Goal: Transaction & Acquisition: Obtain resource

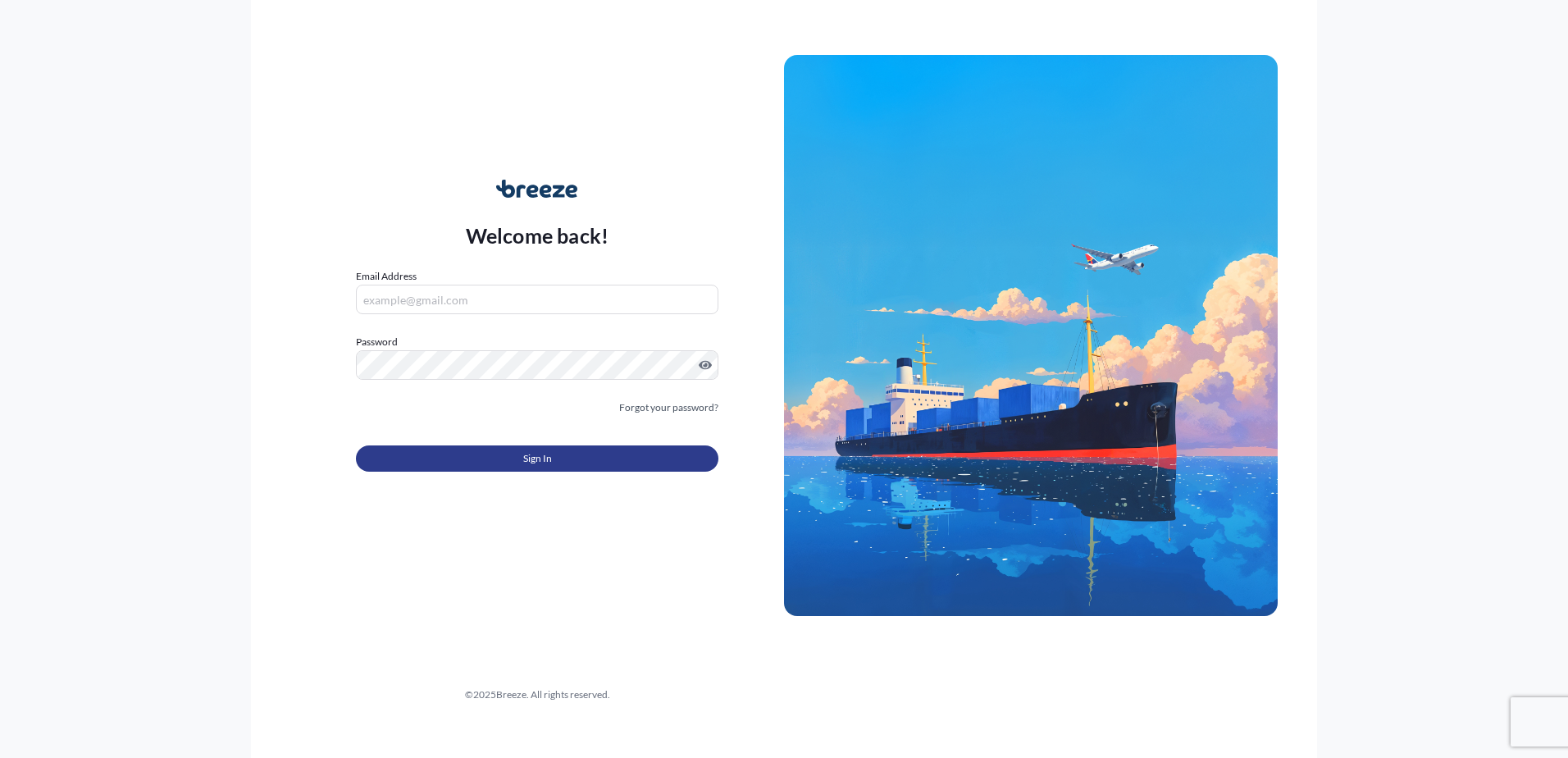
type input "[PERSON_NAME][EMAIL_ADDRESS][PERSON_NAME][DOMAIN_NAME]"
click at [530, 458] on span "Sign In" at bounding box center [537, 459] width 29 height 16
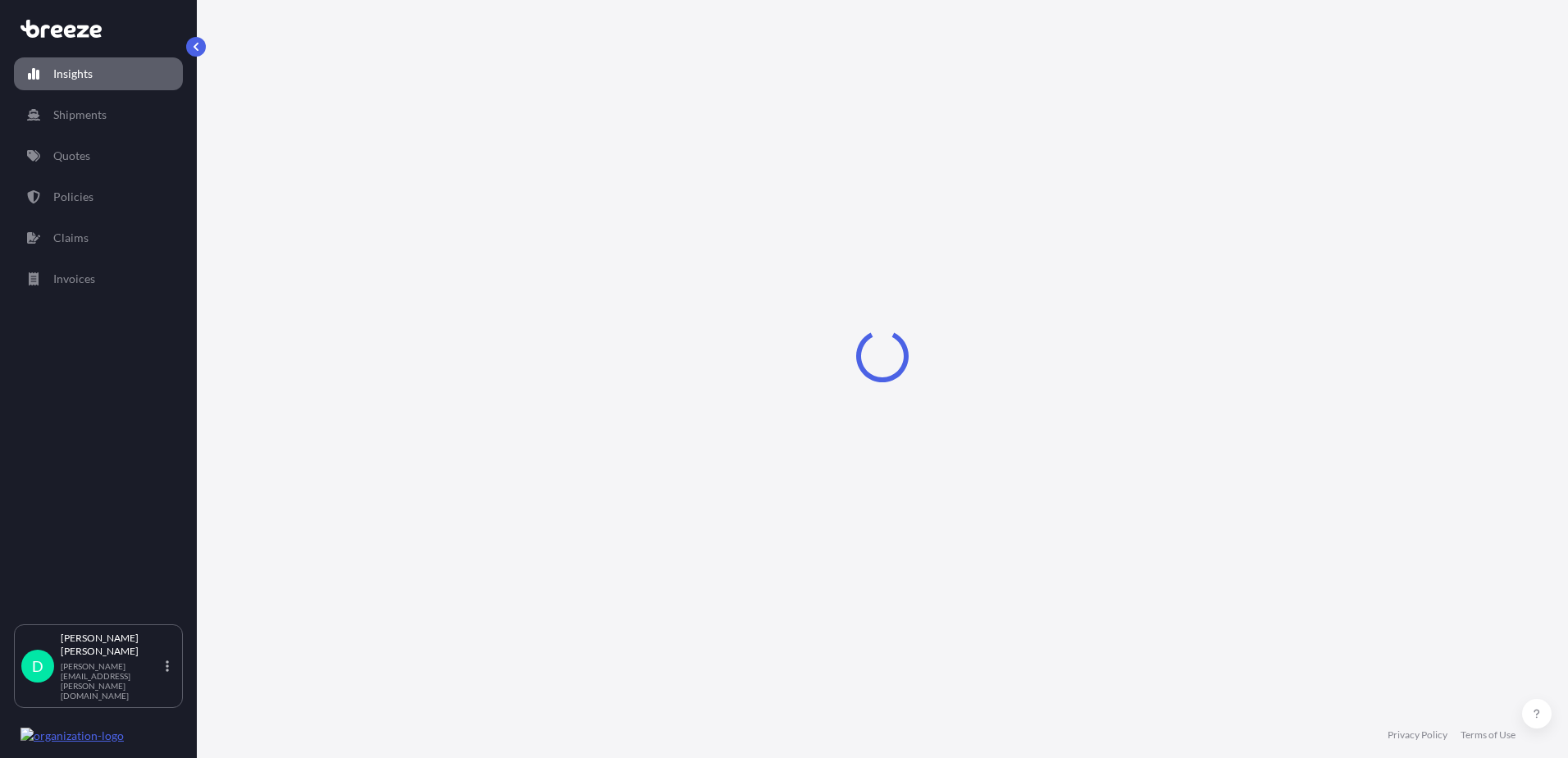
select select "2025"
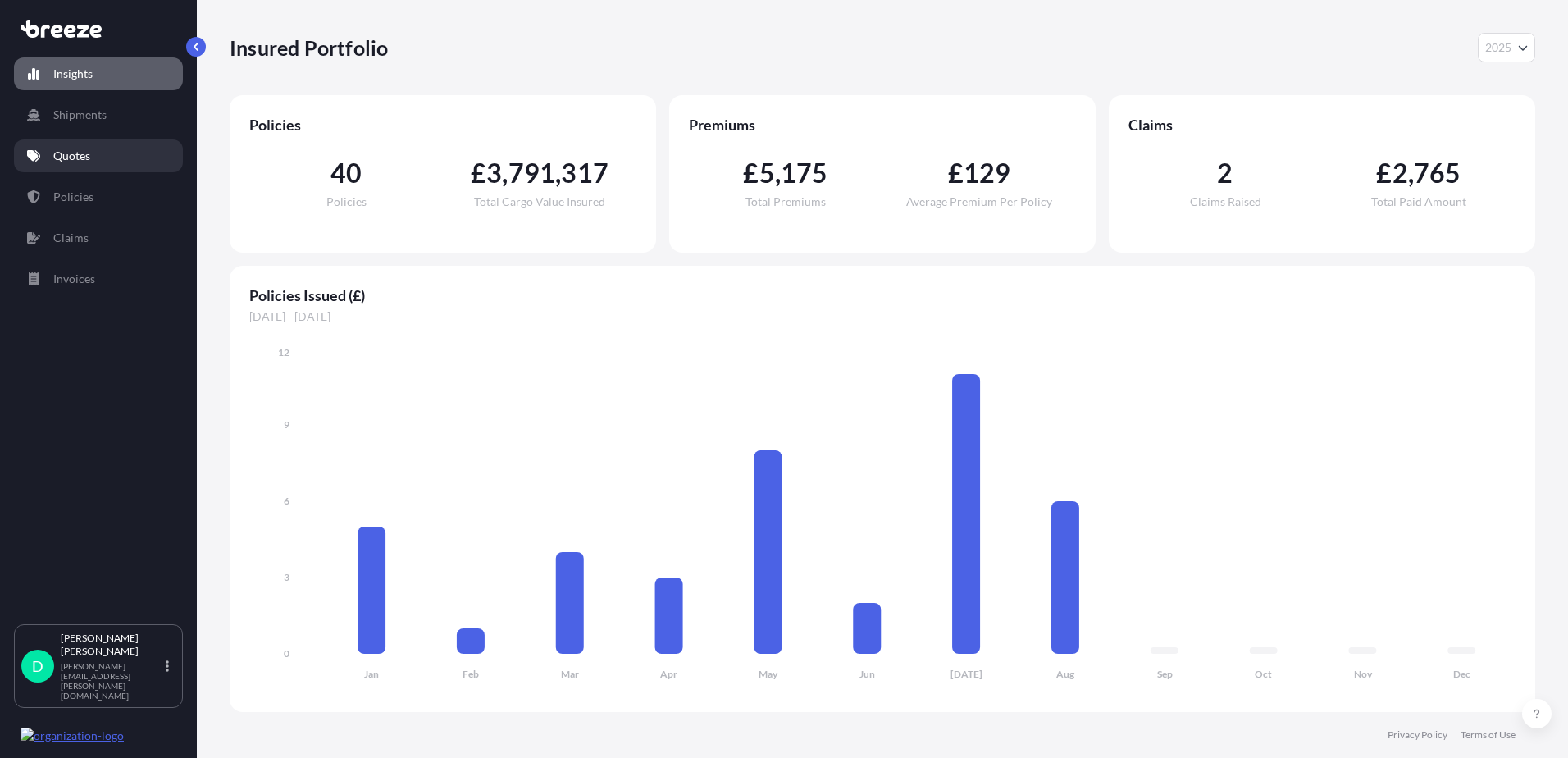
click at [50, 155] on link "Quotes" at bounding box center [98, 156] width 169 height 33
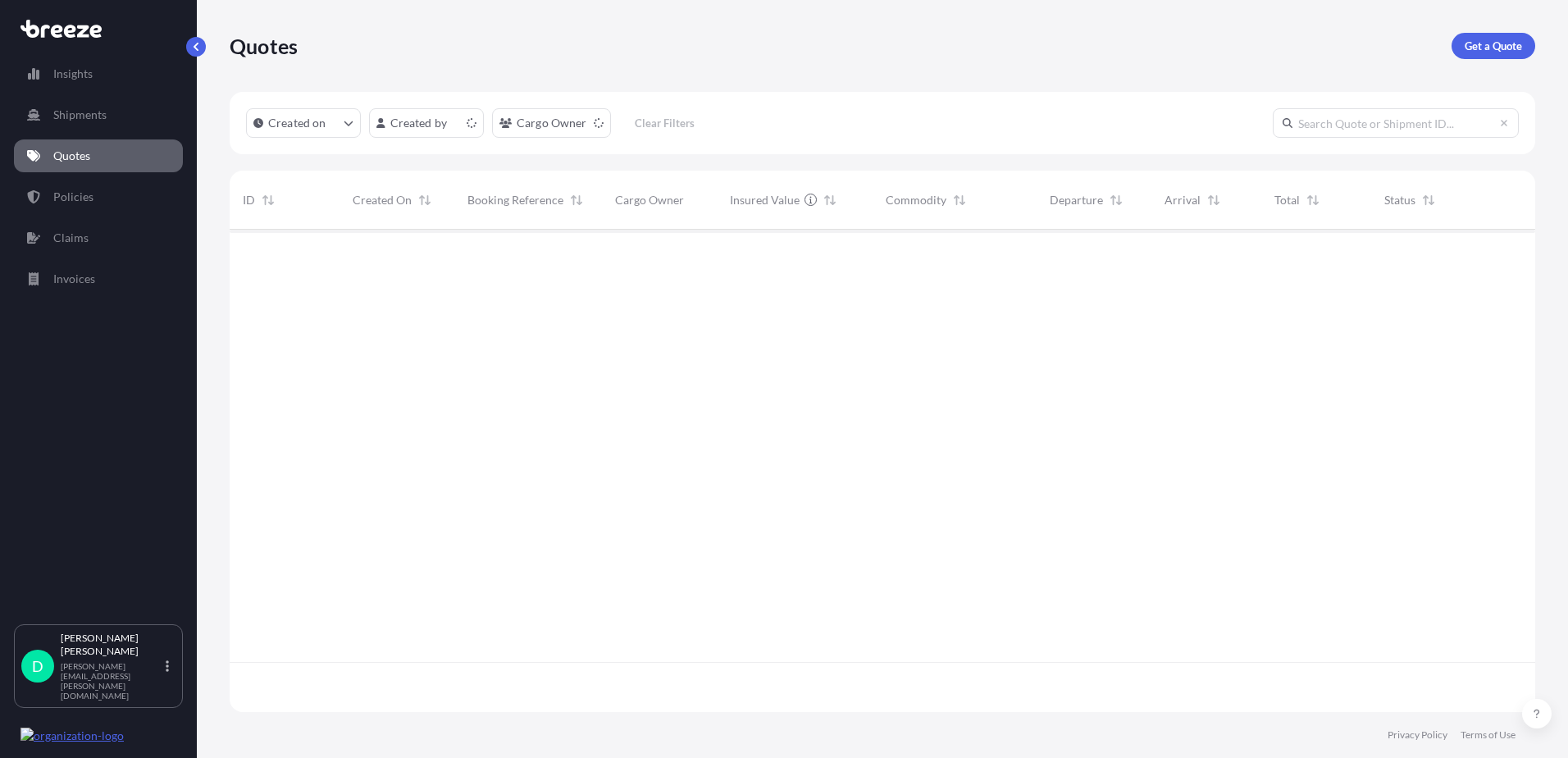
scroll to position [479, 1293]
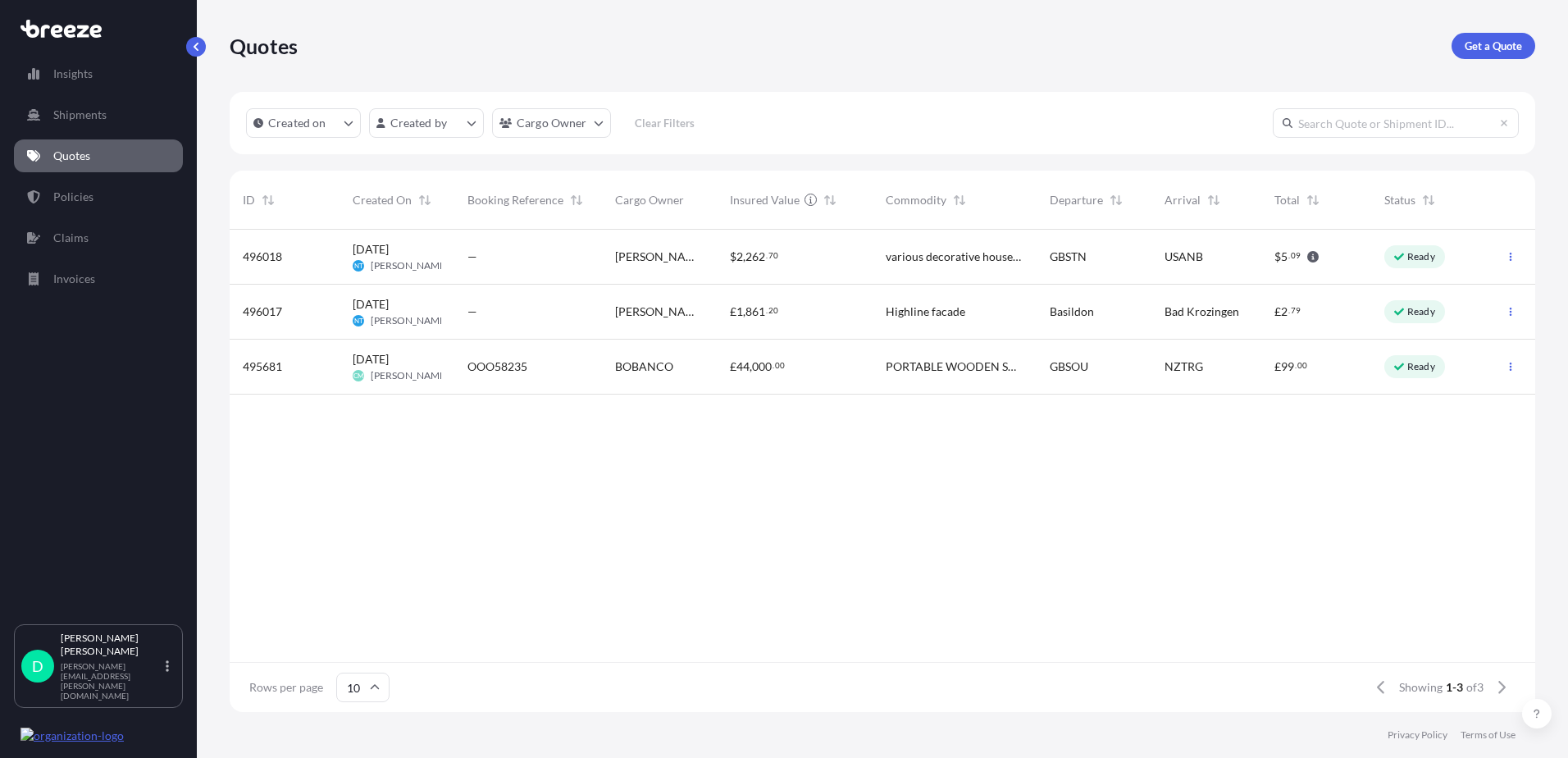
click at [1474, 52] on p "Get a Quote" at bounding box center [1493, 46] width 58 height 16
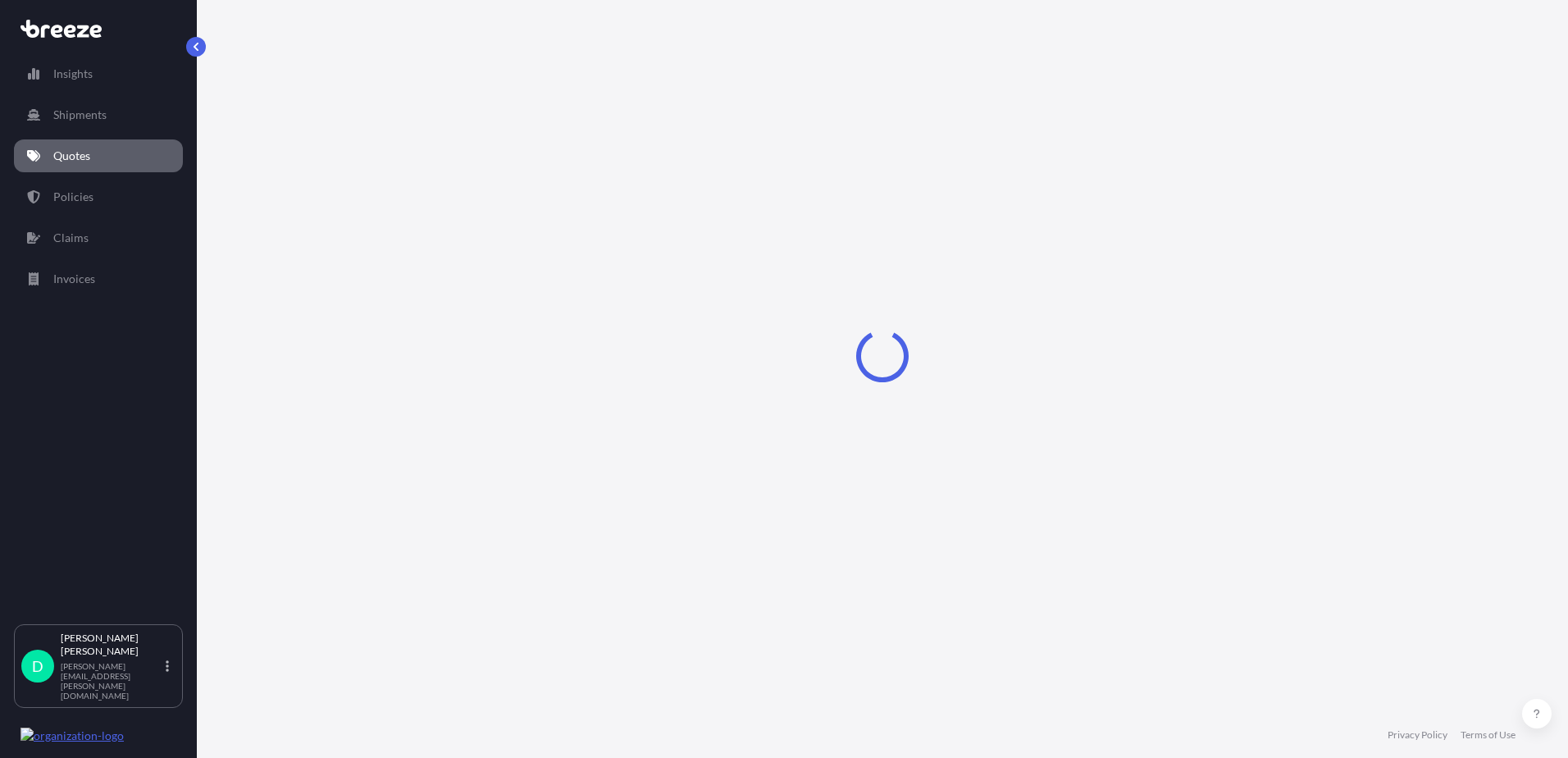
select select "Sea"
select select "1"
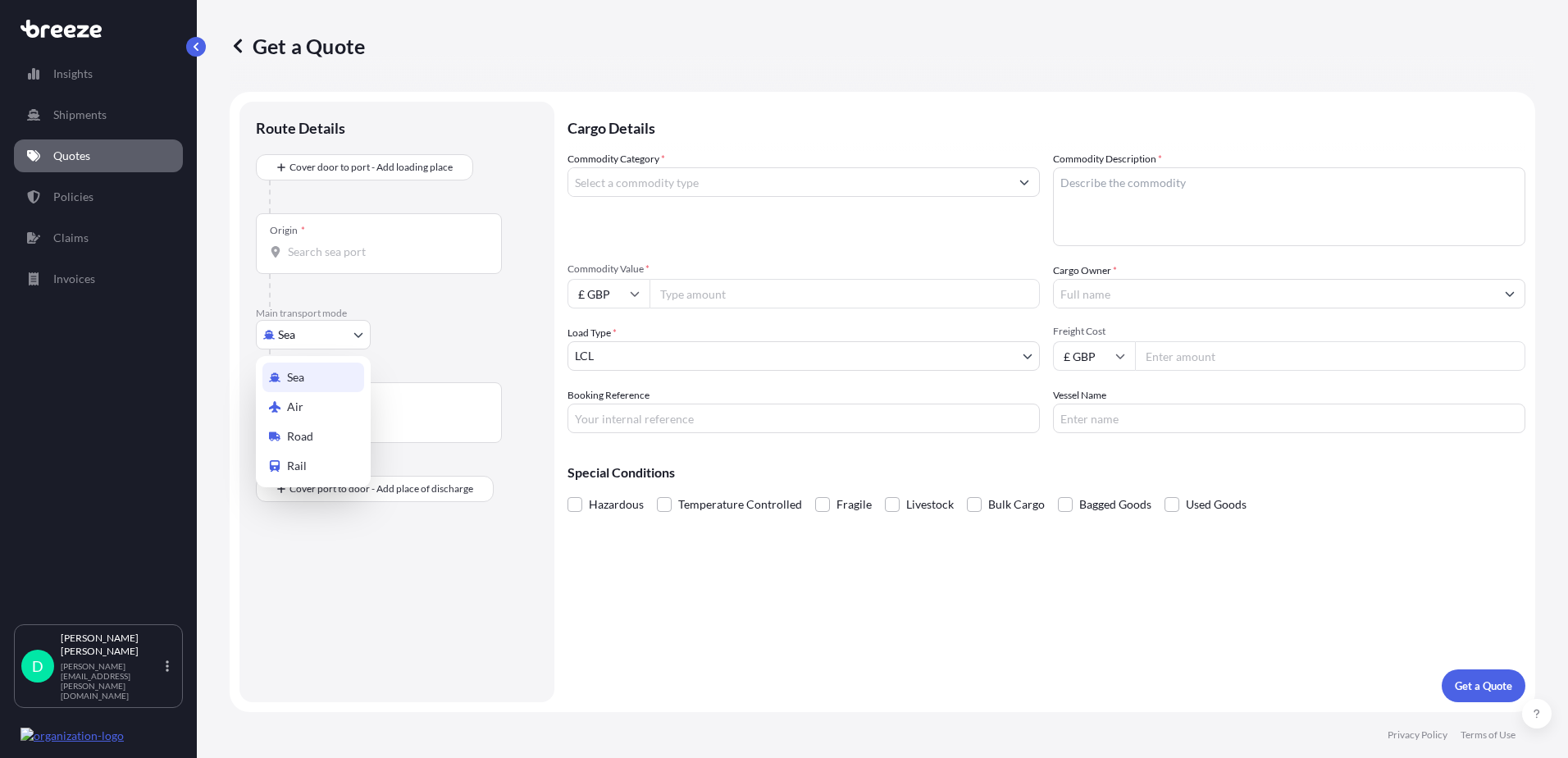
click at [331, 340] on body "Insights Shipments Quotes Policies Claims Invoices D [PERSON_NAME] [PERSON_NAME…" at bounding box center [784, 379] width 1568 height 758
click at [313, 443] on div "Road" at bounding box center [313, 437] width 102 height 30
select select "Road"
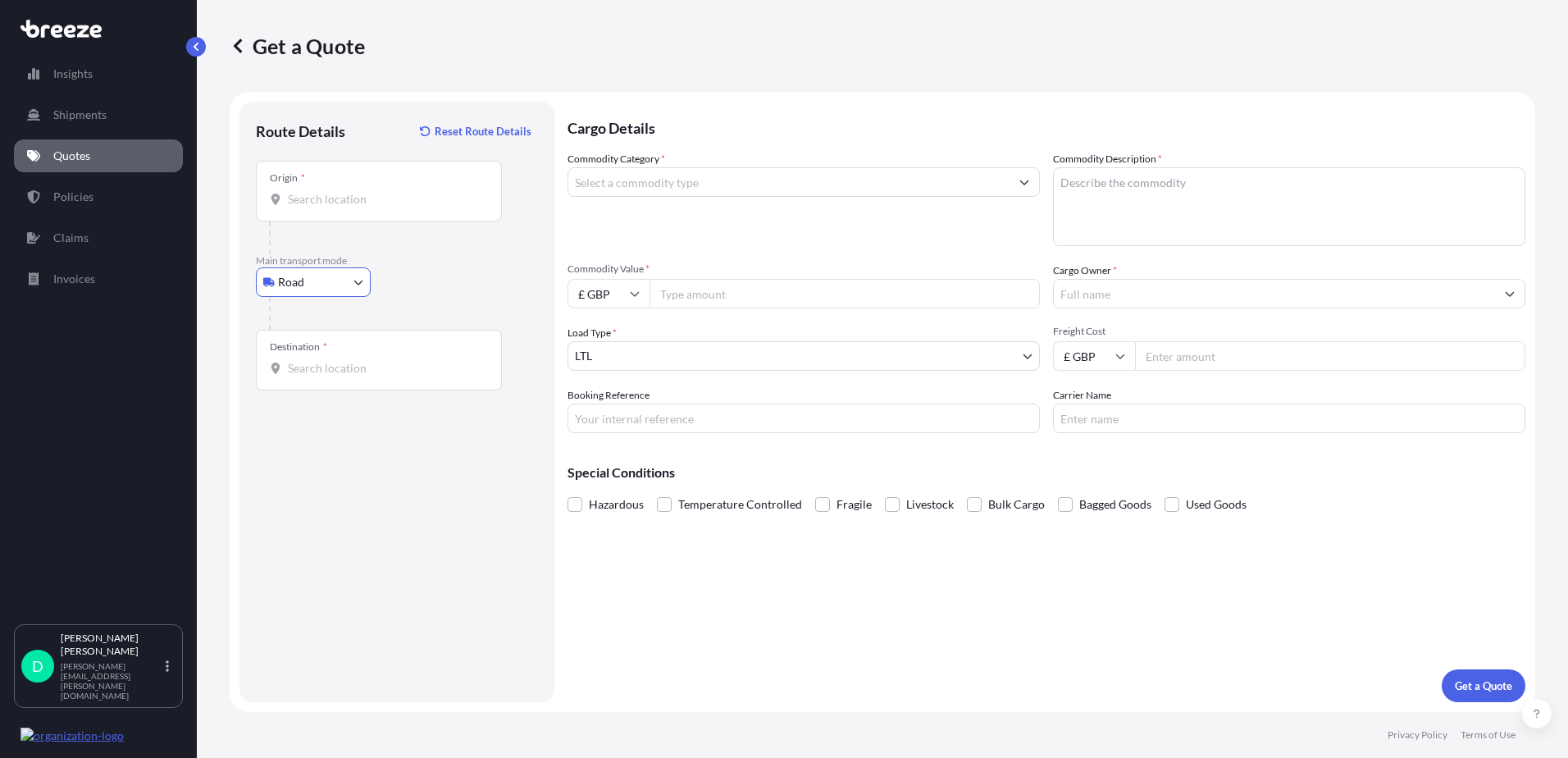
click at [368, 445] on div "Route Details Reset Route Details Place of loading Road Road Rail Origin * Main…" at bounding box center [396, 402] width 282 height 567
click at [701, 191] on input "Commodity Category *" at bounding box center [789, 182] width 442 height 30
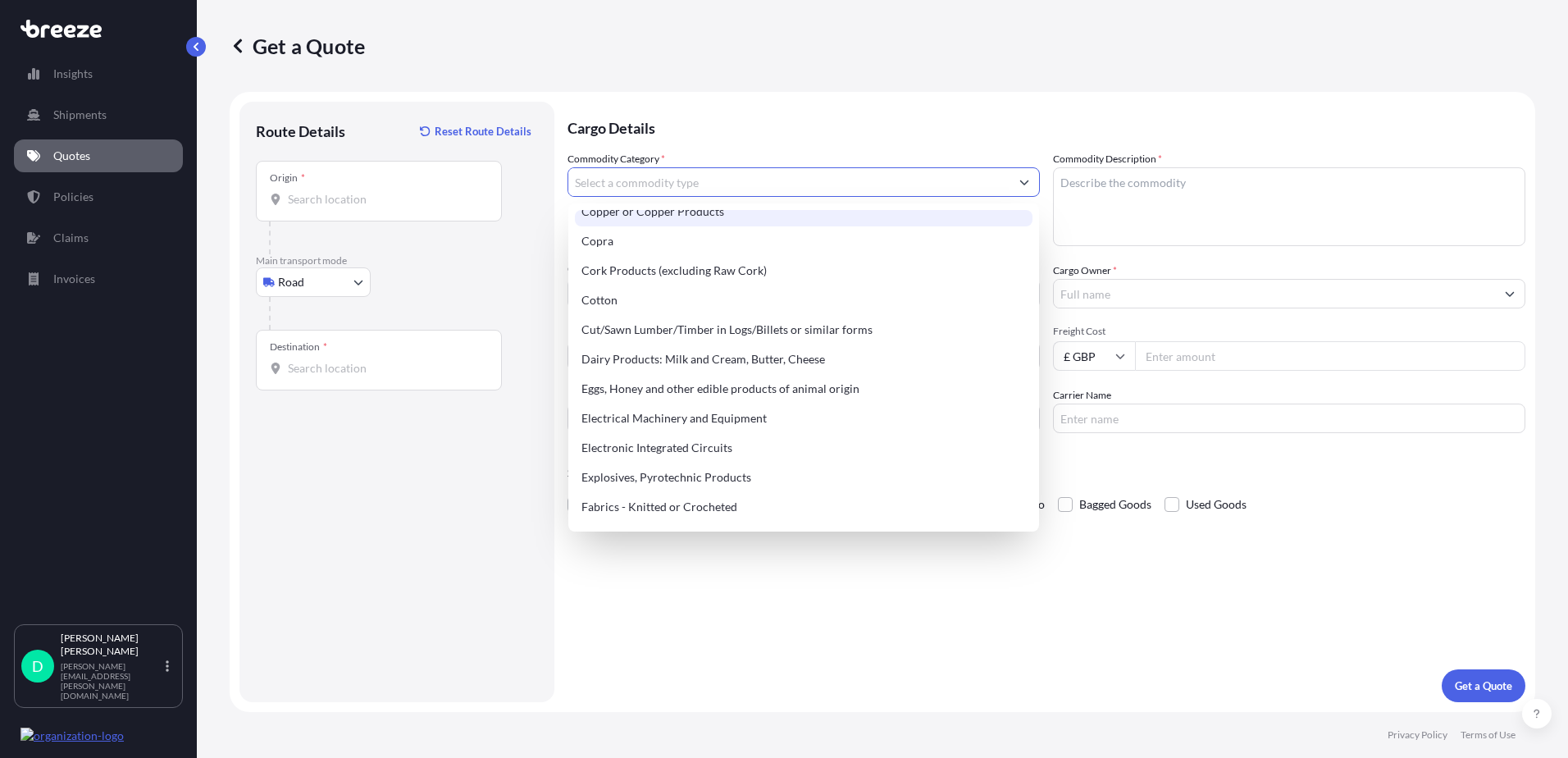
scroll to position [820, 0]
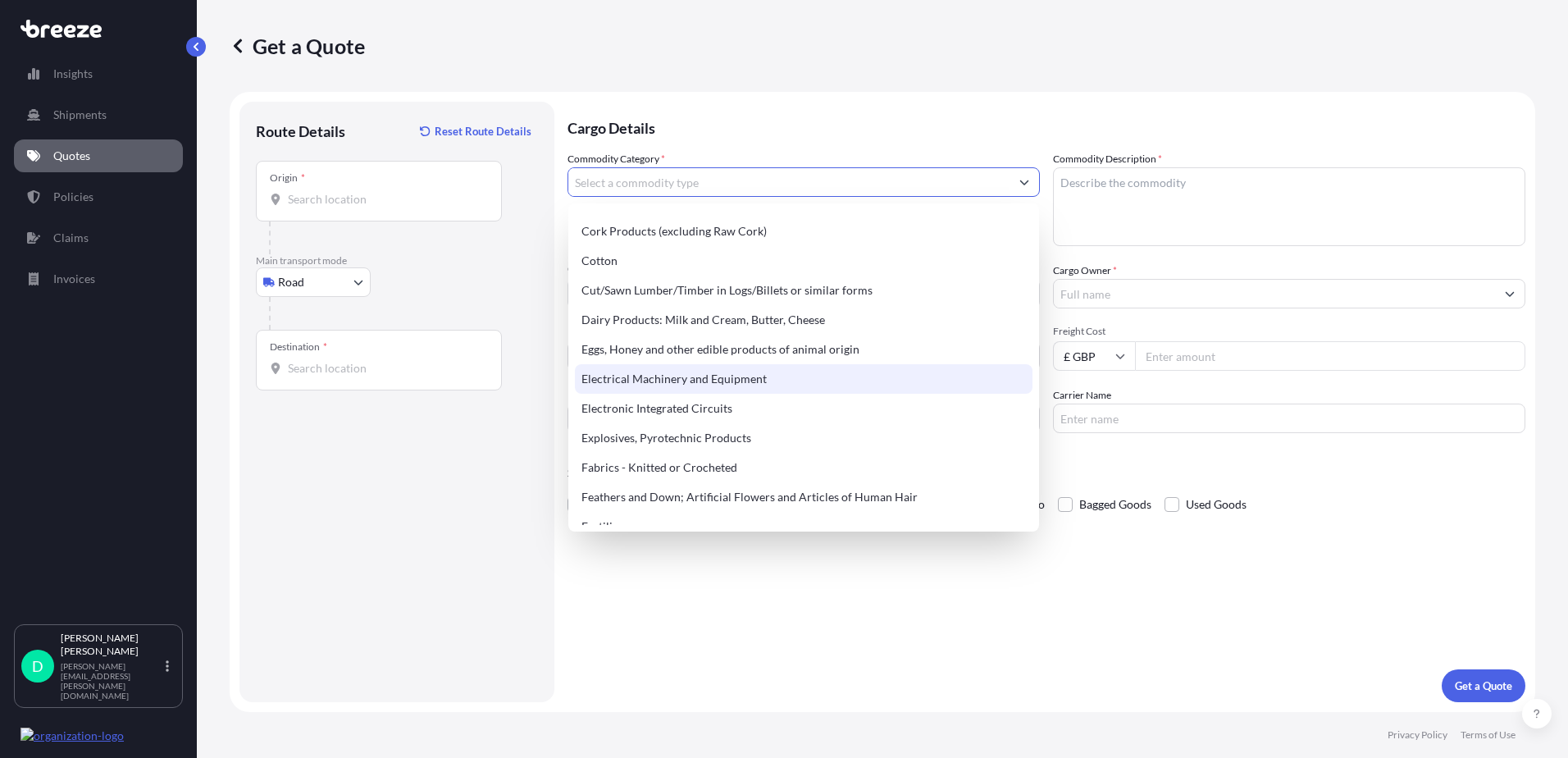
click at [661, 376] on div "Electrical Machinery and Equipment" at bounding box center [803, 379] width 458 height 30
type input "Electrical Machinery and Equipment"
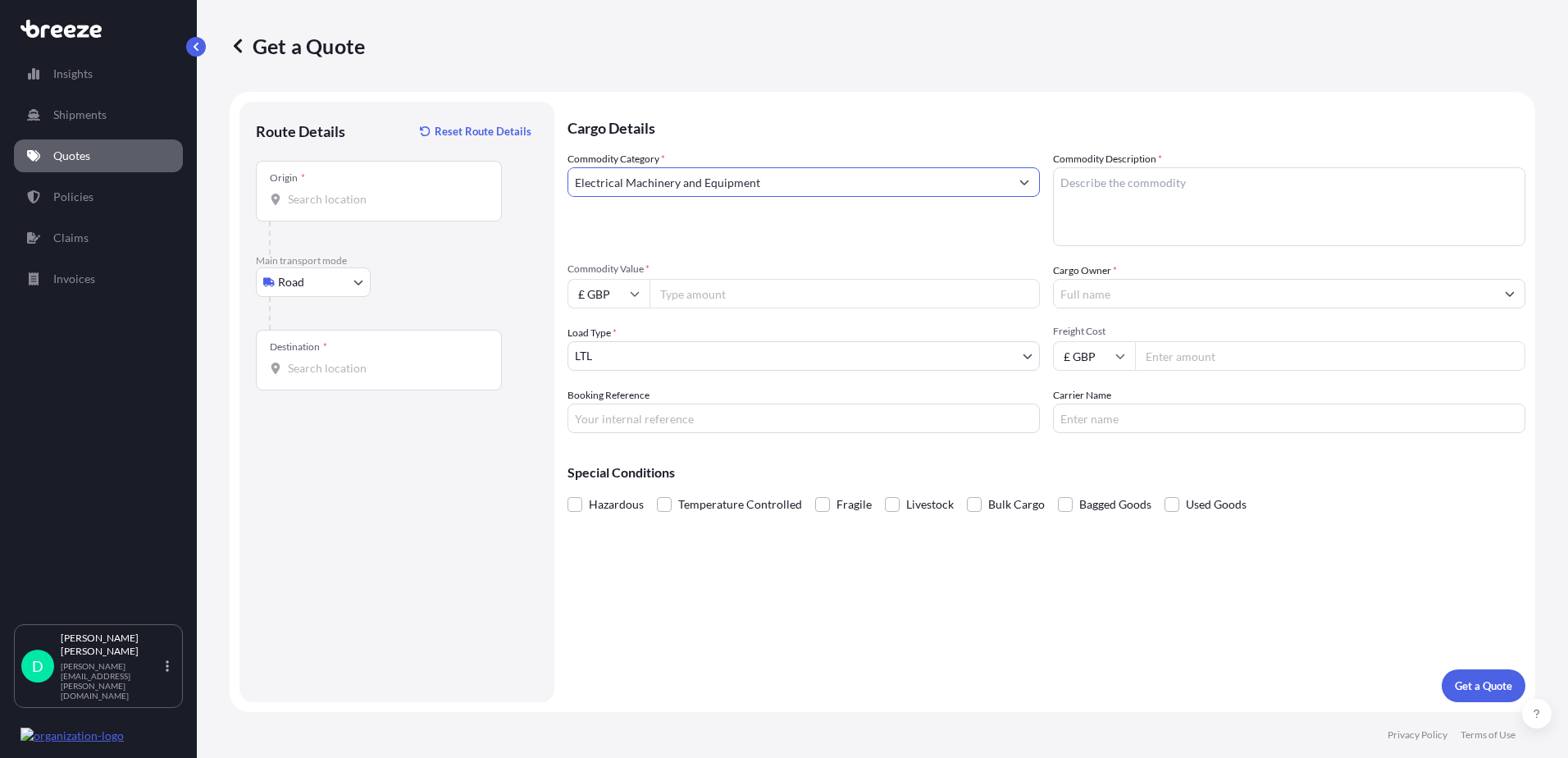
click at [951, 350] on body "Insights Shipments Quotes Policies Claims Invoices D [PERSON_NAME] [PERSON_NAME…" at bounding box center [784, 379] width 1568 height 758
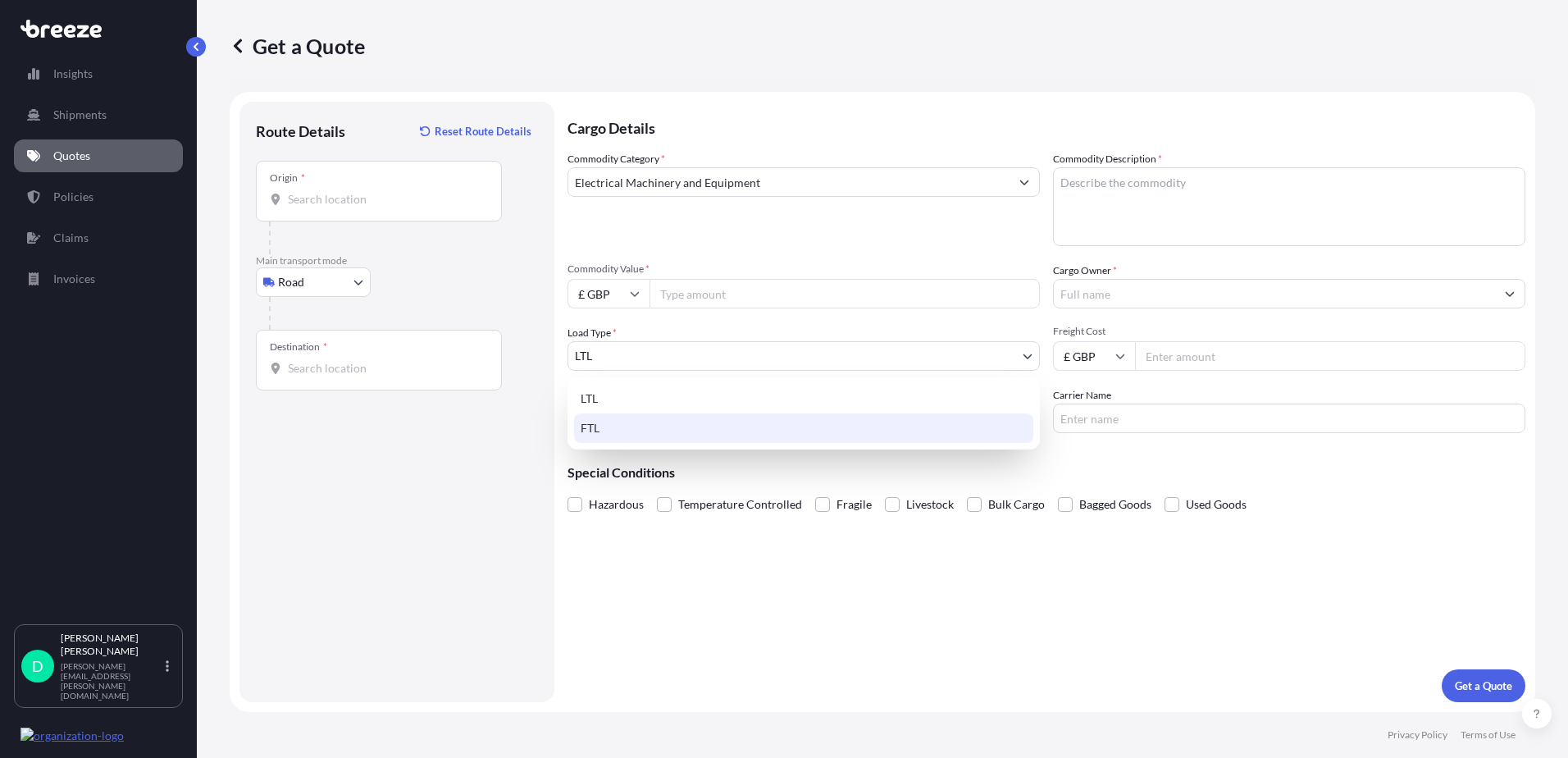
click at [646, 425] on div "FTL" at bounding box center [803, 428] width 460 height 30
select select "2"
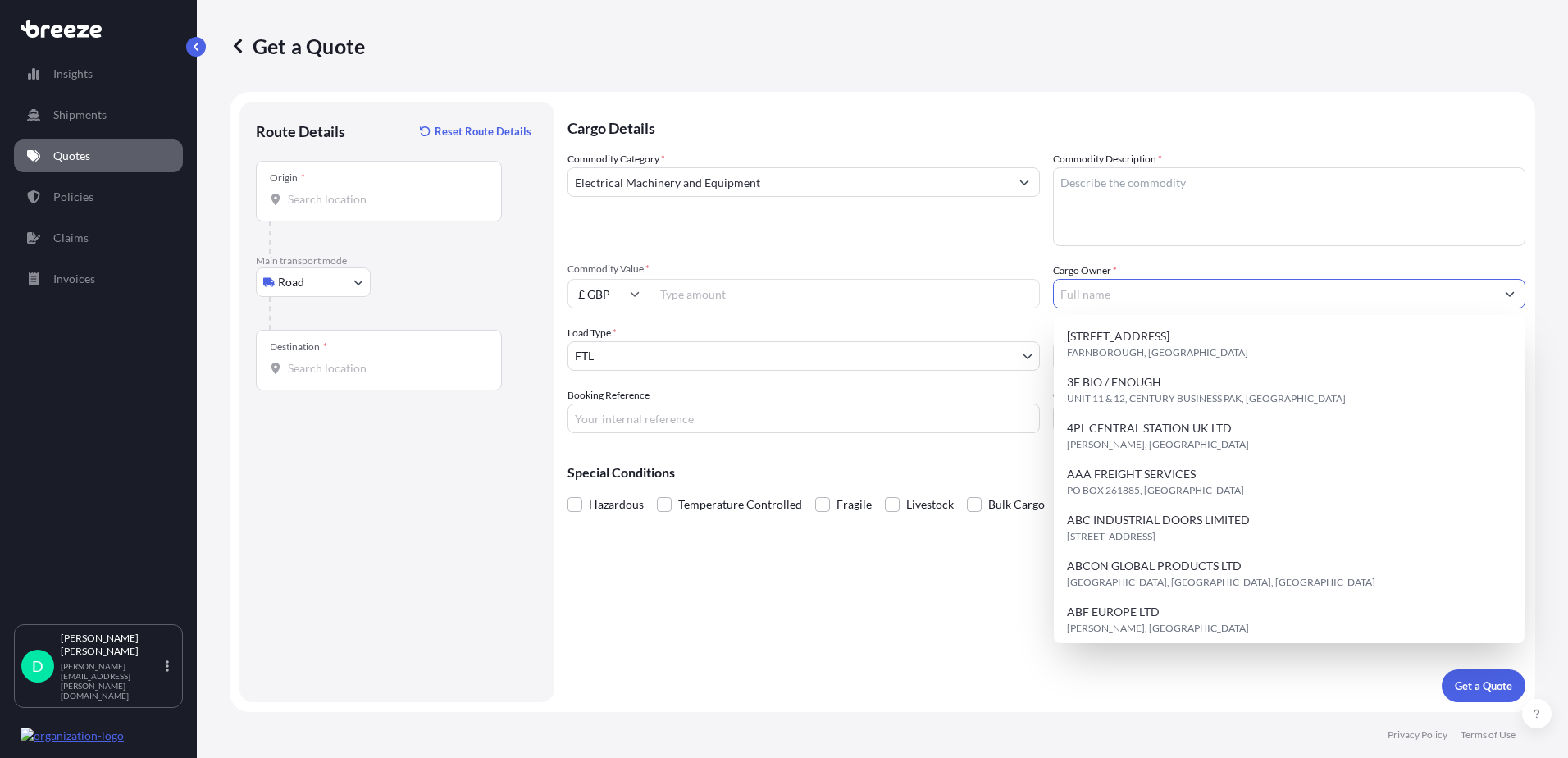
click at [1085, 290] on input "Cargo Owner *" at bounding box center [1274, 293] width 442 height 30
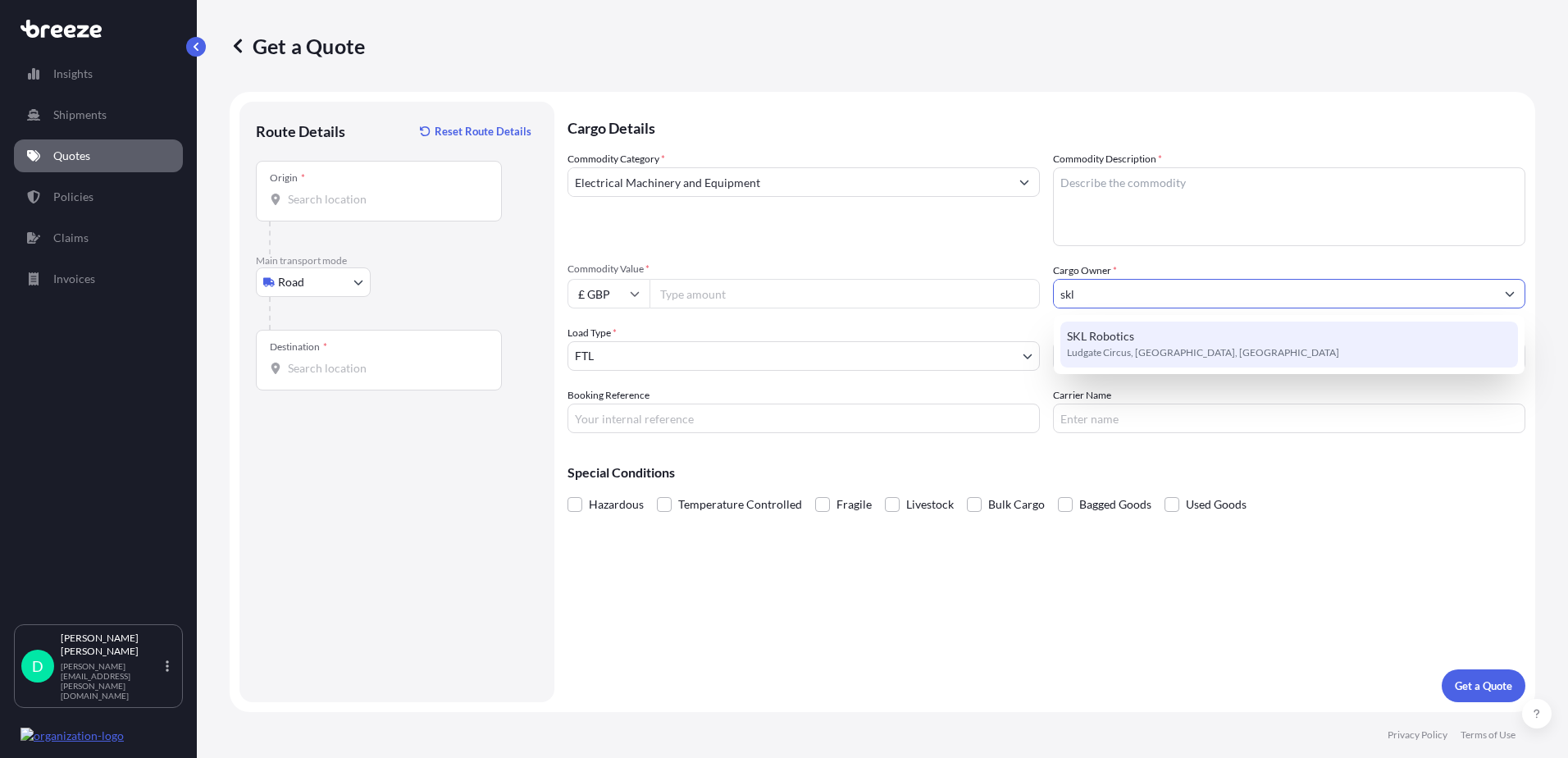
click at [1139, 340] on div "SKL Robotics Ludgate Circus, [GEOGRAPHIC_DATA], [GEOGRAPHIC_DATA]" at bounding box center [1289, 344] width 458 height 46
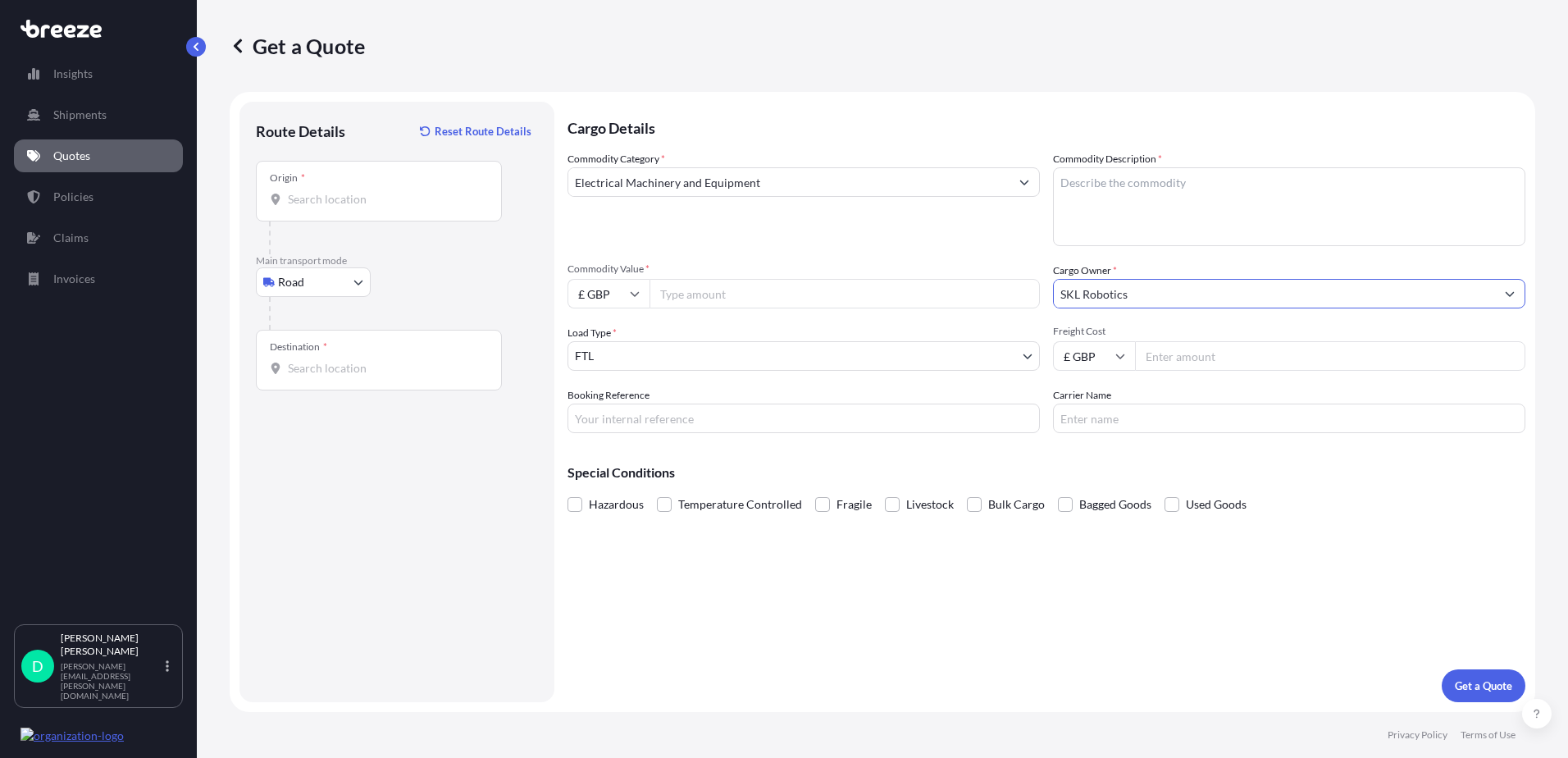
type input "SKL Robotics"
click at [1145, 185] on textarea "Commodity Description *" at bounding box center [1289, 206] width 473 height 79
click at [386, 212] on div "Origin *" at bounding box center [378, 191] width 246 height 61
click at [386, 207] on input "Origin *" at bounding box center [384, 199] width 193 height 16
click at [358, 204] on input "Origin *" at bounding box center [384, 199] width 193 height 16
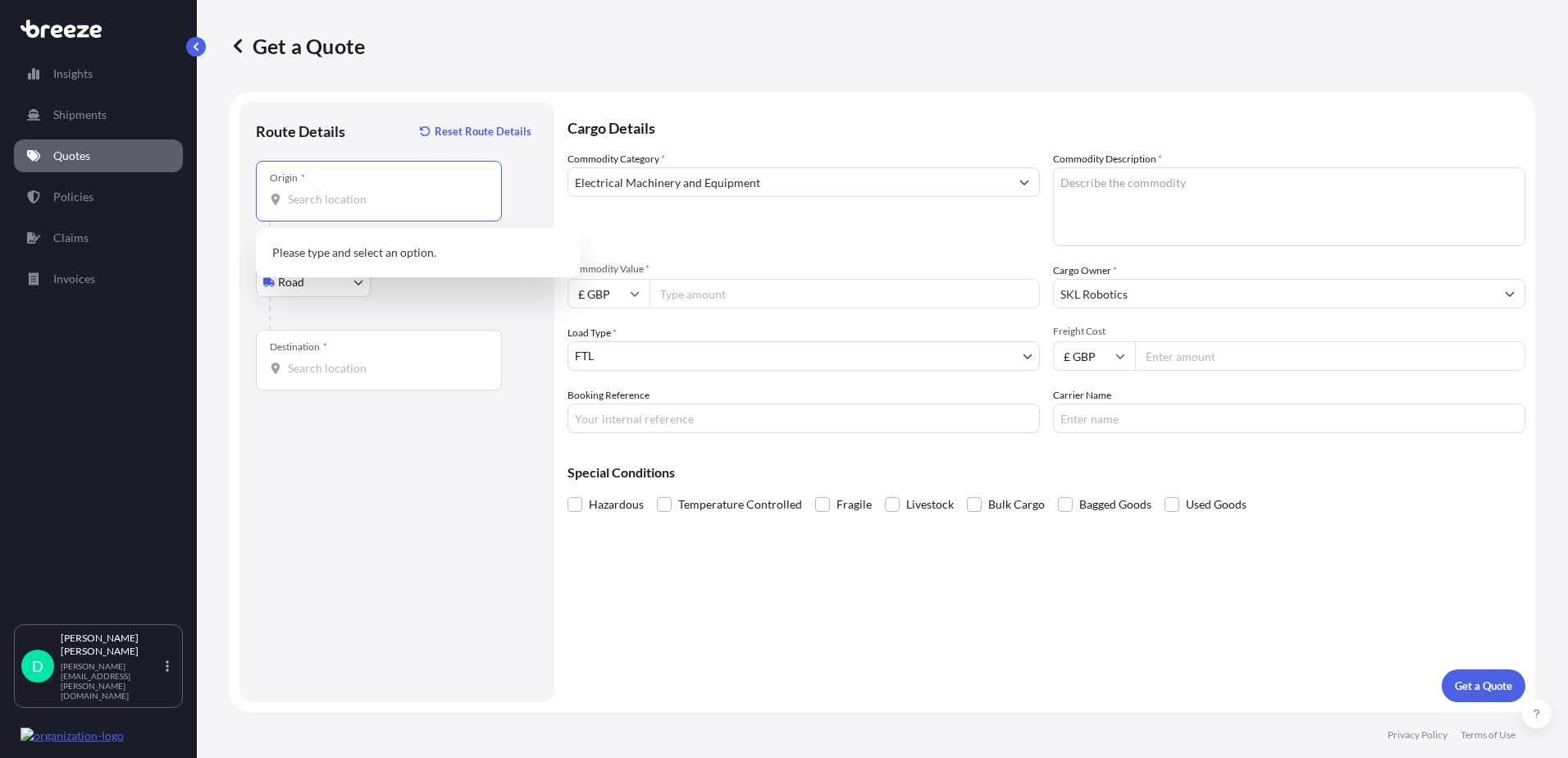
type input "o"
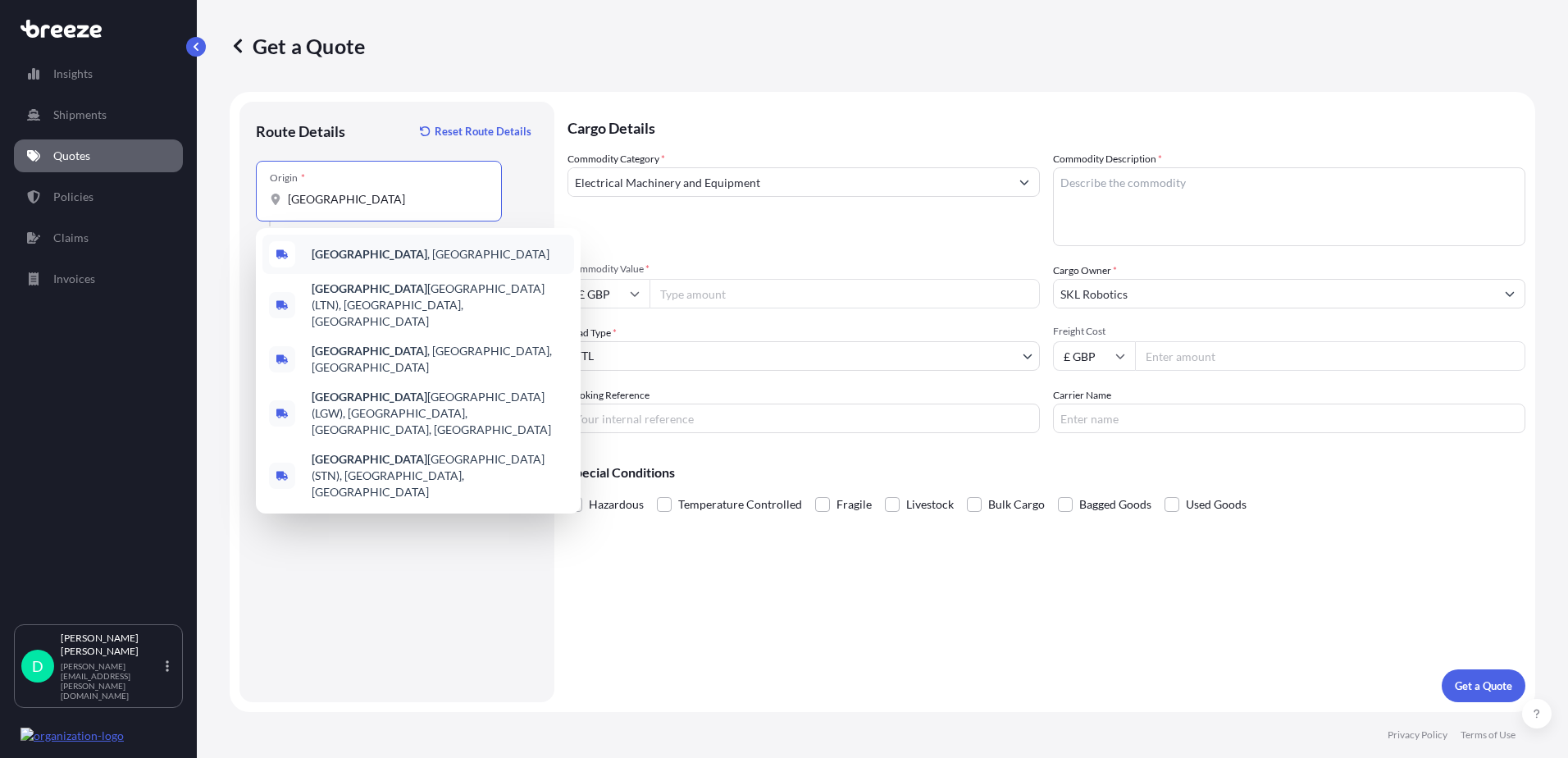
click at [350, 257] on span "[GEOGRAPHIC_DATA] , [GEOGRAPHIC_DATA]" at bounding box center [430, 254] width 238 height 16
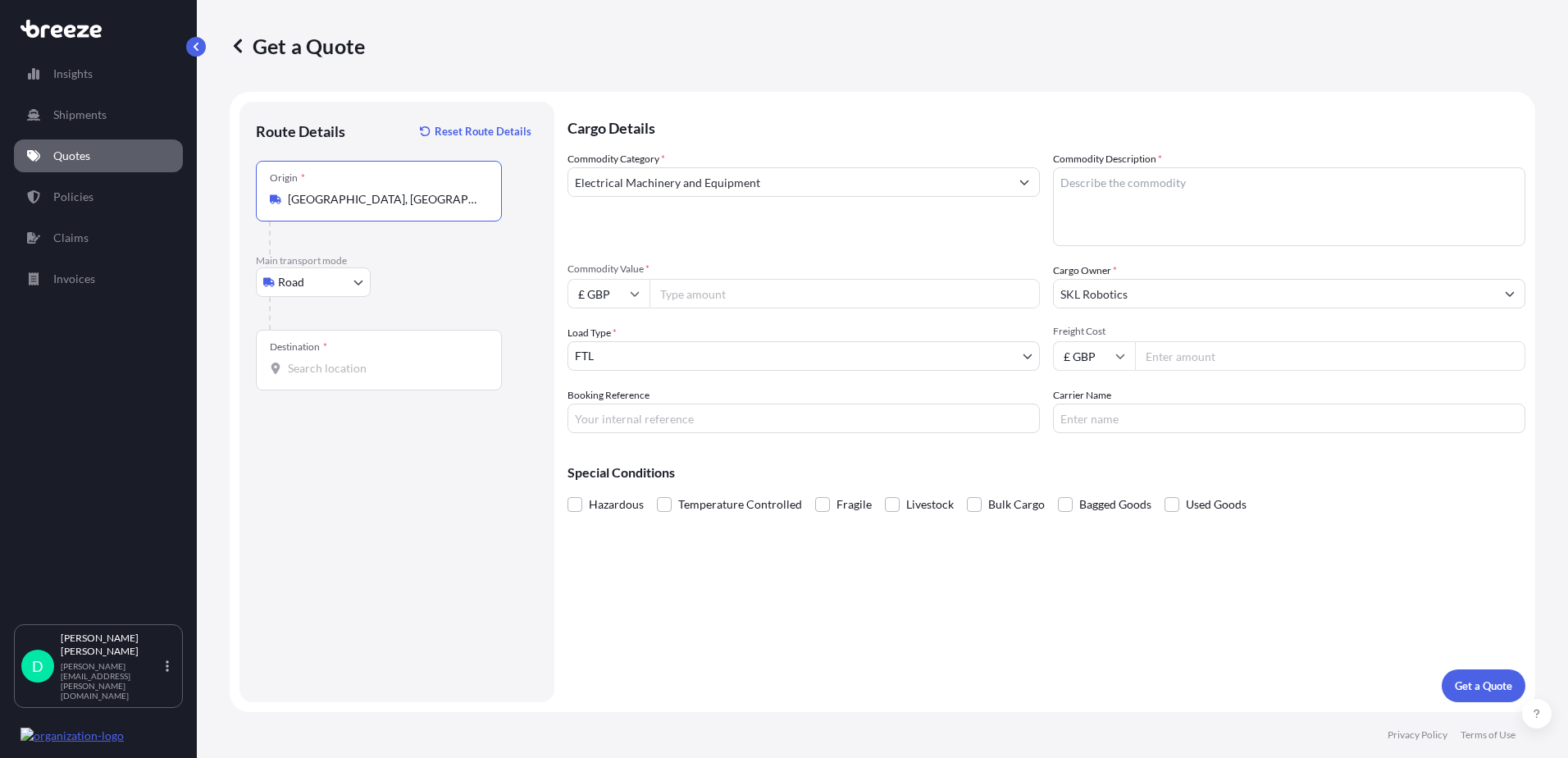
type input "[GEOGRAPHIC_DATA], [GEOGRAPHIC_DATA]"
click at [312, 369] on input "Destination *" at bounding box center [384, 368] width 193 height 16
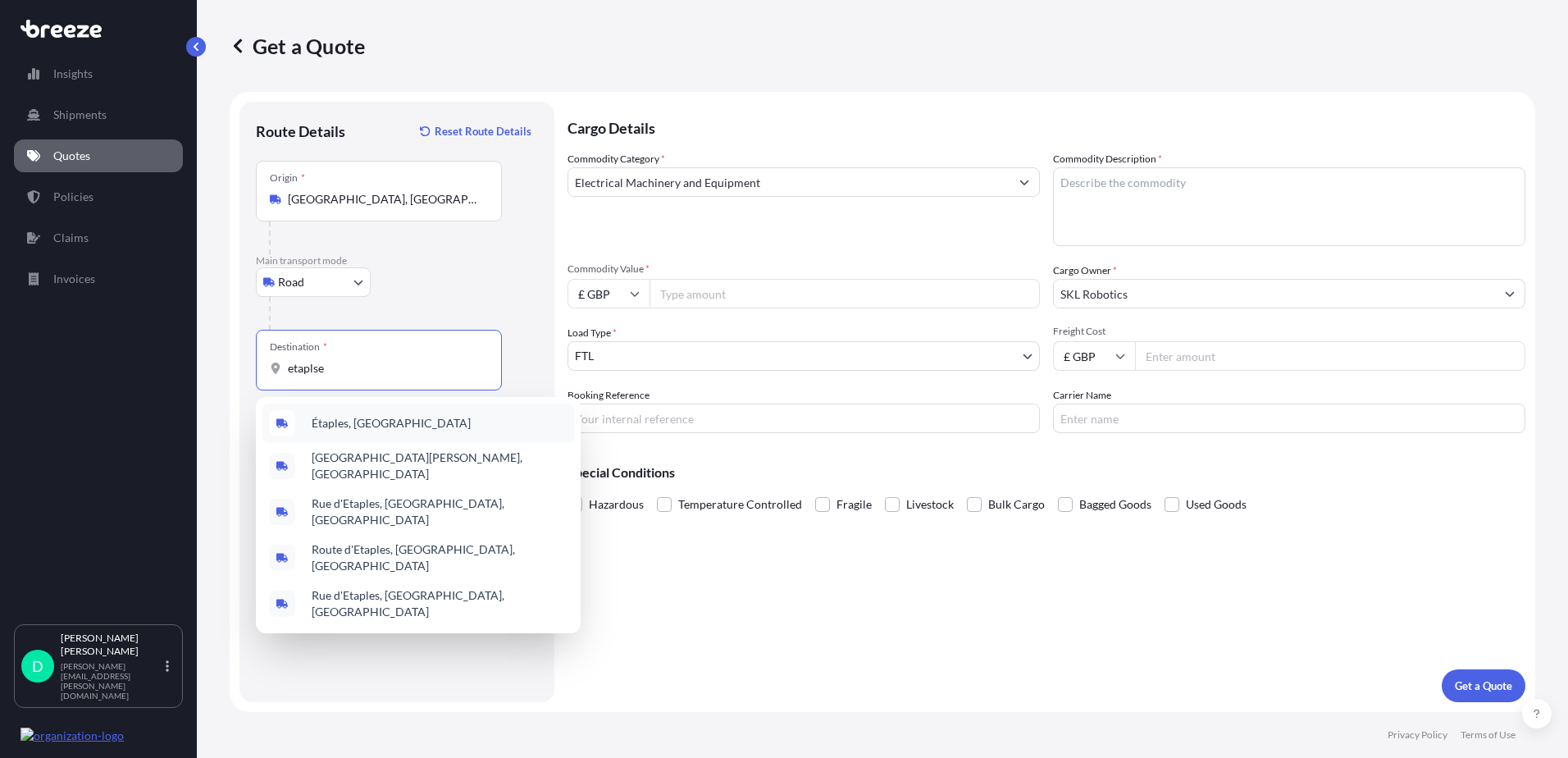
click at [331, 428] on span "Étaples, [GEOGRAPHIC_DATA]" at bounding box center [391, 423] width 160 height 16
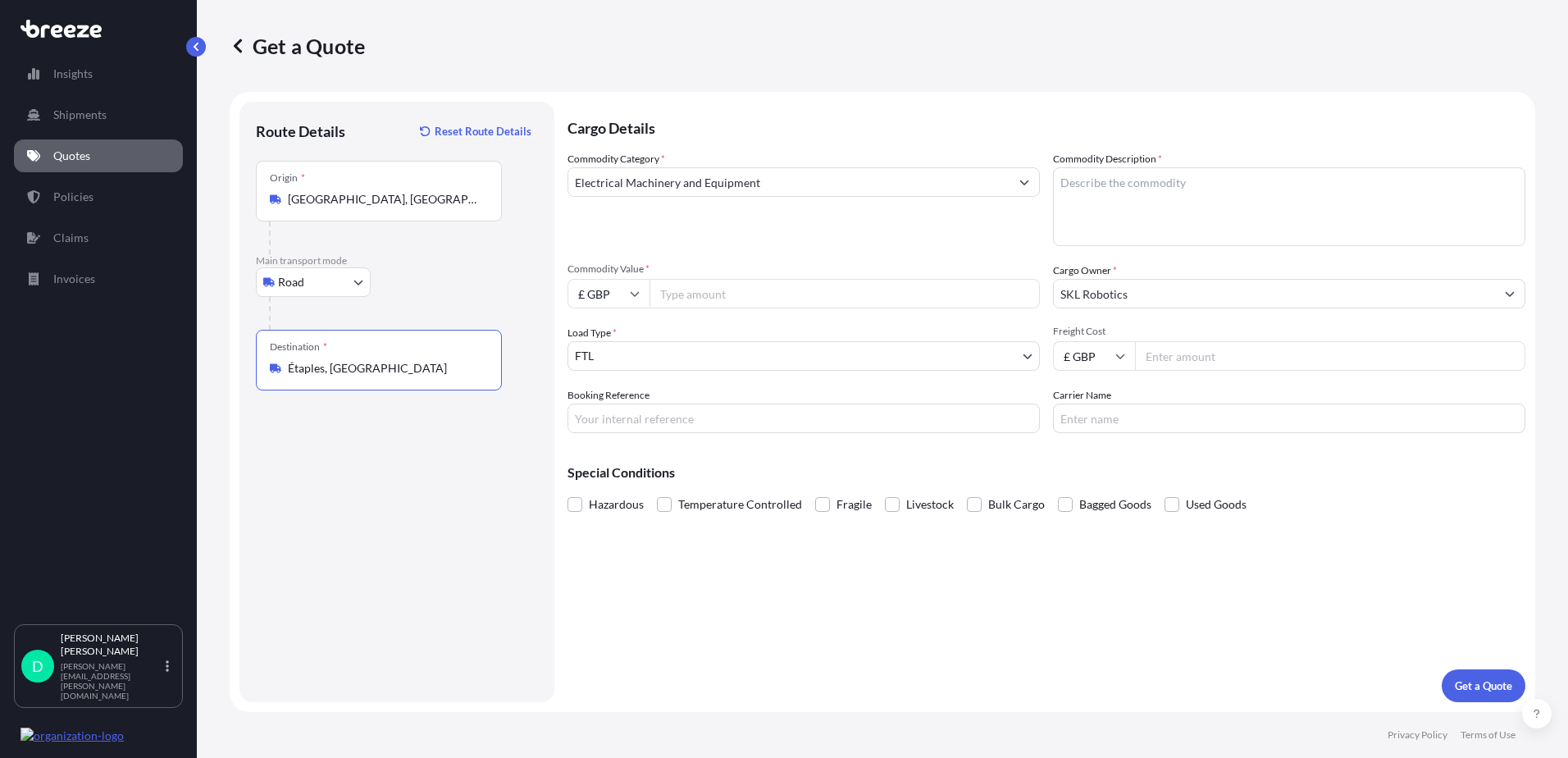
type input "Étaples, [GEOGRAPHIC_DATA]"
click at [1103, 200] on textarea "Commodity Description *" at bounding box center [1289, 206] width 473 height 79
type textarea "2 x robots, 2 x Big Dug Desk, 1 Toolbox, 1 Eurocrate"
click at [798, 284] on input "Commodity Value *" at bounding box center [844, 293] width 391 height 30
type input "242800"
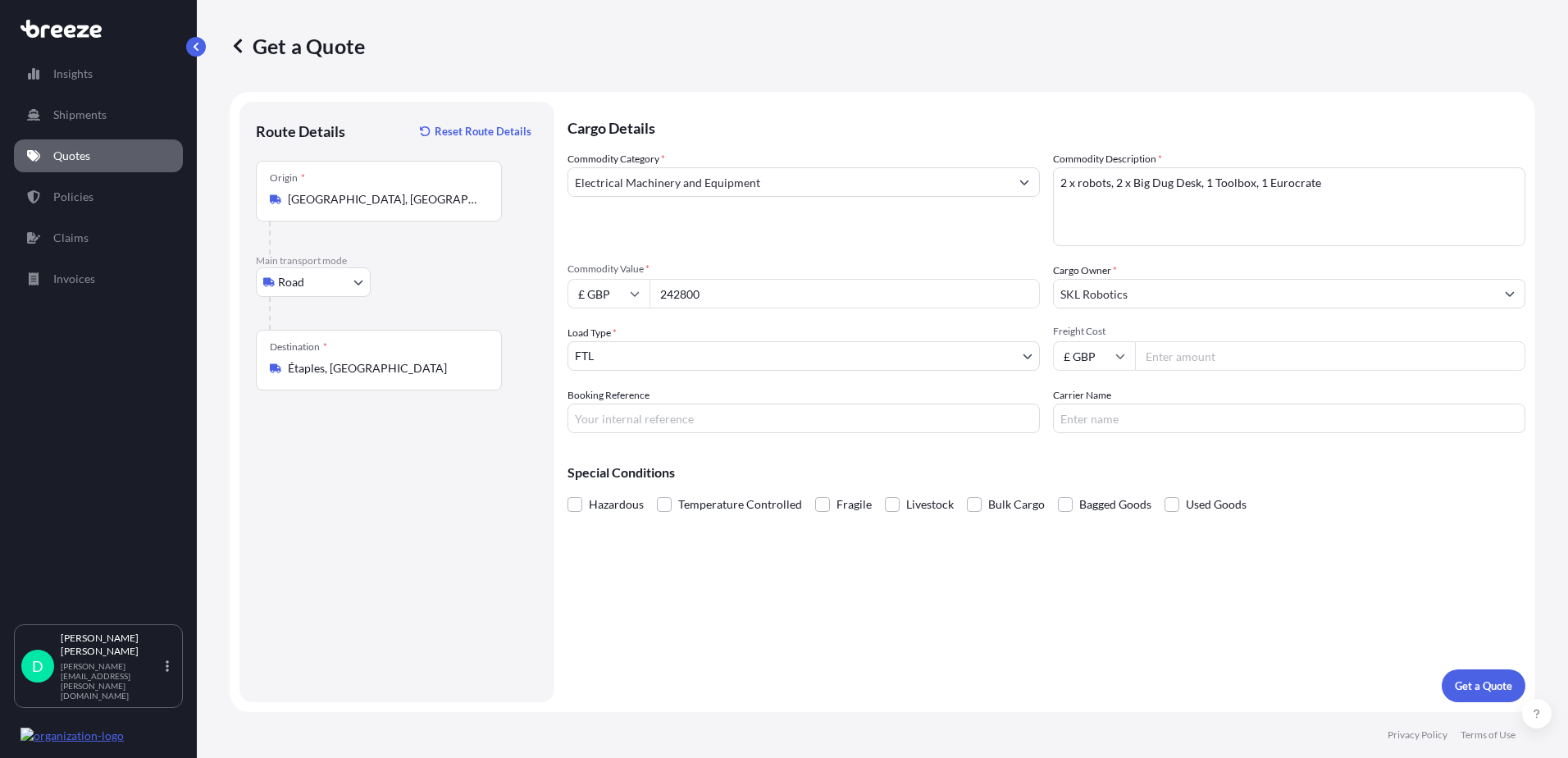
click at [1197, 354] on input "Freight Cost" at bounding box center [1330, 356] width 391 height 30
type input "450"
click at [753, 414] on input "Booking Reference" at bounding box center [803, 418] width 473 height 30
paste input "HOPSLM-53"
type input "HOPSLM-53"
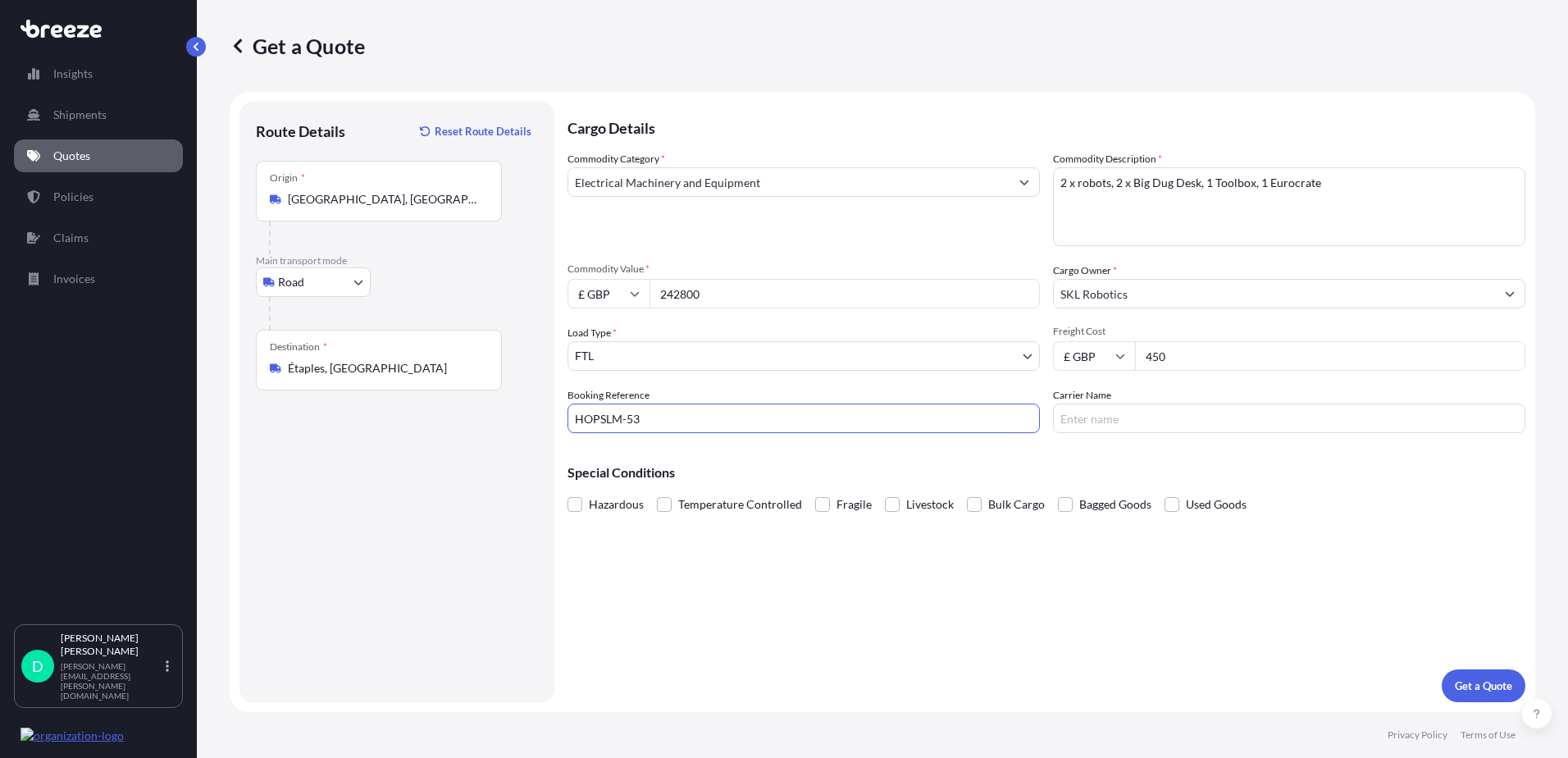
click at [1090, 422] on input "Carrier Name" at bounding box center [1289, 418] width 473 height 30
type input "m"
type input "Maxfreight"
click at [988, 503] on span "Bulk Cargo" at bounding box center [1016, 504] width 57 height 25
click at [967, 492] on input "Bulk Cargo" at bounding box center [967, 492] width 0 height 0
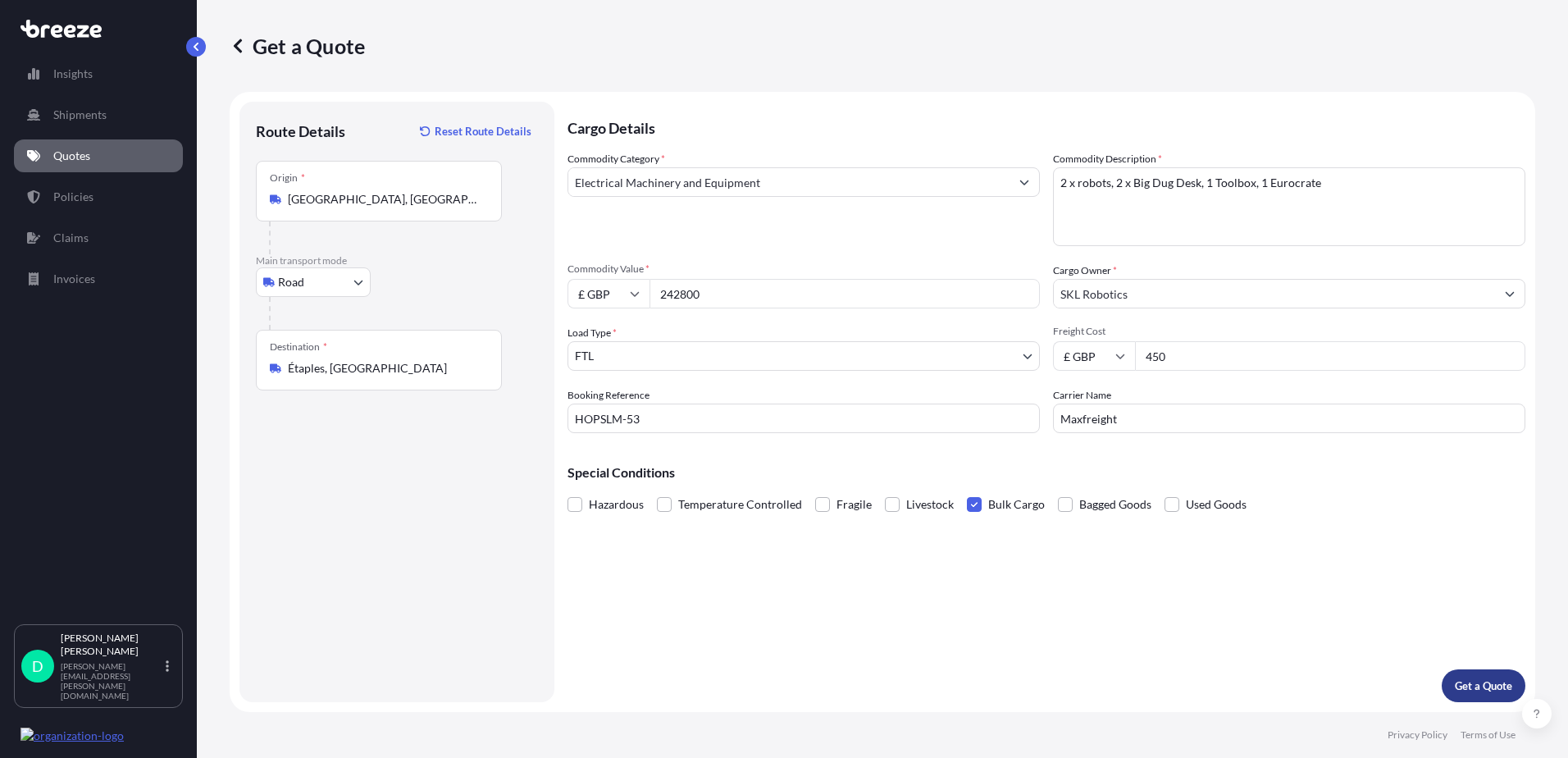
click at [1472, 686] on p "Get a Quote" at bounding box center [1483, 686] width 58 height 16
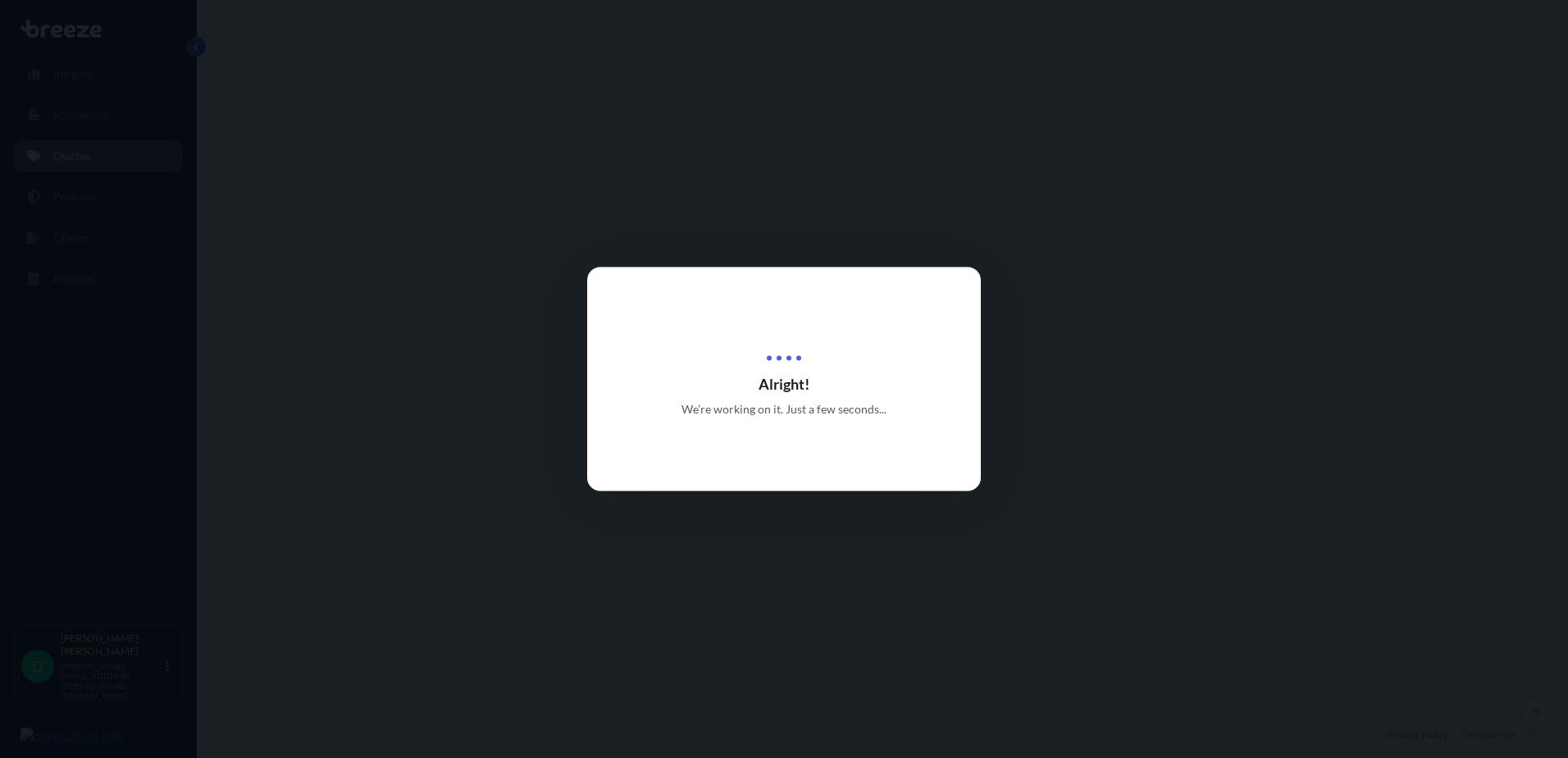
select select "Road"
select select "2"
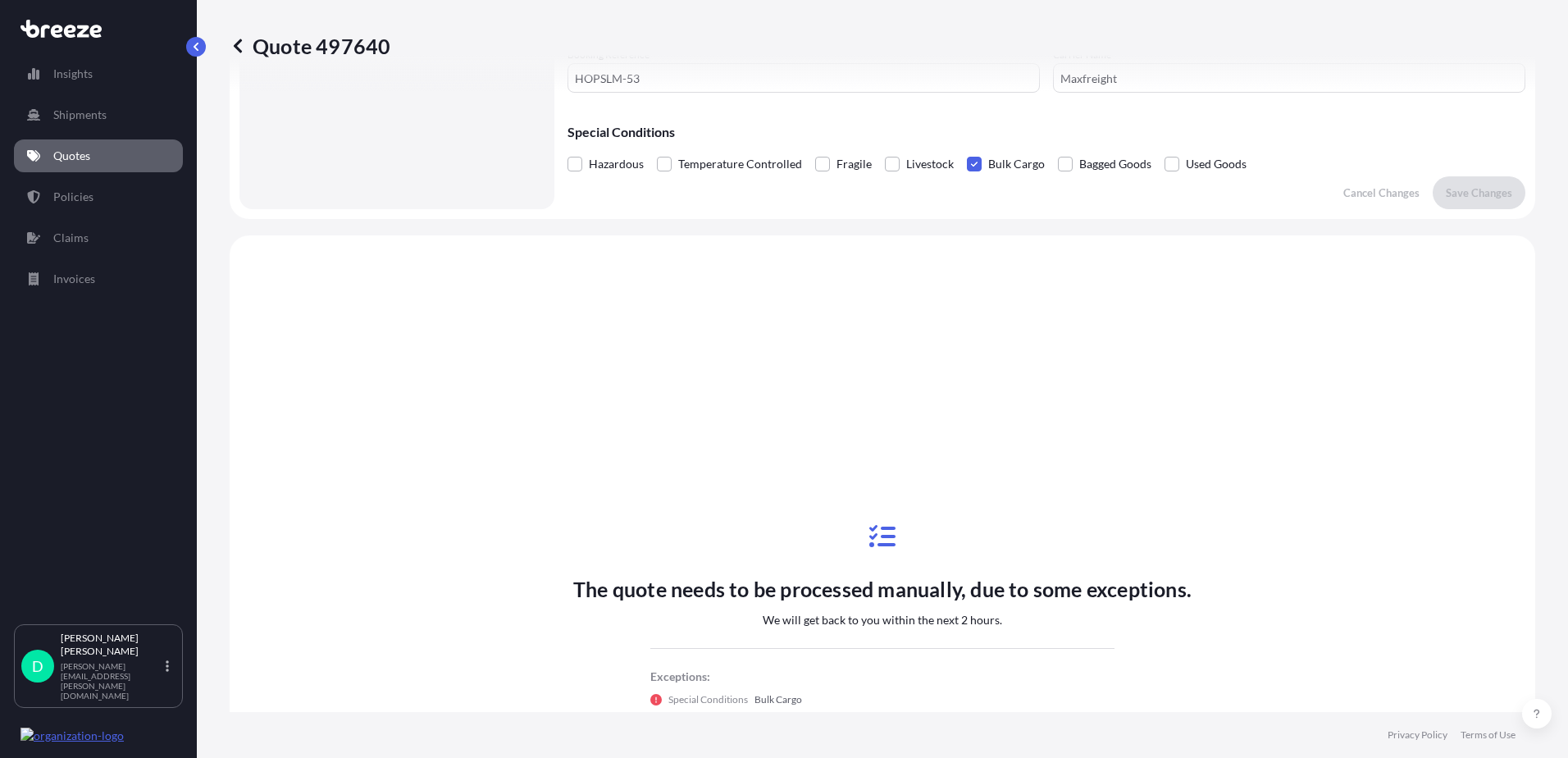
scroll to position [493, 0]
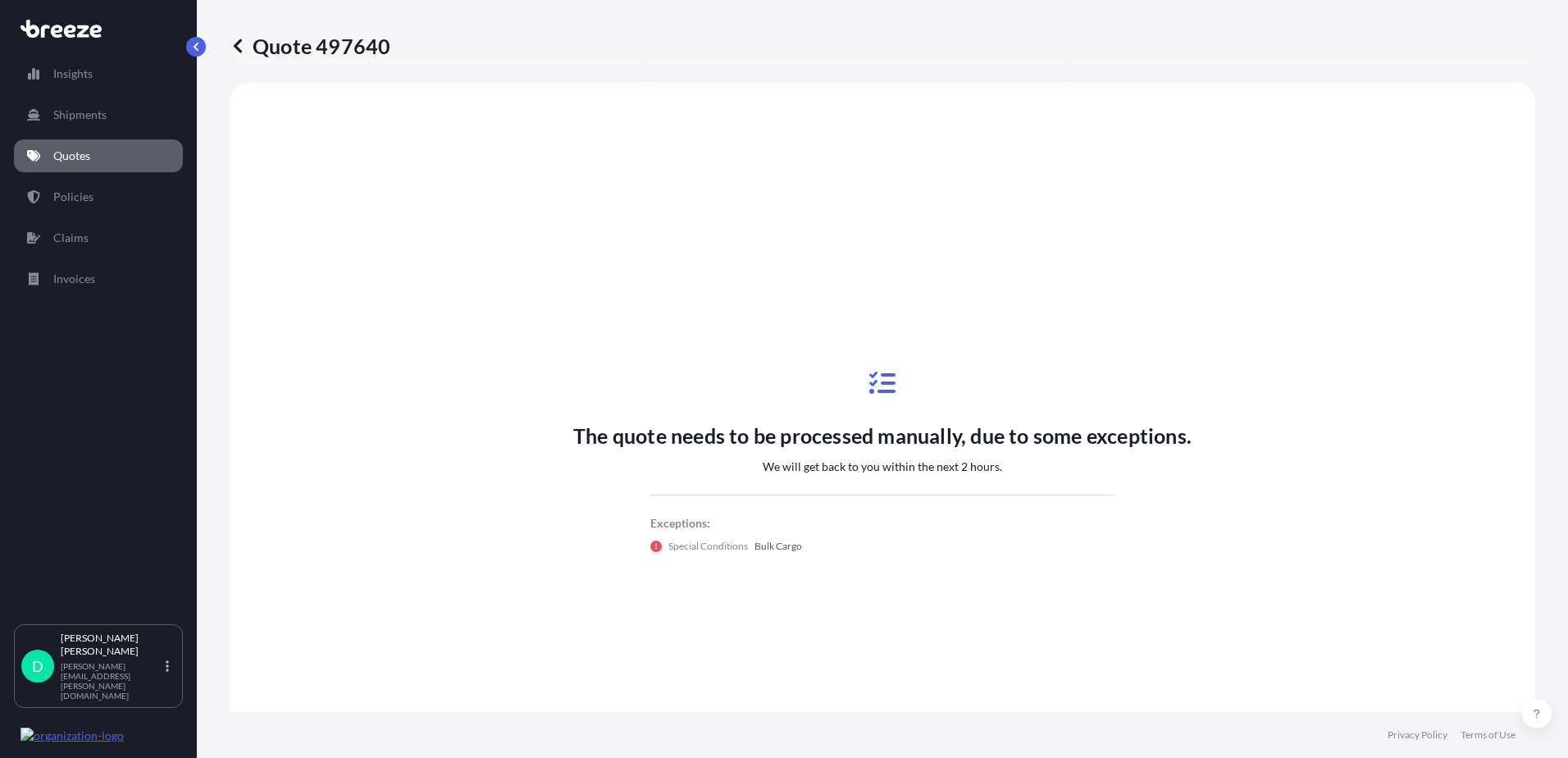
click at [237, 47] on icon at bounding box center [238, 45] width 8 height 14
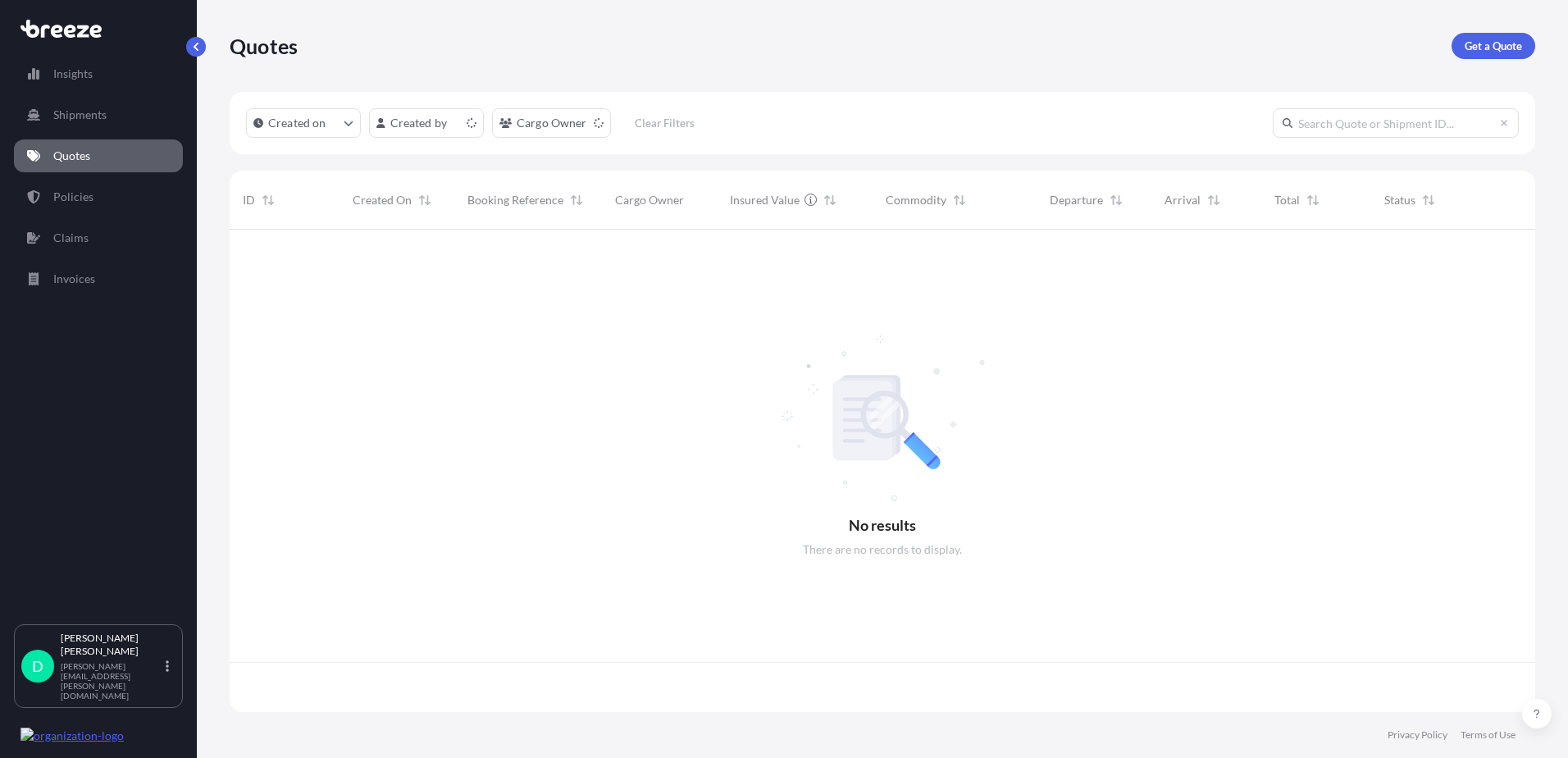
scroll to position [479, 1293]
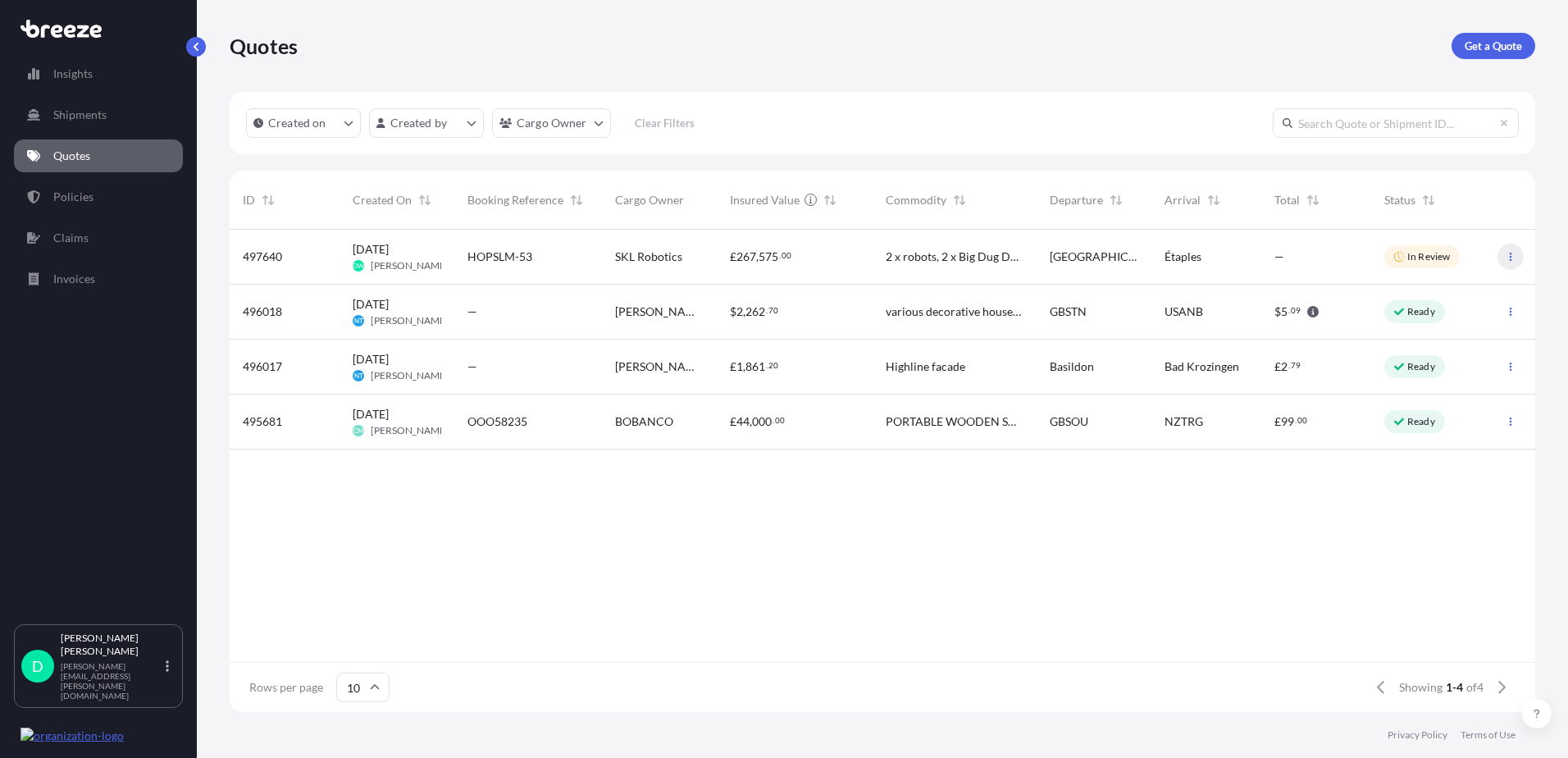
click at [1508, 256] on icon "button" at bounding box center [1510, 257] width 10 height 10
click at [1451, 255] on p "Edit quote" at bounding box center [1432, 260] width 53 height 16
select select "Road"
select select "2"
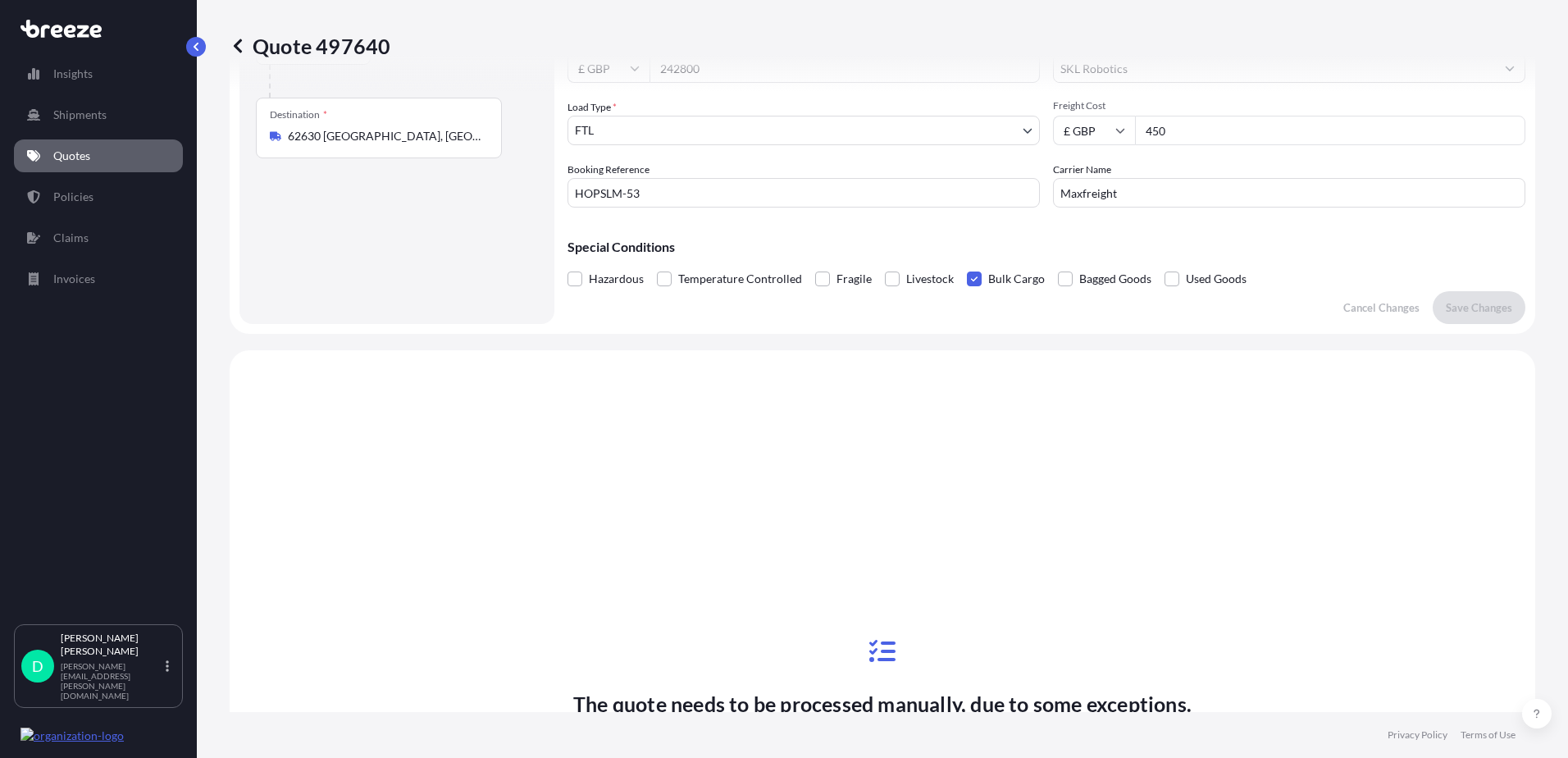
scroll to position [165, 0]
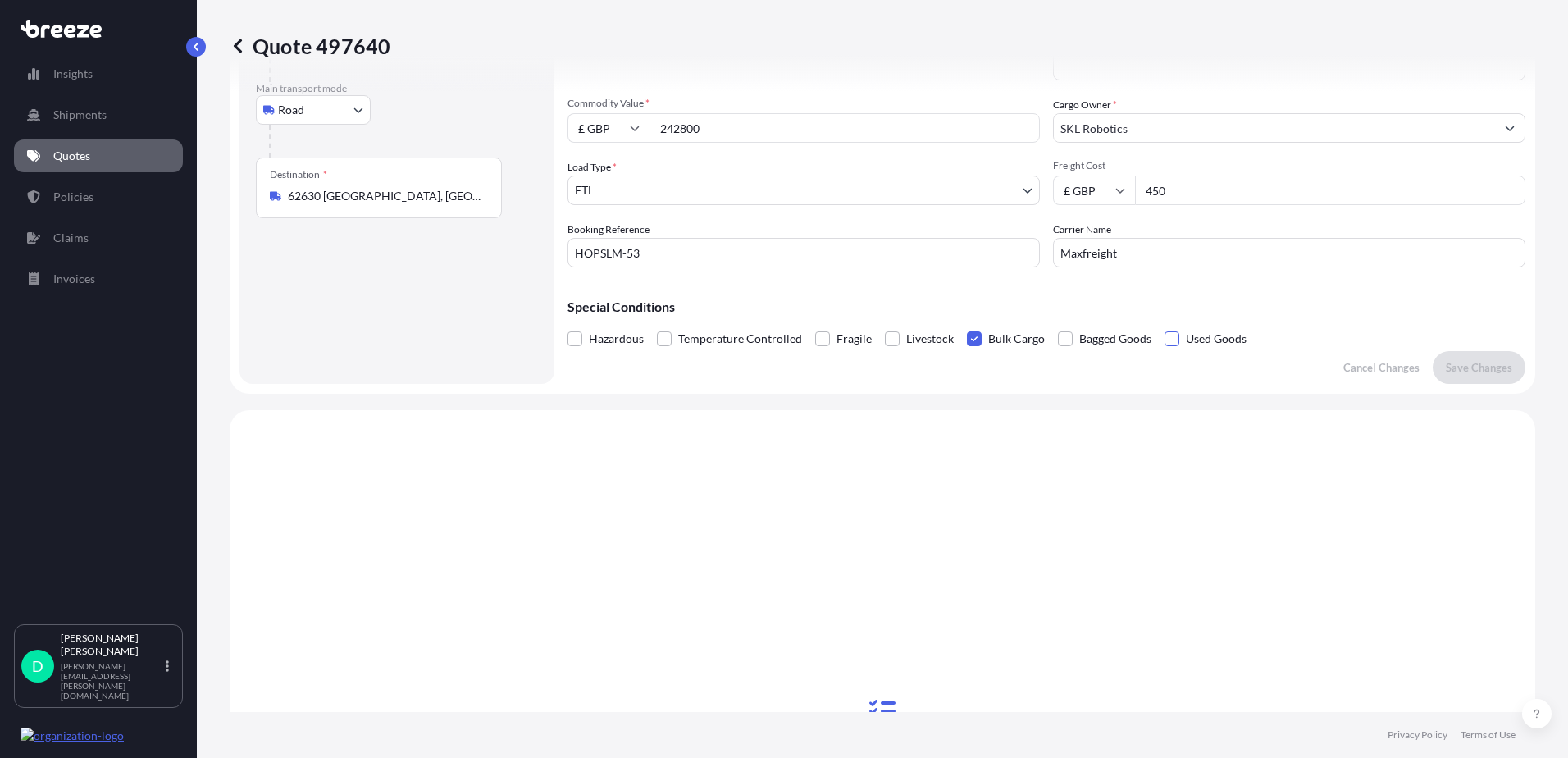
click at [1173, 336] on span at bounding box center [1172, 339] width 15 height 15
click at [1164, 326] on input "Used Goods" at bounding box center [1164, 326] width 0 height 0
click at [977, 338] on span at bounding box center [974, 339] width 15 height 15
click at [967, 326] on input "Bulk Cargo" at bounding box center [967, 326] width 0 height 0
click at [1175, 333] on label "Used Goods" at bounding box center [1205, 339] width 82 height 25
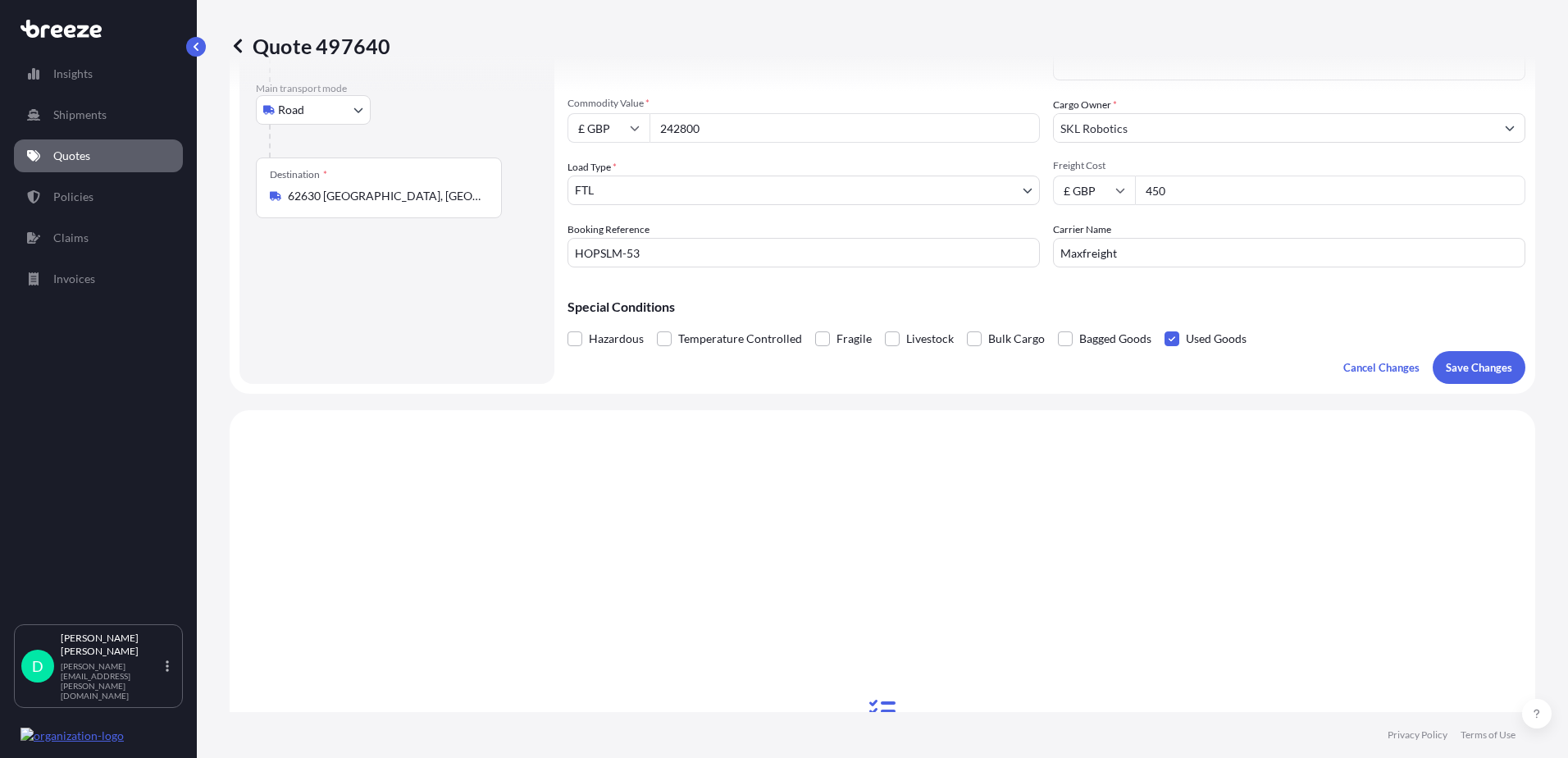
click at [1164, 326] on input "Used Goods" at bounding box center [1164, 326] width 0 height 0
click at [1494, 368] on p "Save Changes" at bounding box center [1478, 367] width 67 height 16
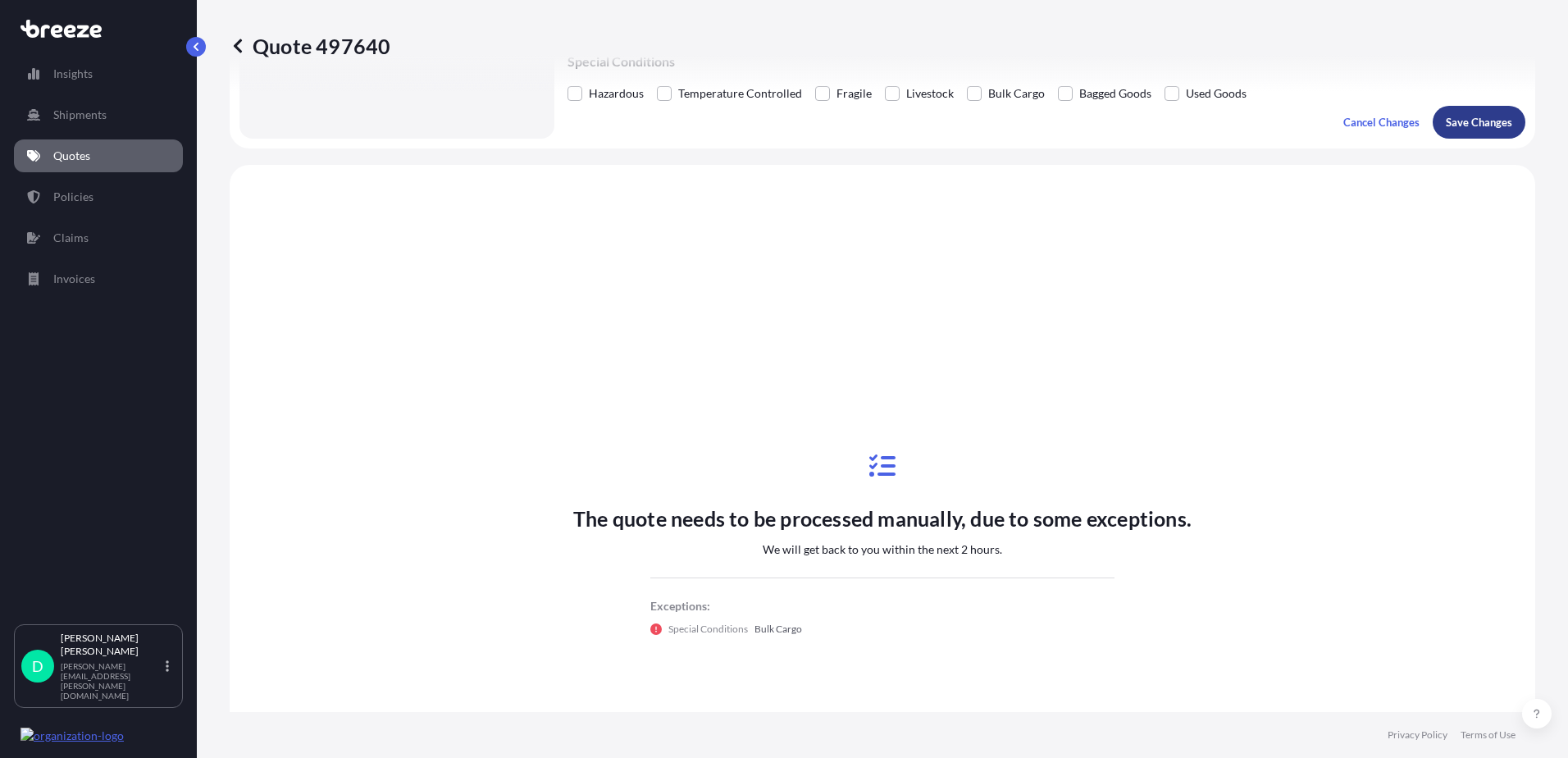
scroll to position [493, 0]
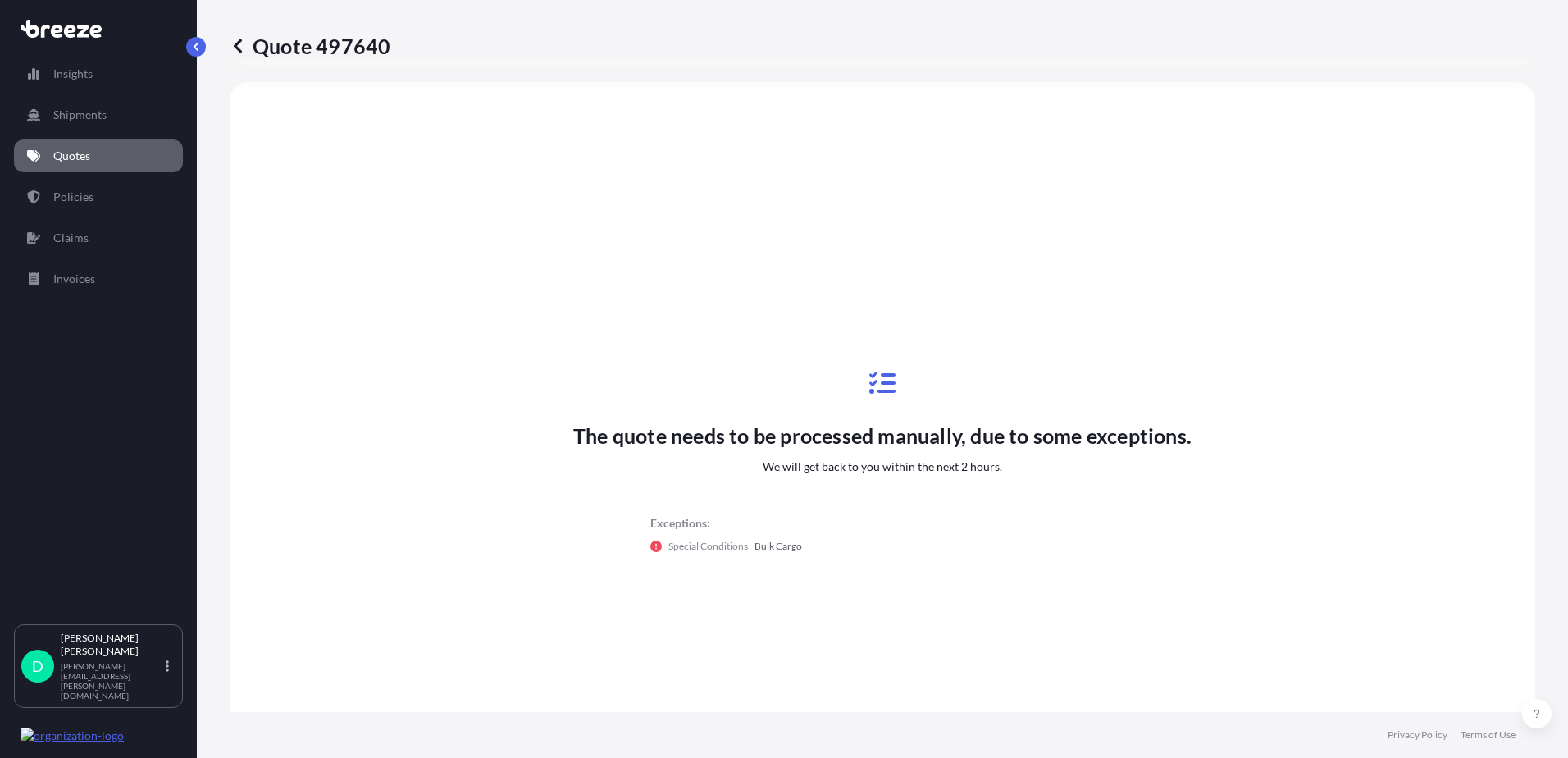
select select "Road"
select select "2"
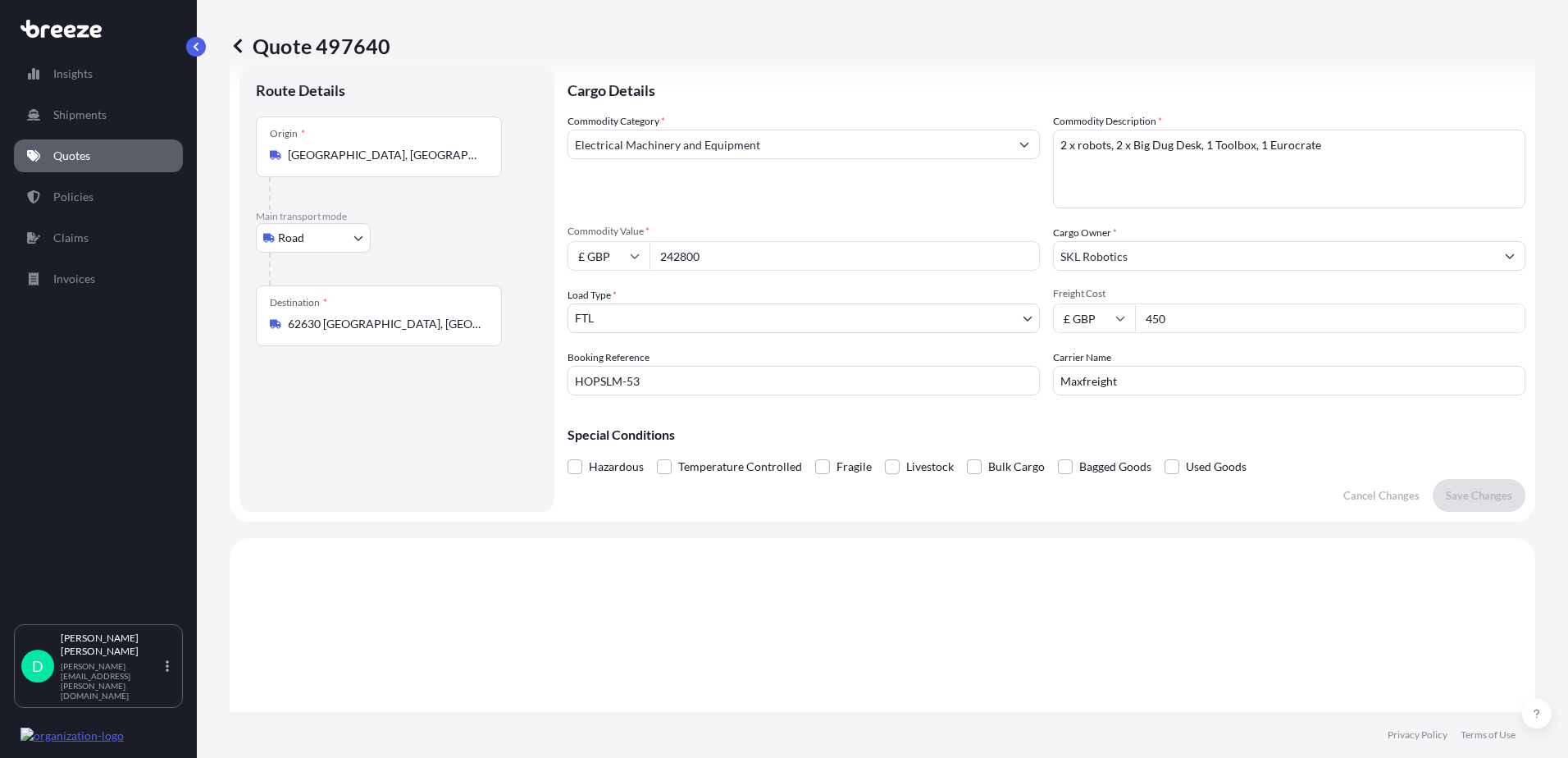
scroll to position [0, 0]
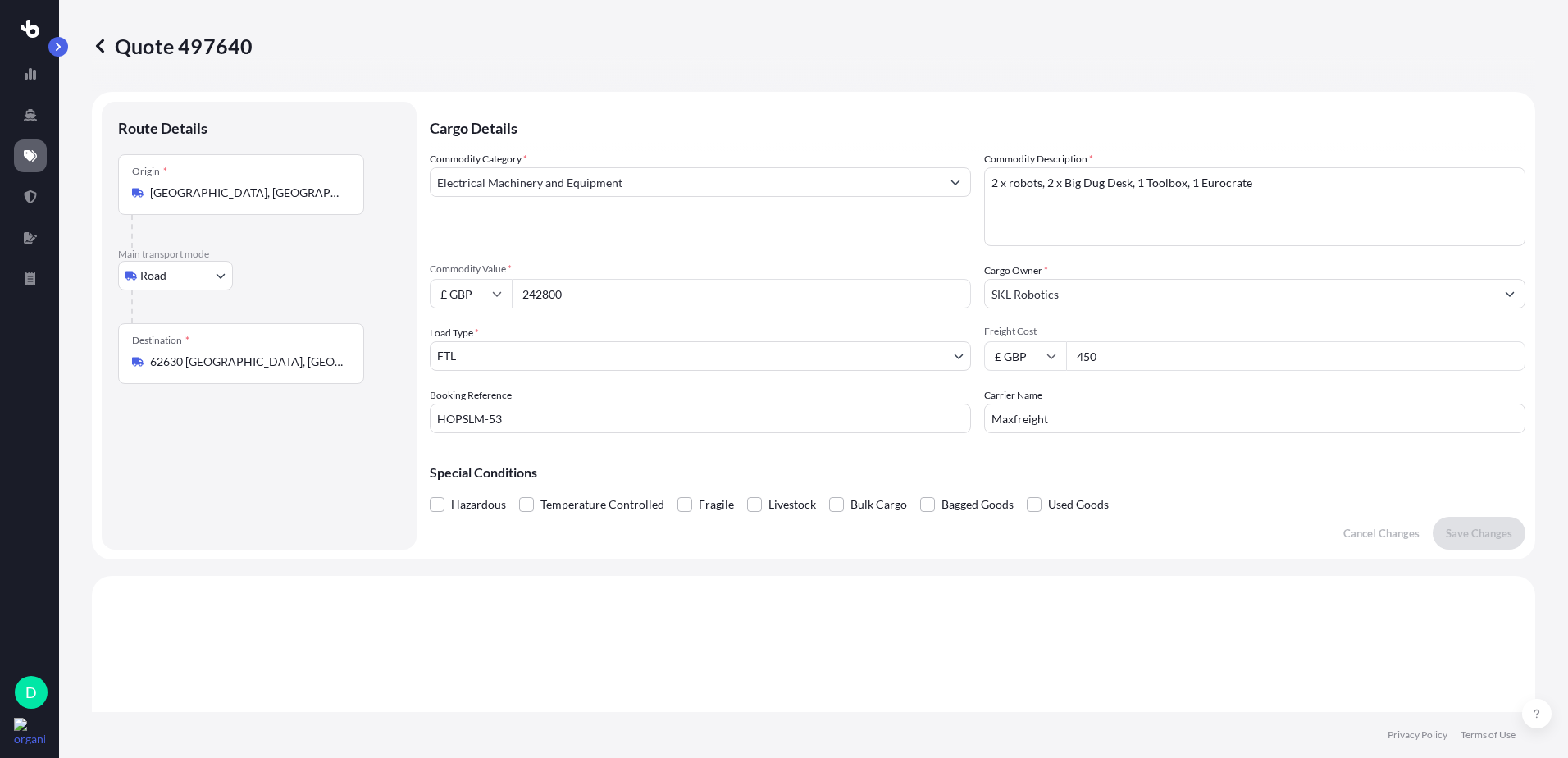
click at [29, 155] on icon at bounding box center [30, 156] width 13 height 12
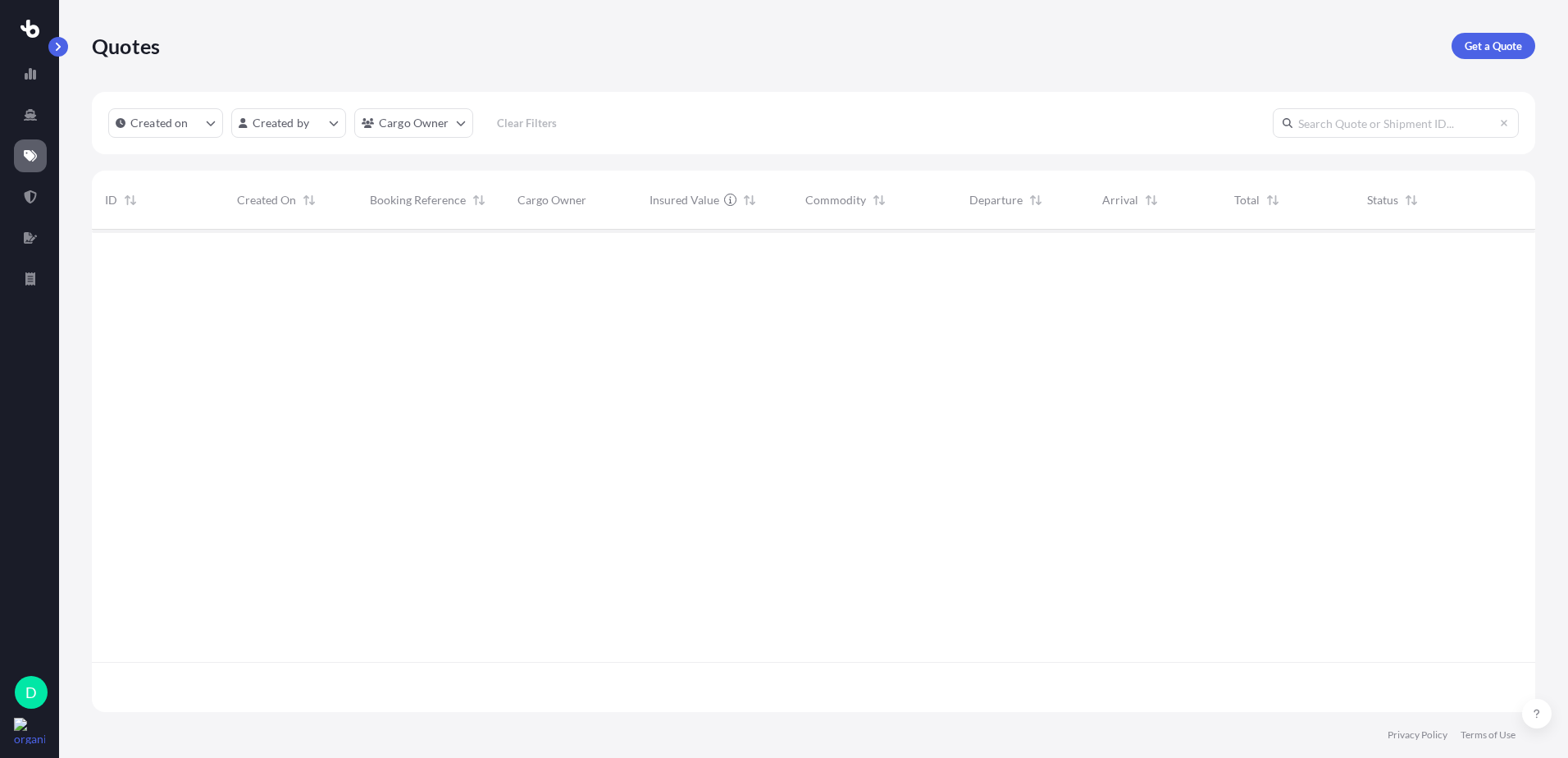
scroll to position [479, 1432]
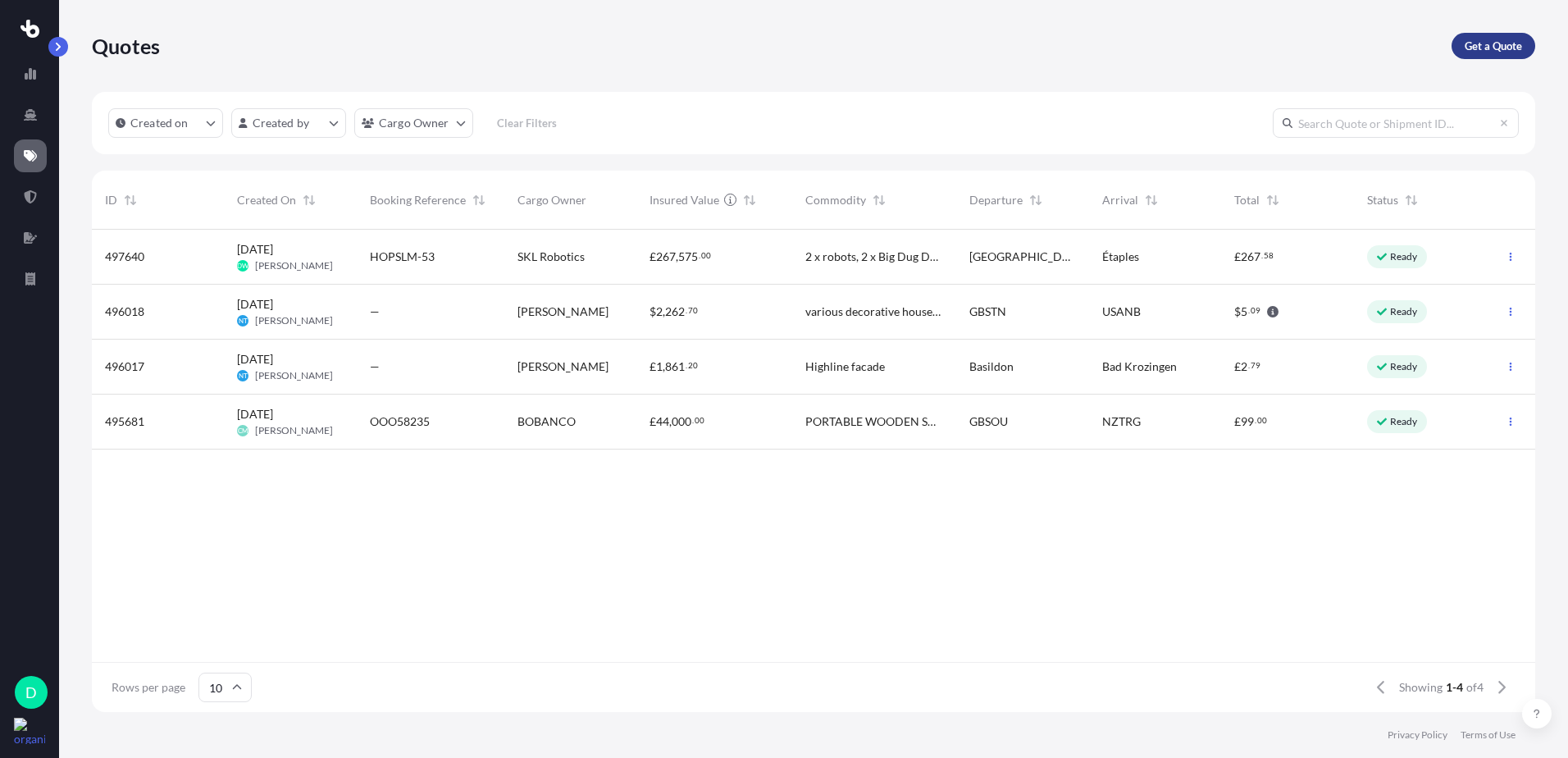
click at [1467, 47] on p "Get a Quote" at bounding box center [1493, 46] width 58 height 16
select select "Sea"
select select "1"
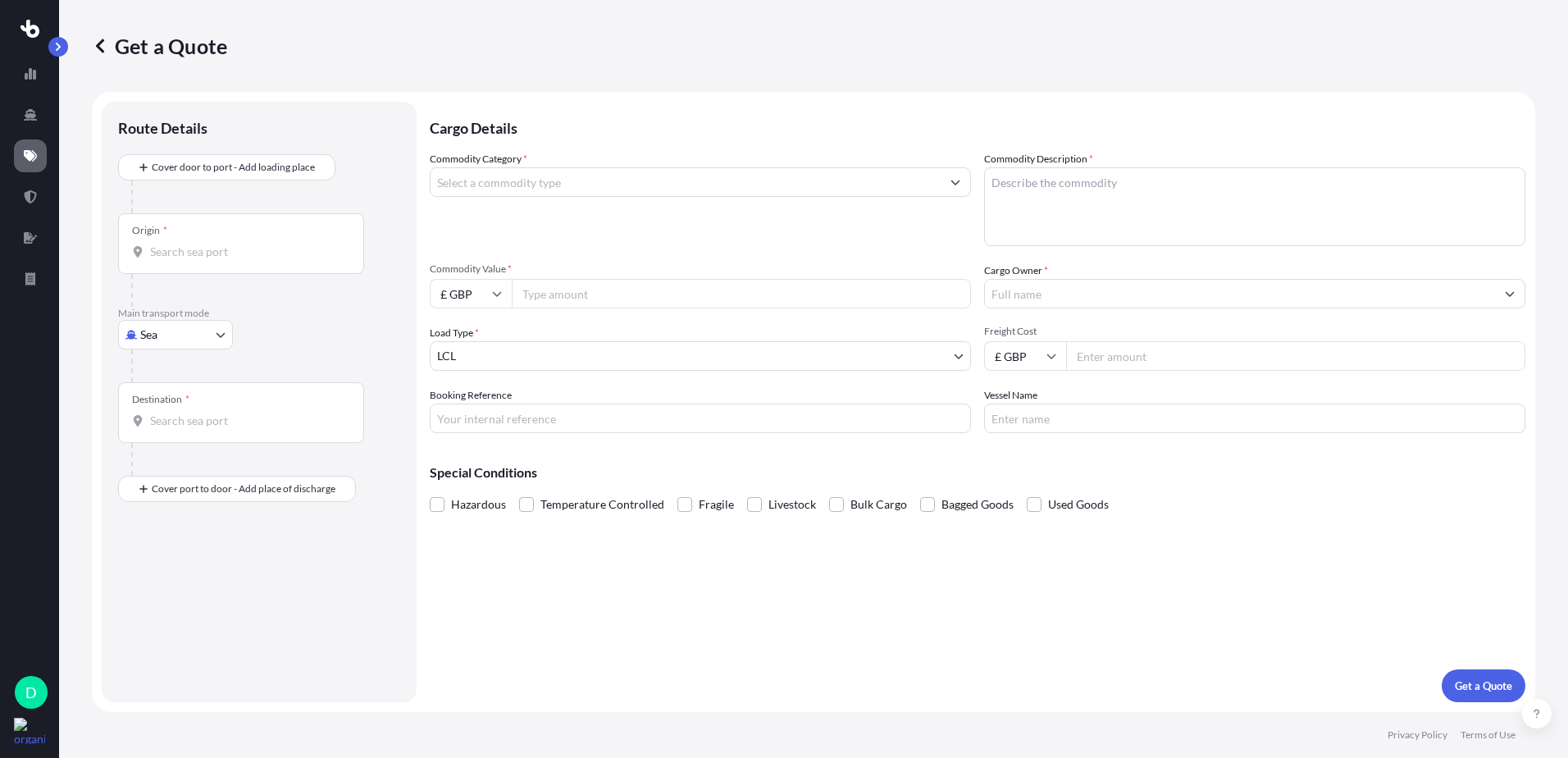
click at [202, 329] on body "D Get a Quote Route Details Cover door to port - Add loading place Place of loa…" at bounding box center [784, 379] width 1568 height 758
click at [171, 432] on span "Road" at bounding box center [163, 437] width 26 height 16
select select "Road"
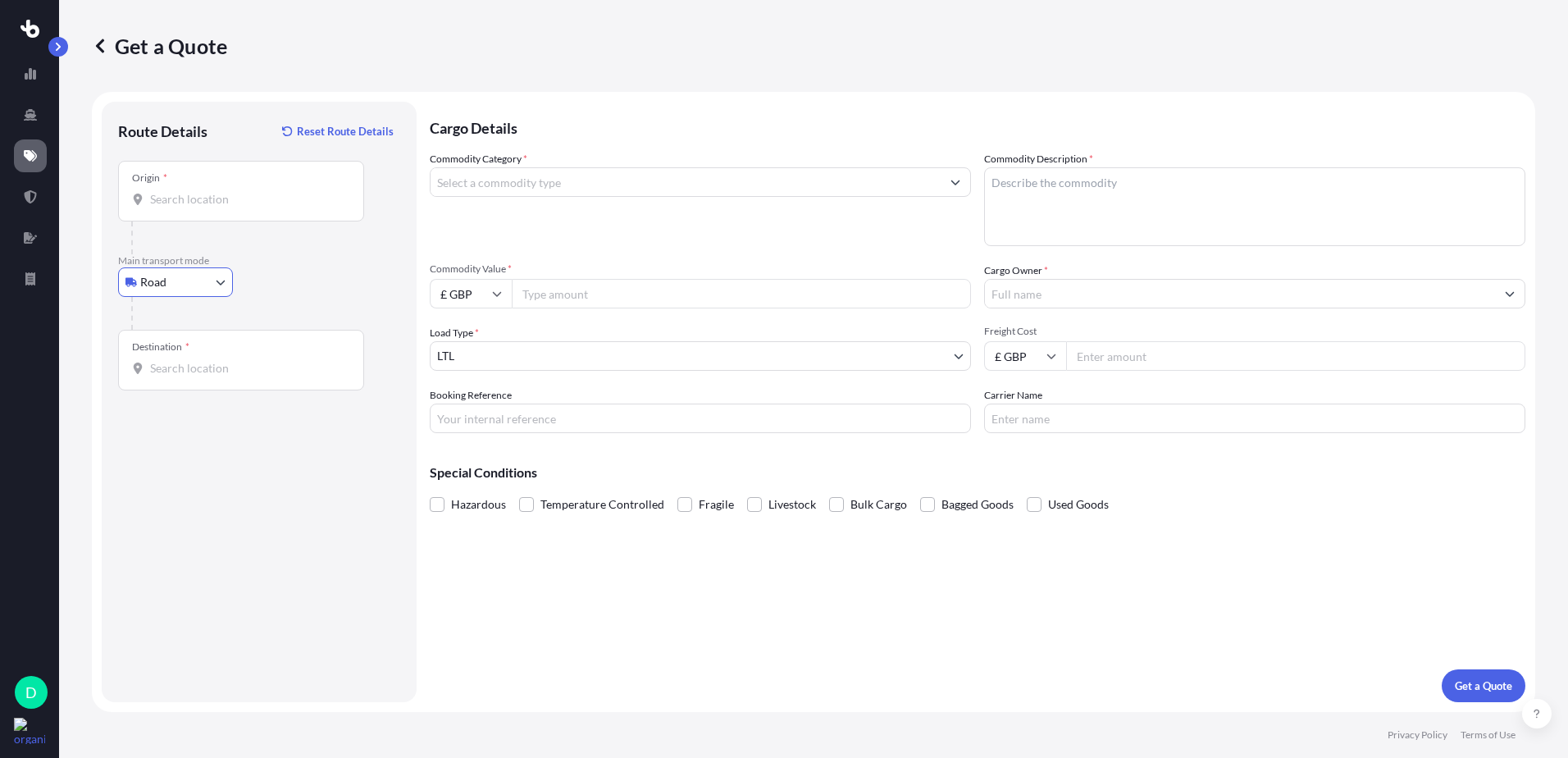
click at [228, 377] on div "Destination *" at bounding box center [241, 360] width 246 height 61
click at [228, 377] on input "Destination *" at bounding box center [247, 368] width 193 height 16
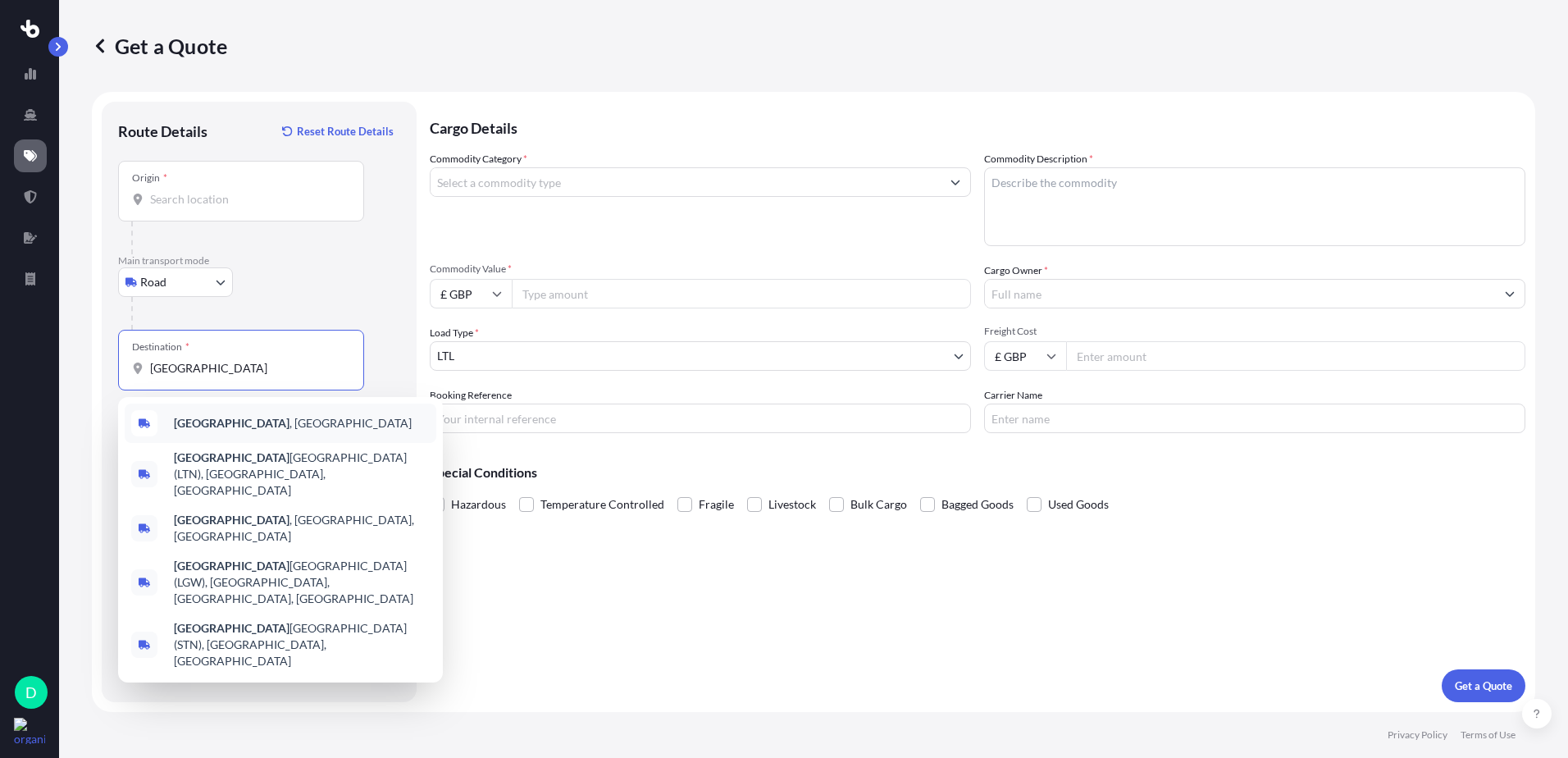
click at [179, 420] on b "[GEOGRAPHIC_DATA]" at bounding box center [231, 423] width 116 height 14
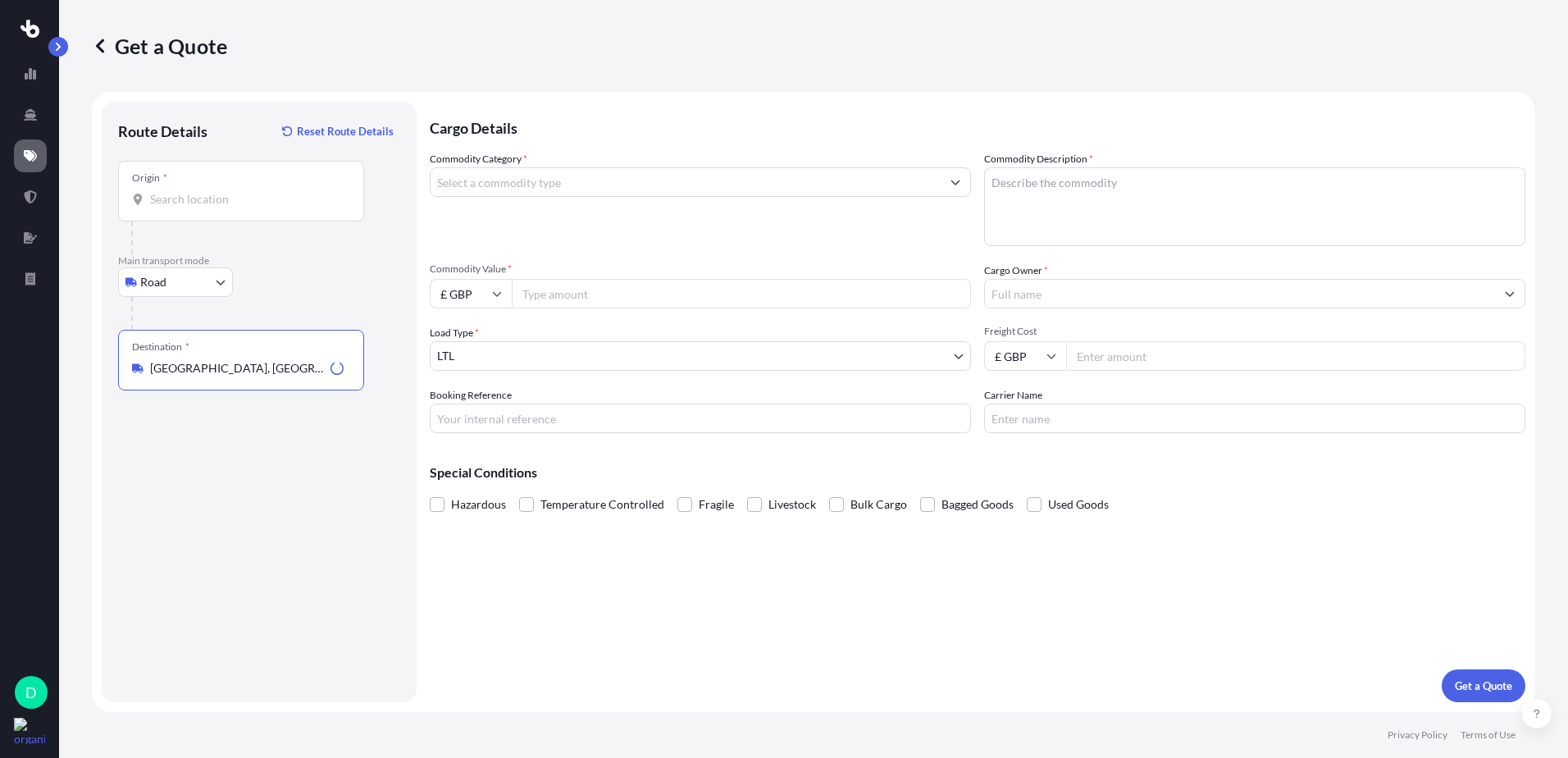
type input "[GEOGRAPHIC_DATA], [GEOGRAPHIC_DATA]"
click at [187, 198] on input "Origin *" at bounding box center [247, 199] width 193 height 16
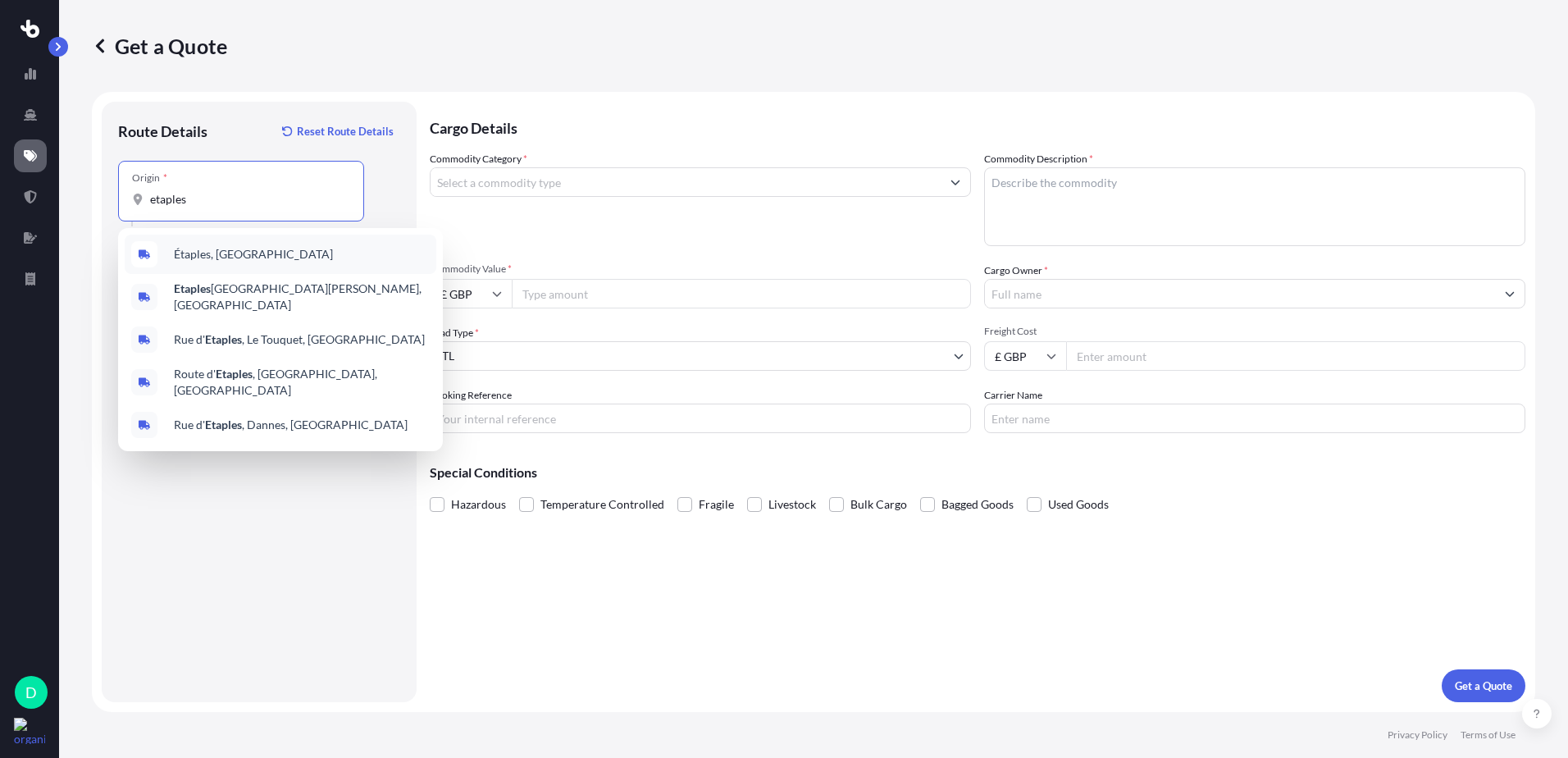
click at [209, 257] on span "Étaples, [GEOGRAPHIC_DATA]" at bounding box center [253, 254] width 160 height 16
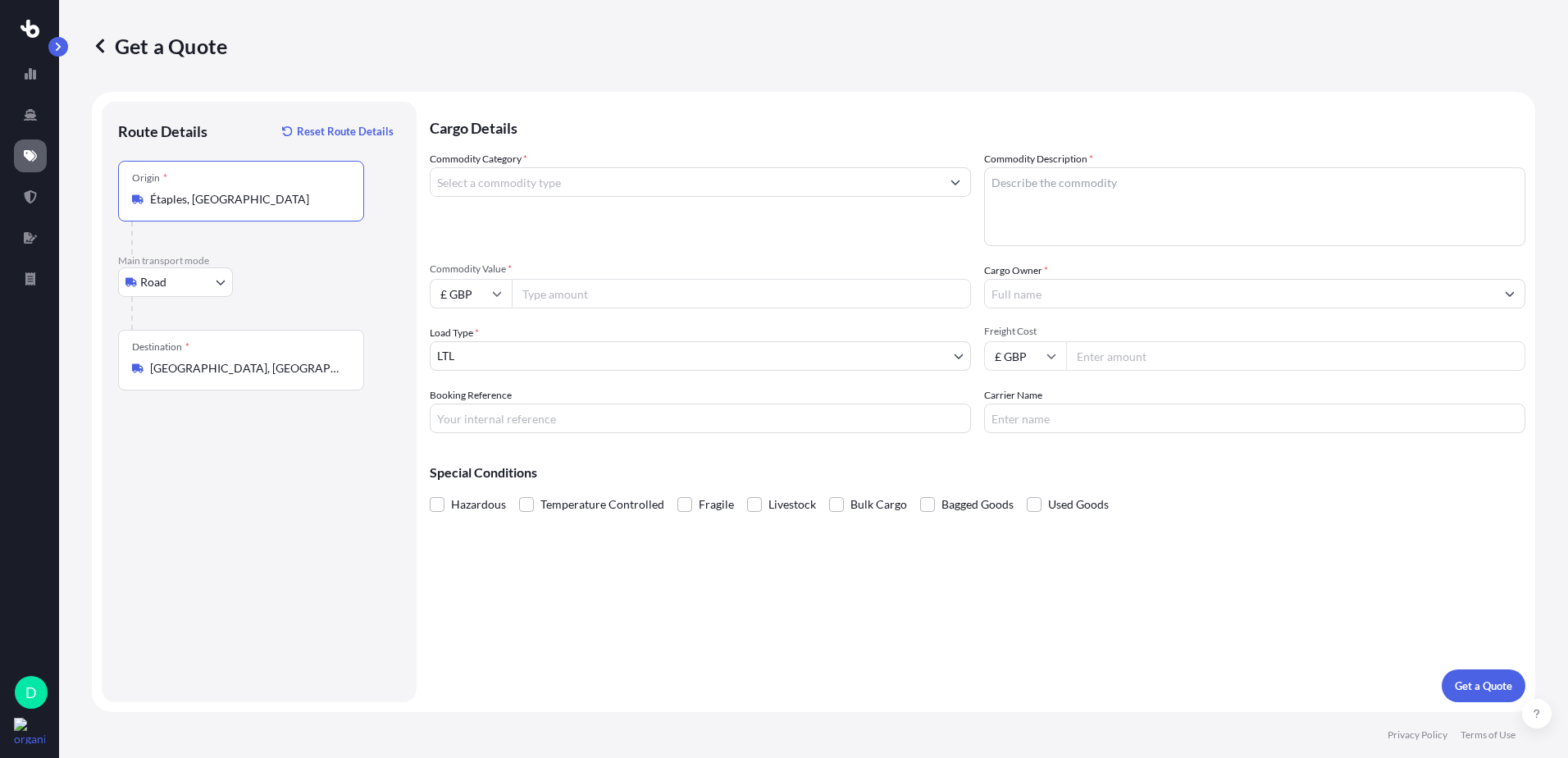
type input "Étaples, [GEOGRAPHIC_DATA]"
click at [550, 187] on input "Commodity Category *" at bounding box center [686, 182] width 510 height 30
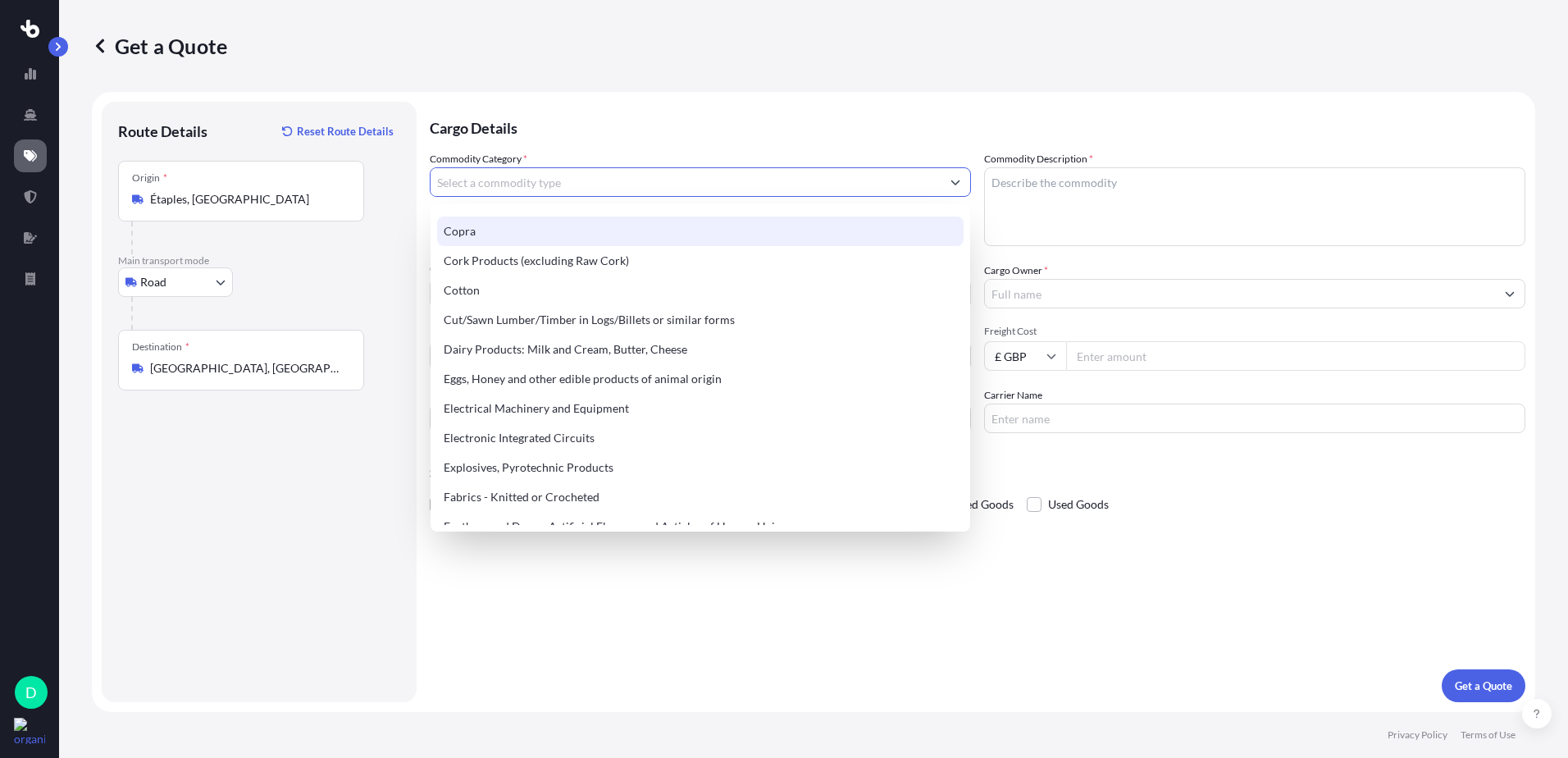
scroll to position [902, 0]
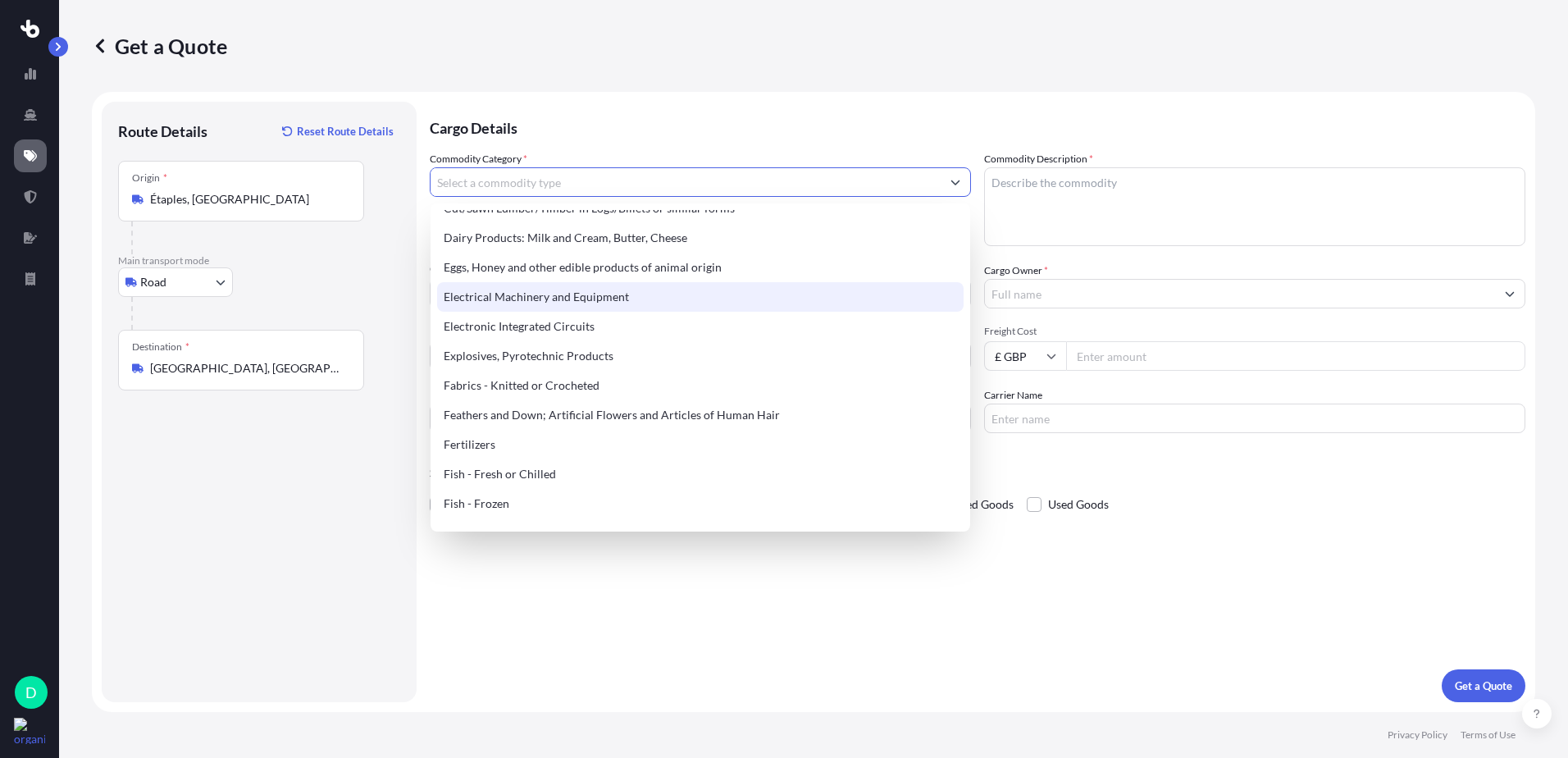
click at [556, 302] on div "Electrical Machinery and Equipment" at bounding box center [701, 297] width 526 height 30
type input "Electrical Machinery and Equipment"
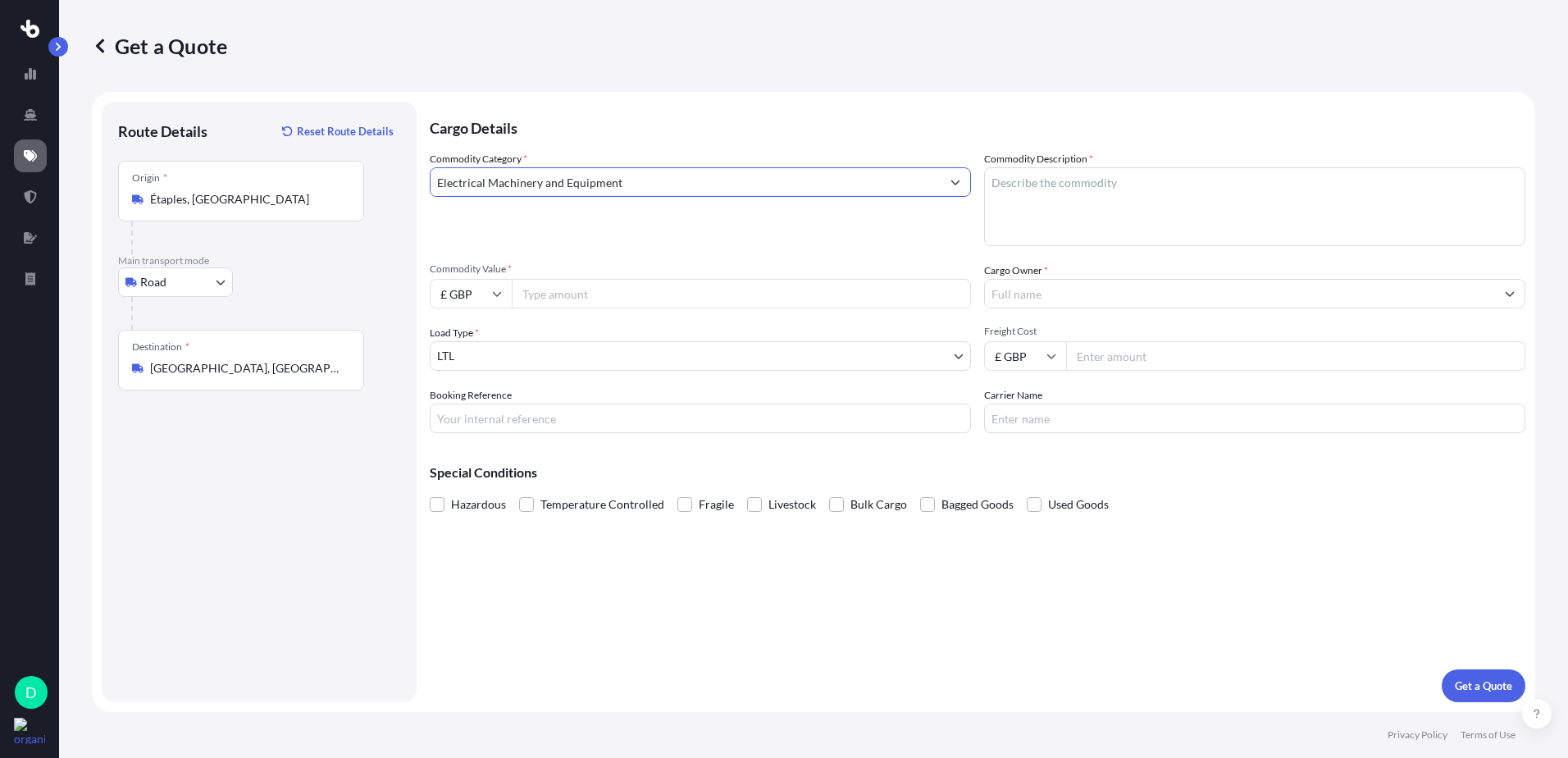
click at [1185, 197] on textarea "Commodity Description *" at bounding box center [1255, 206] width 541 height 79
type textarea "2 x robots, 2 x big dug desks, 1 x toolbox, 1 x eurocrate"
click at [586, 302] on input "Commodity Value *" at bounding box center [741, 293] width 460 height 30
type input "242800"
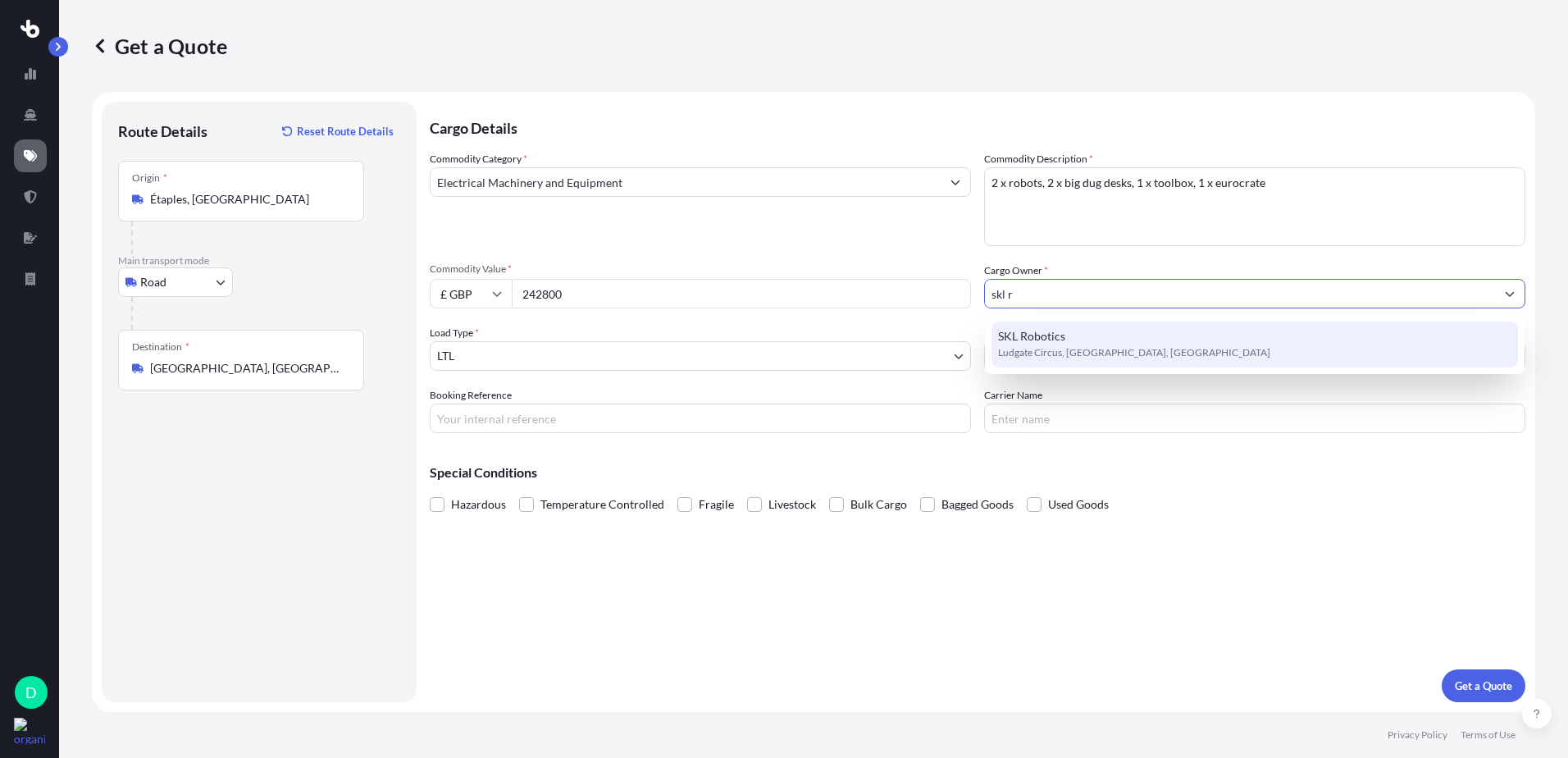
click at [1043, 342] on span "SKL Robotics" at bounding box center [1032, 336] width 67 height 16
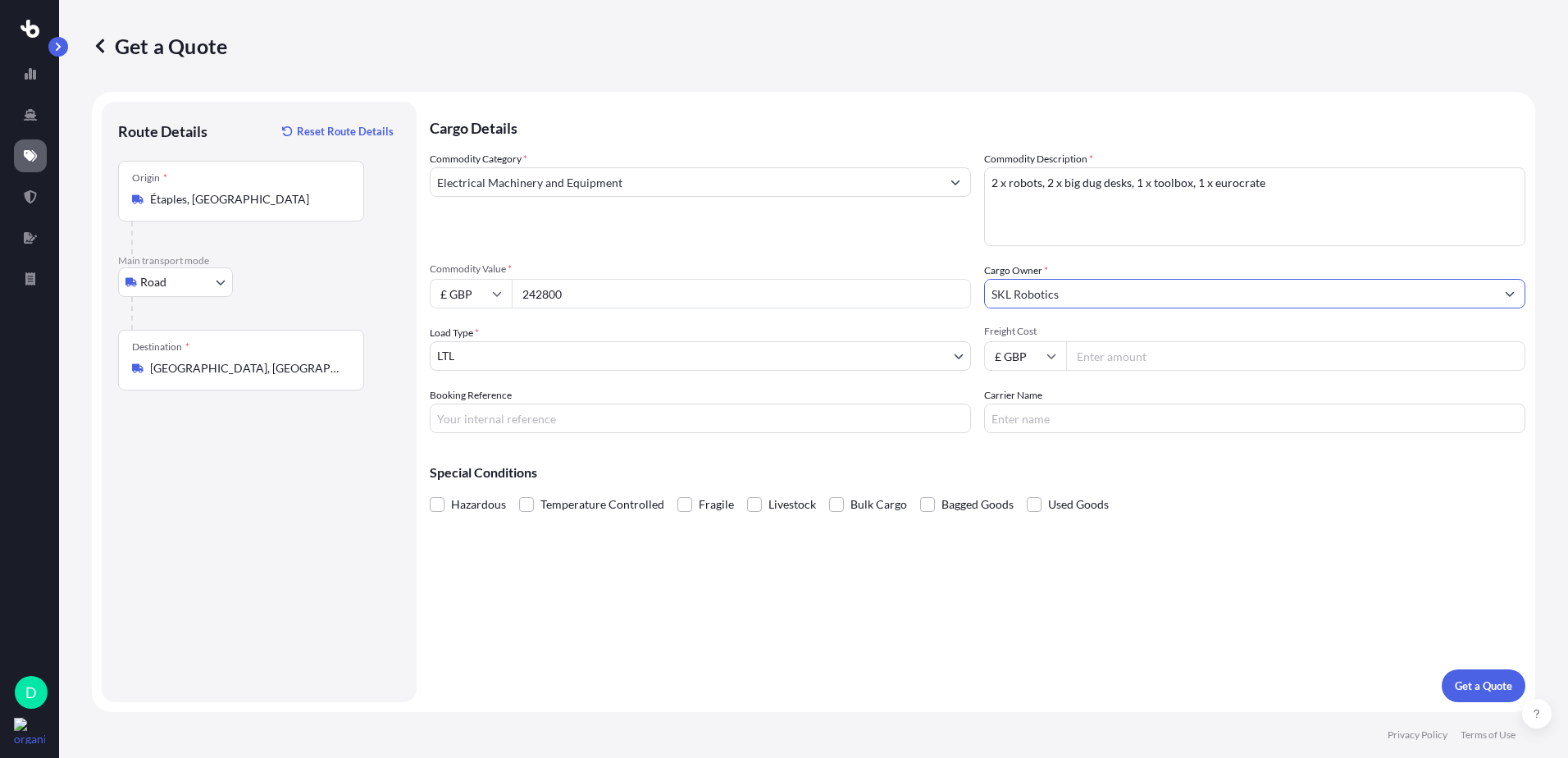
type input "SKL Robotics"
click at [572, 358] on body "15 options available. 10 options available. 0 options available. 1 option avail…" at bounding box center [784, 379] width 1568 height 758
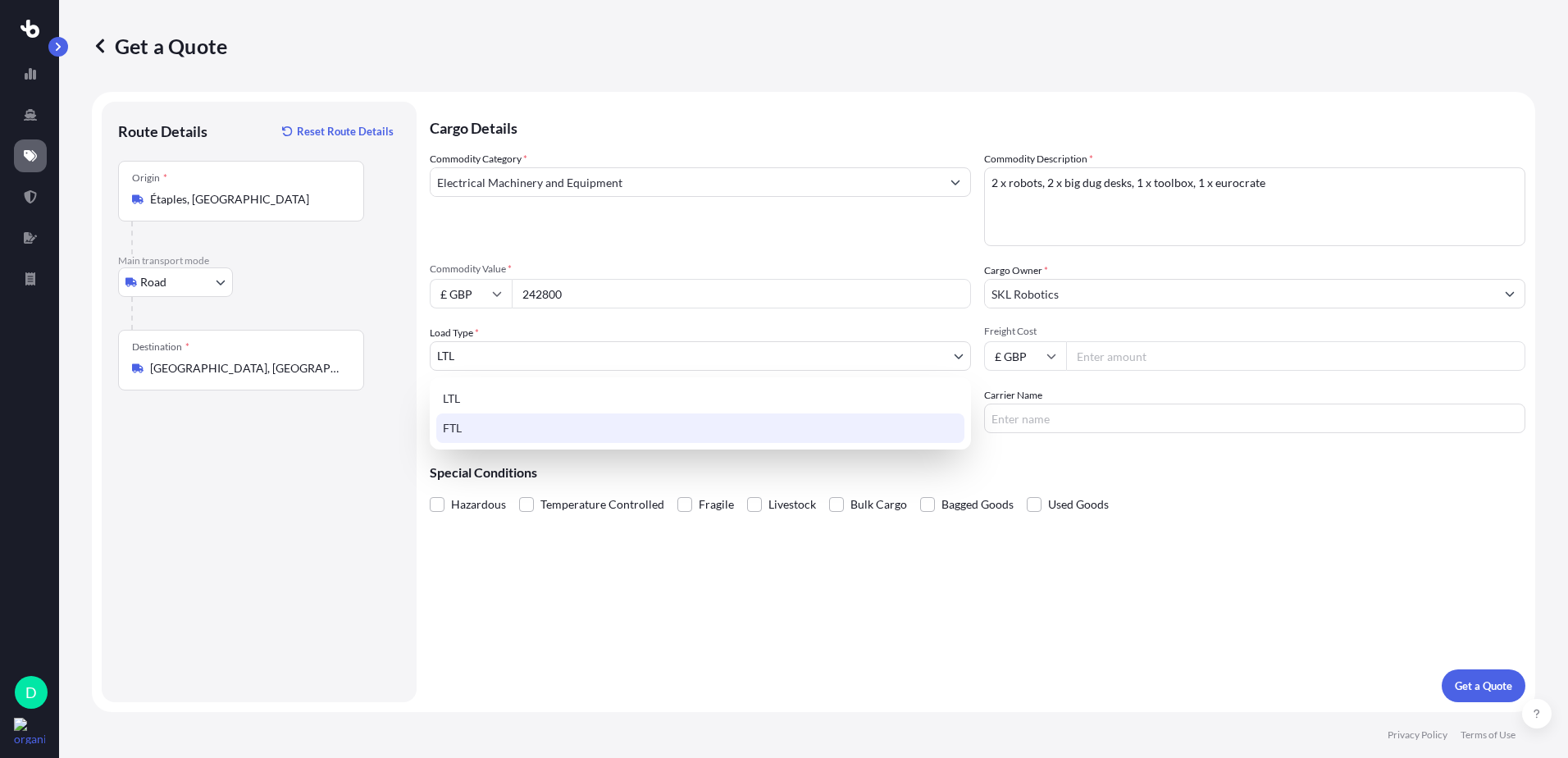
click at [525, 425] on div "FTL" at bounding box center [701, 428] width 528 height 30
select select "2"
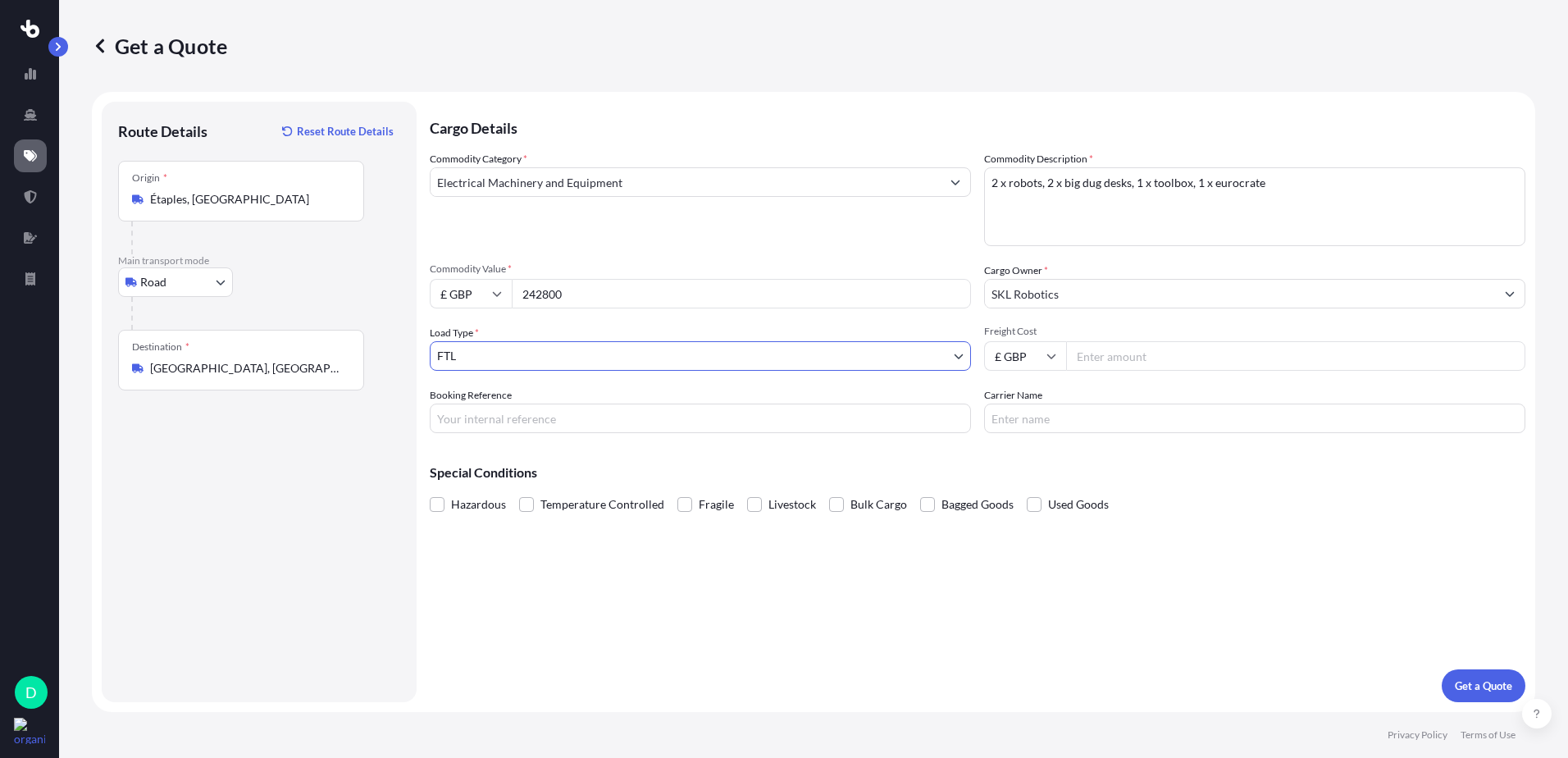
click at [1108, 352] on input "Freight Cost" at bounding box center [1296, 356] width 460 height 30
type input "550"
click at [622, 422] on input "Booking Reference" at bounding box center [701, 418] width 541 height 30
type input "HOPSLM-53"
type input "Maxfreight"
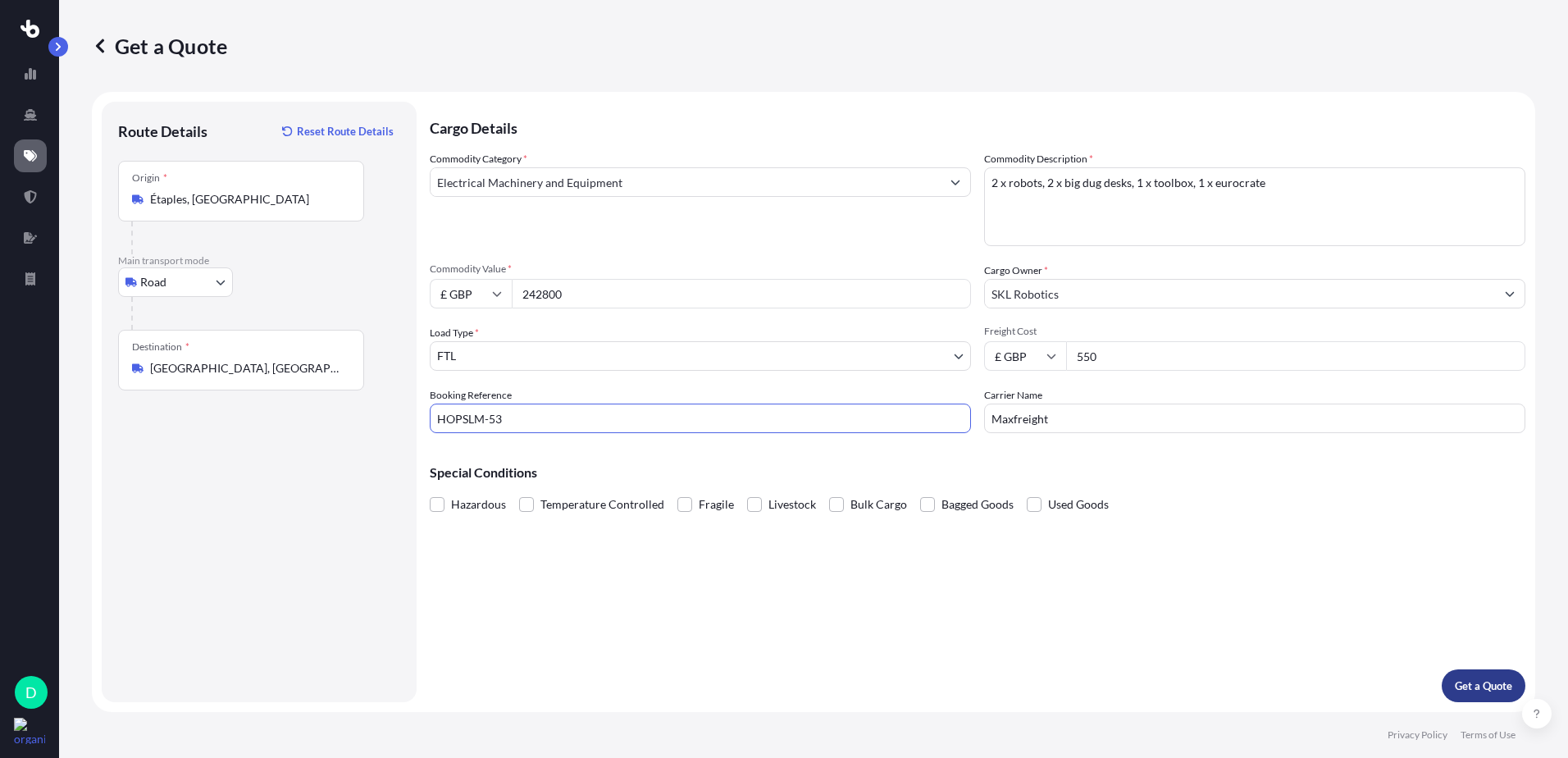
click at [1465, 689] on p "Get a Quote" at bounding box center [1483, 686] width 58 height 16
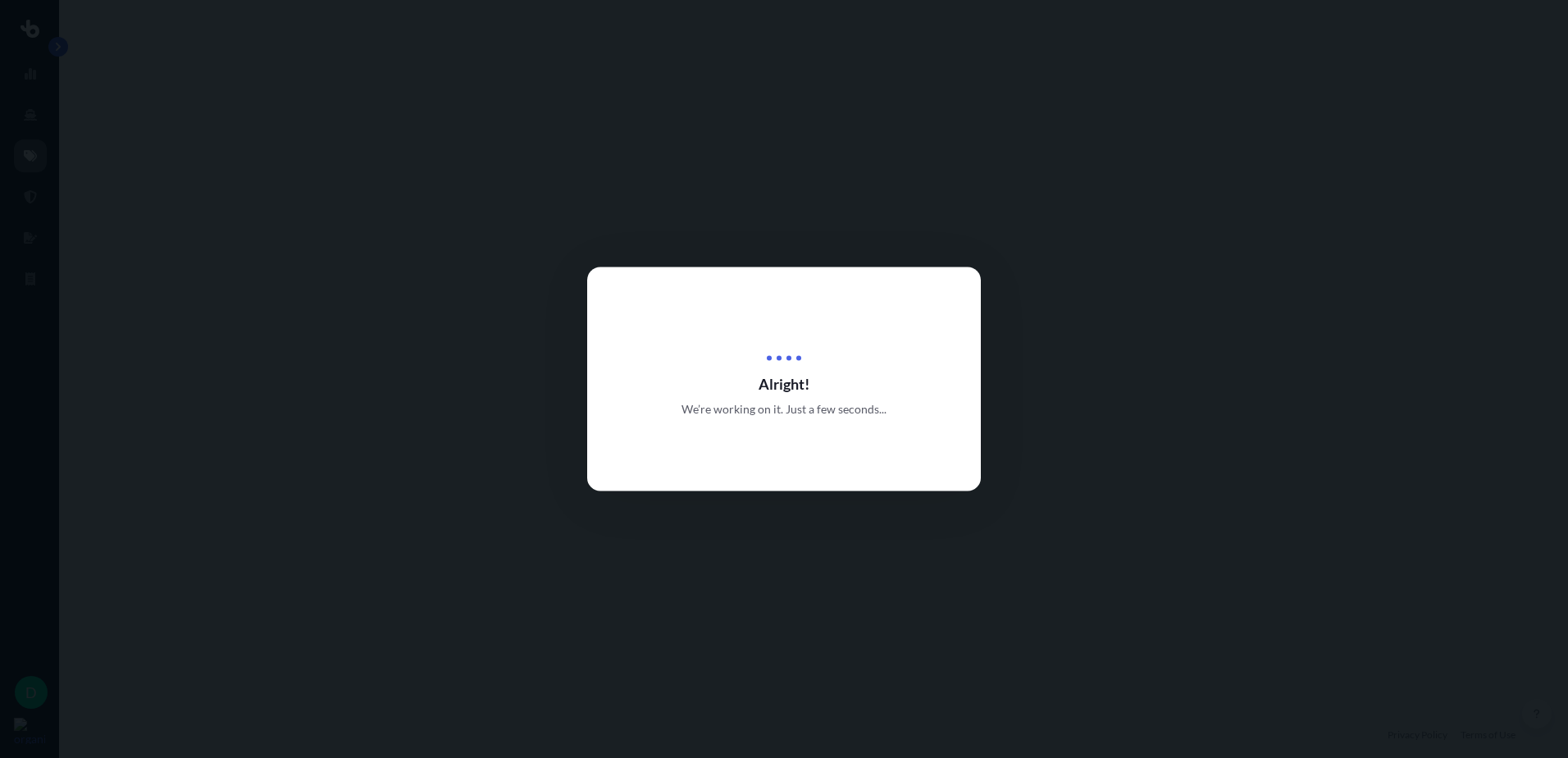
select select "Road"
select select "2"
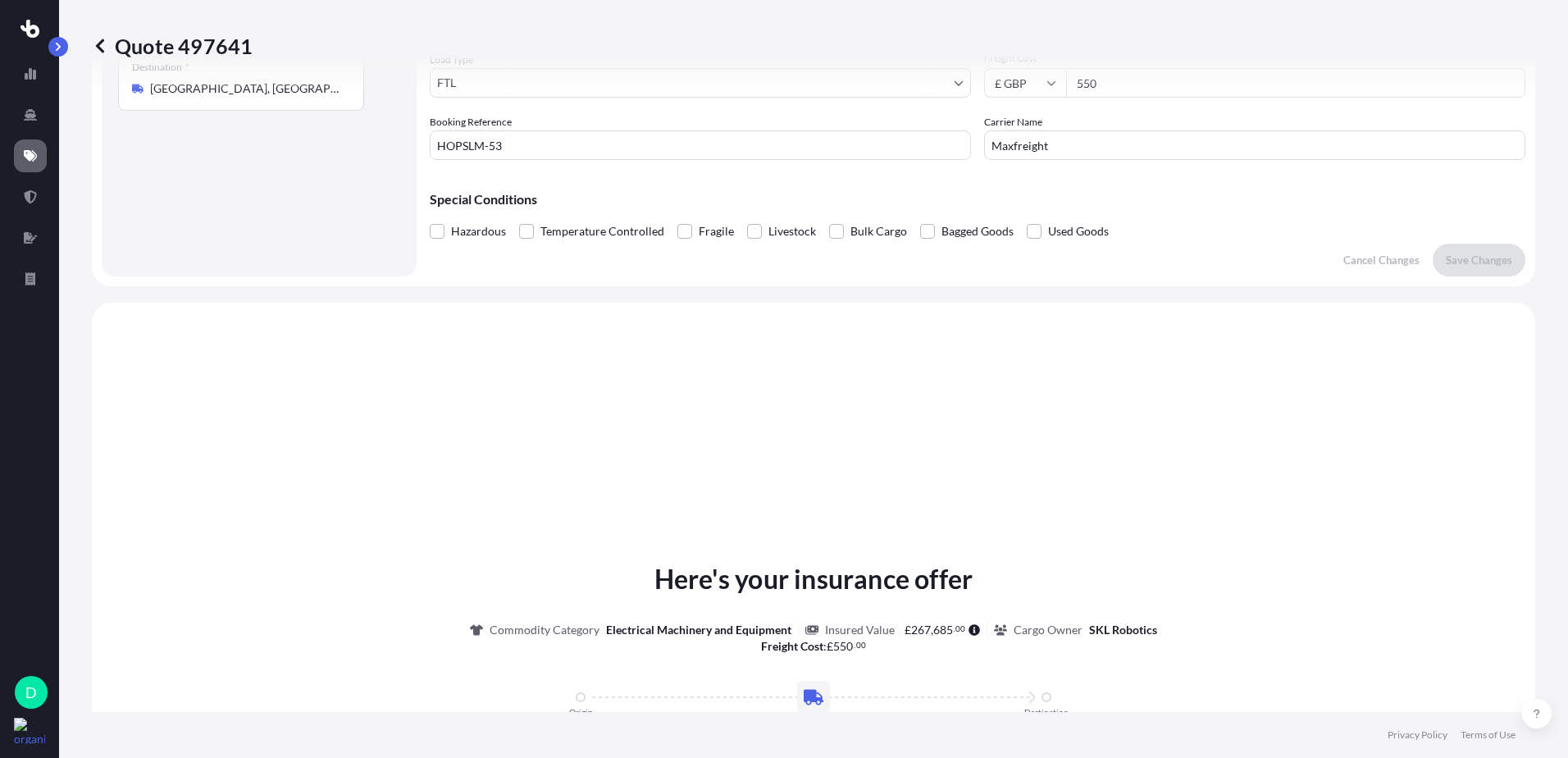
scroll to position [493, 0]
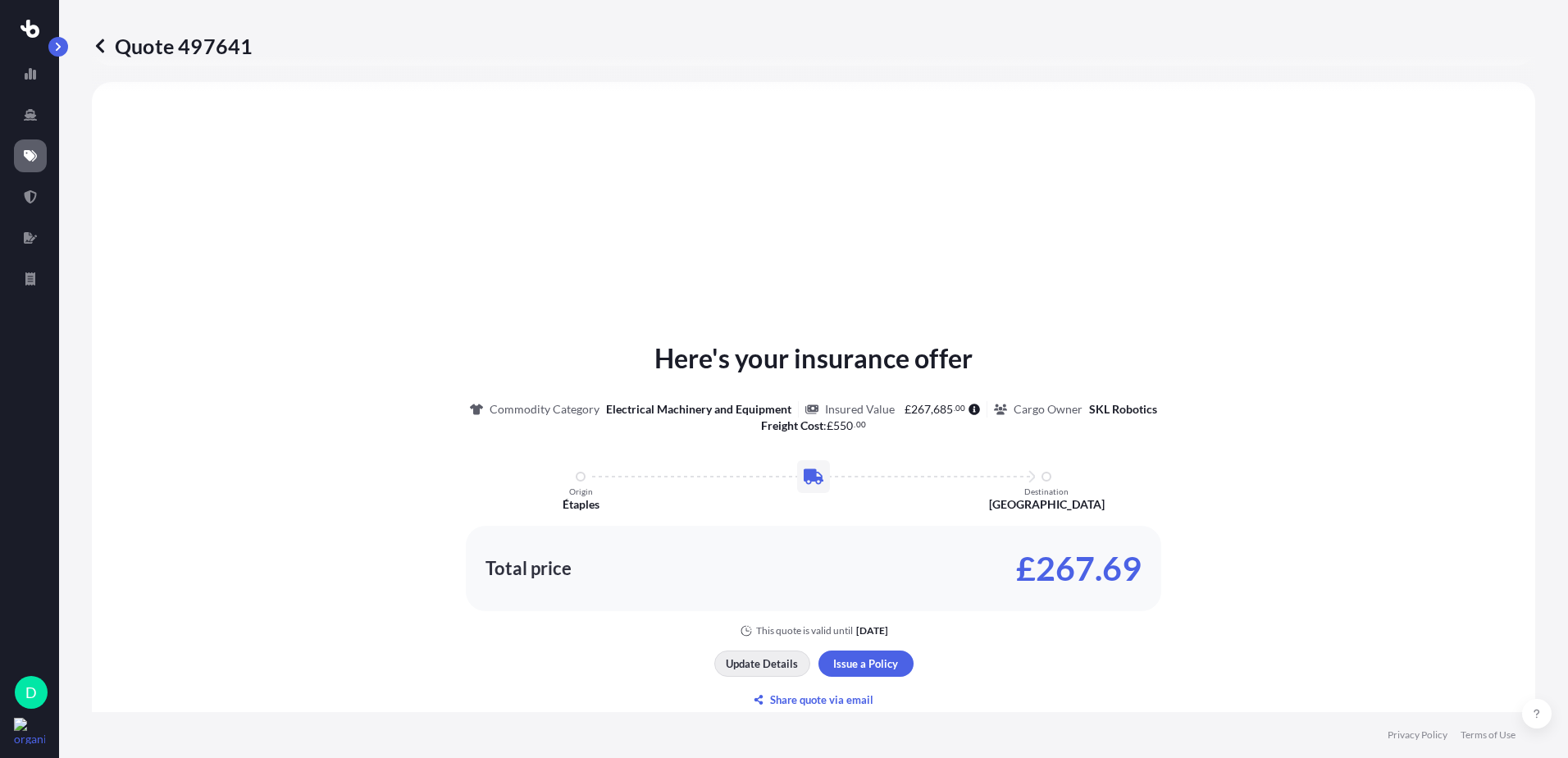
click at [759, 657] on p "Update Details" at bounding box center [762, 663] width 72 height 16
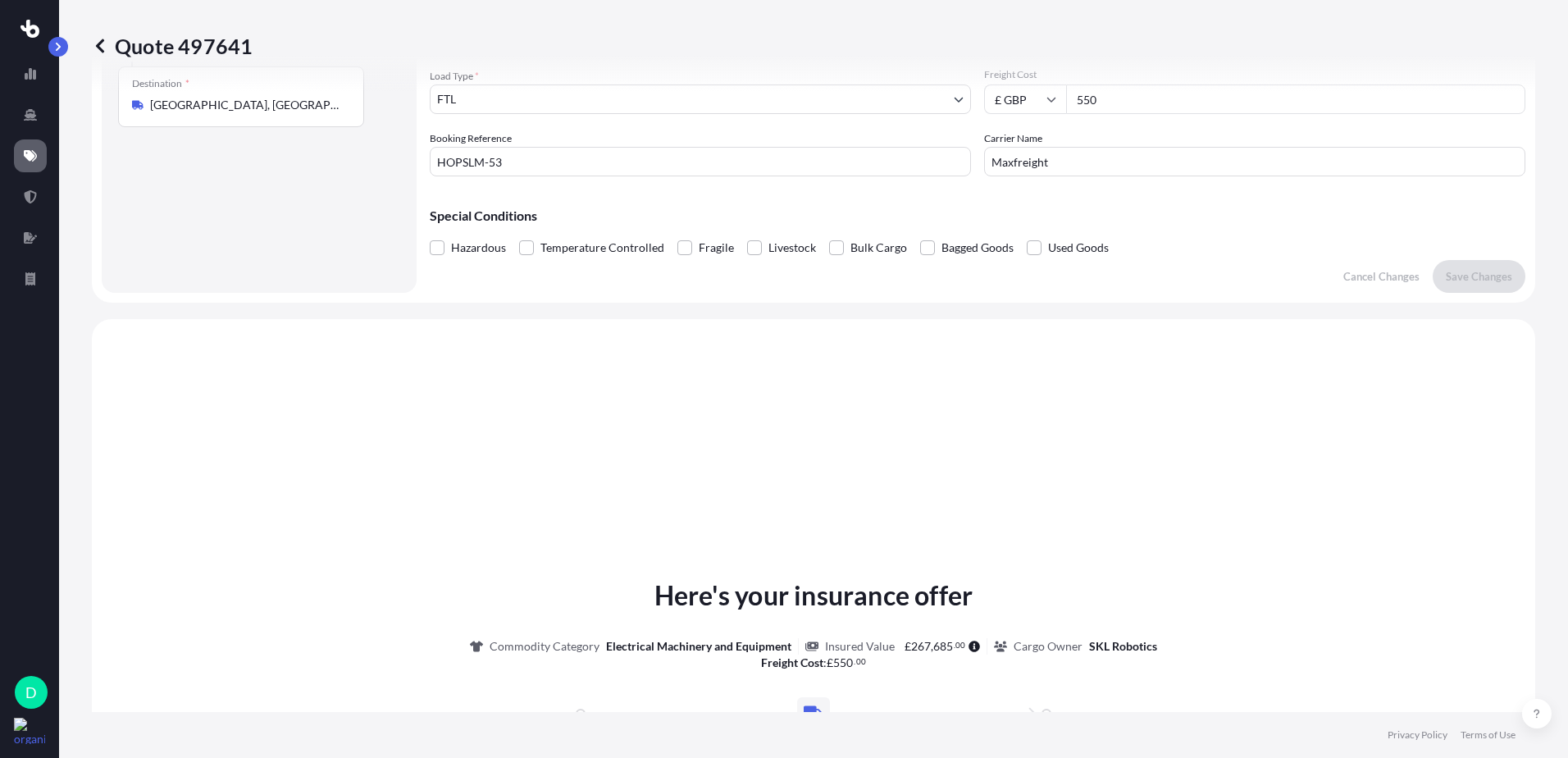
scroll to position [26, 0]
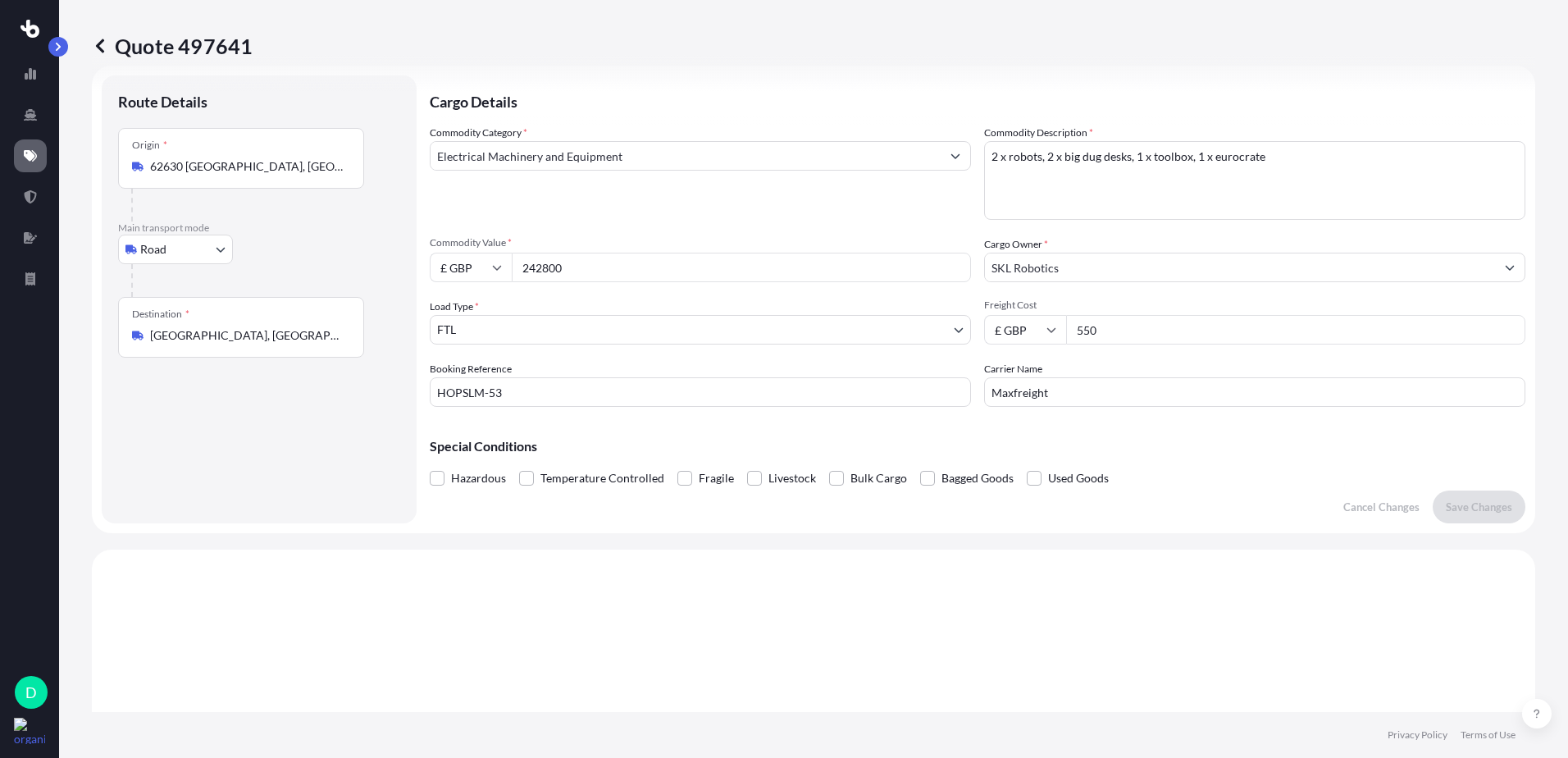
drag, startPoint x: 1159, startPoint y: 326, endPoint x: 993, endPoint y: 325, distance: 166.0
click at [993, 325] on div "£ GBP 550" at bounding box center [1255, 330] width 541 height 30
type input "650"
click at [1482, 506] on p "Save Changes" at bounding box center [1478, 506] width 67 height 16
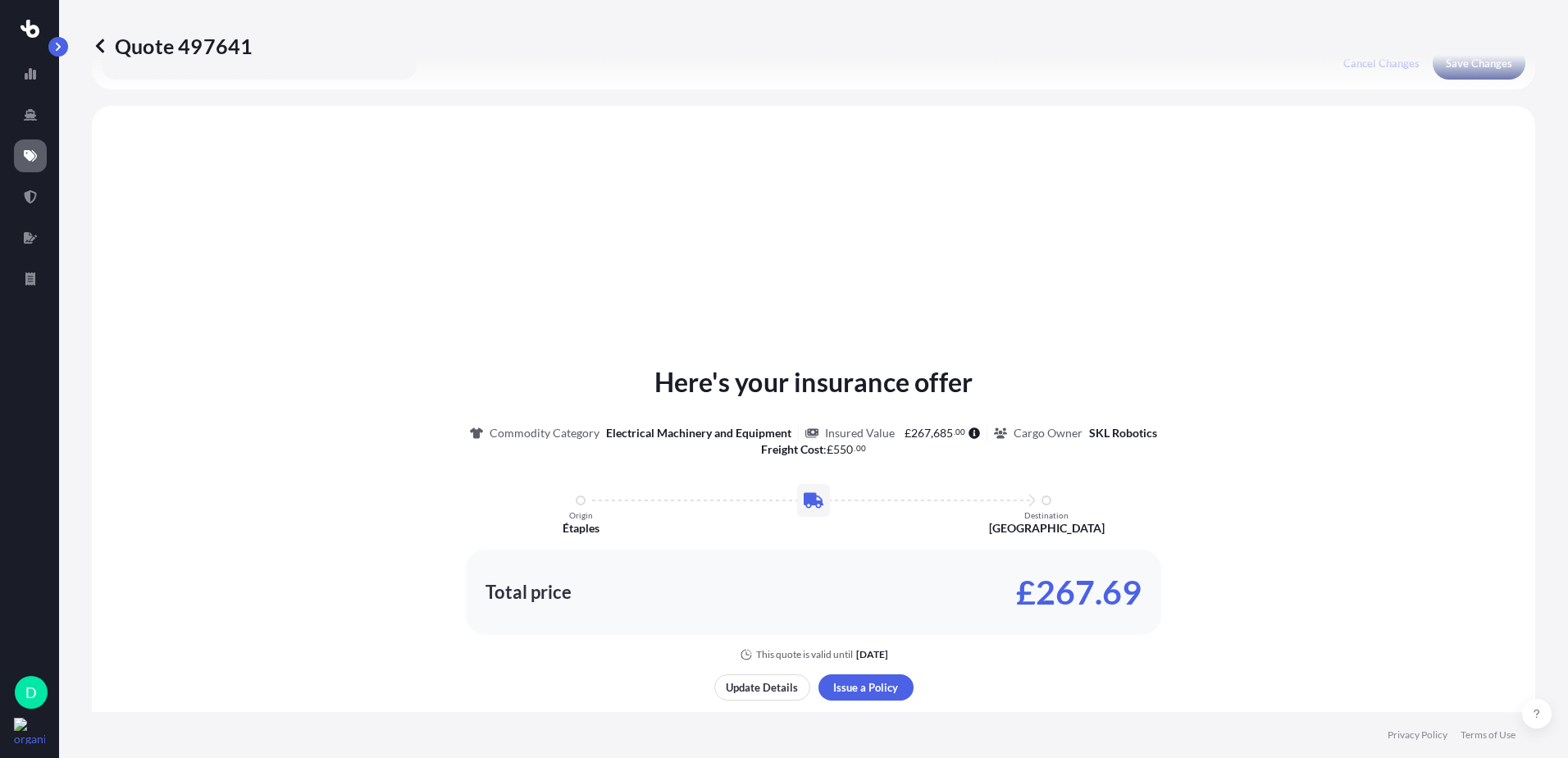
scroll to position [493, 0]
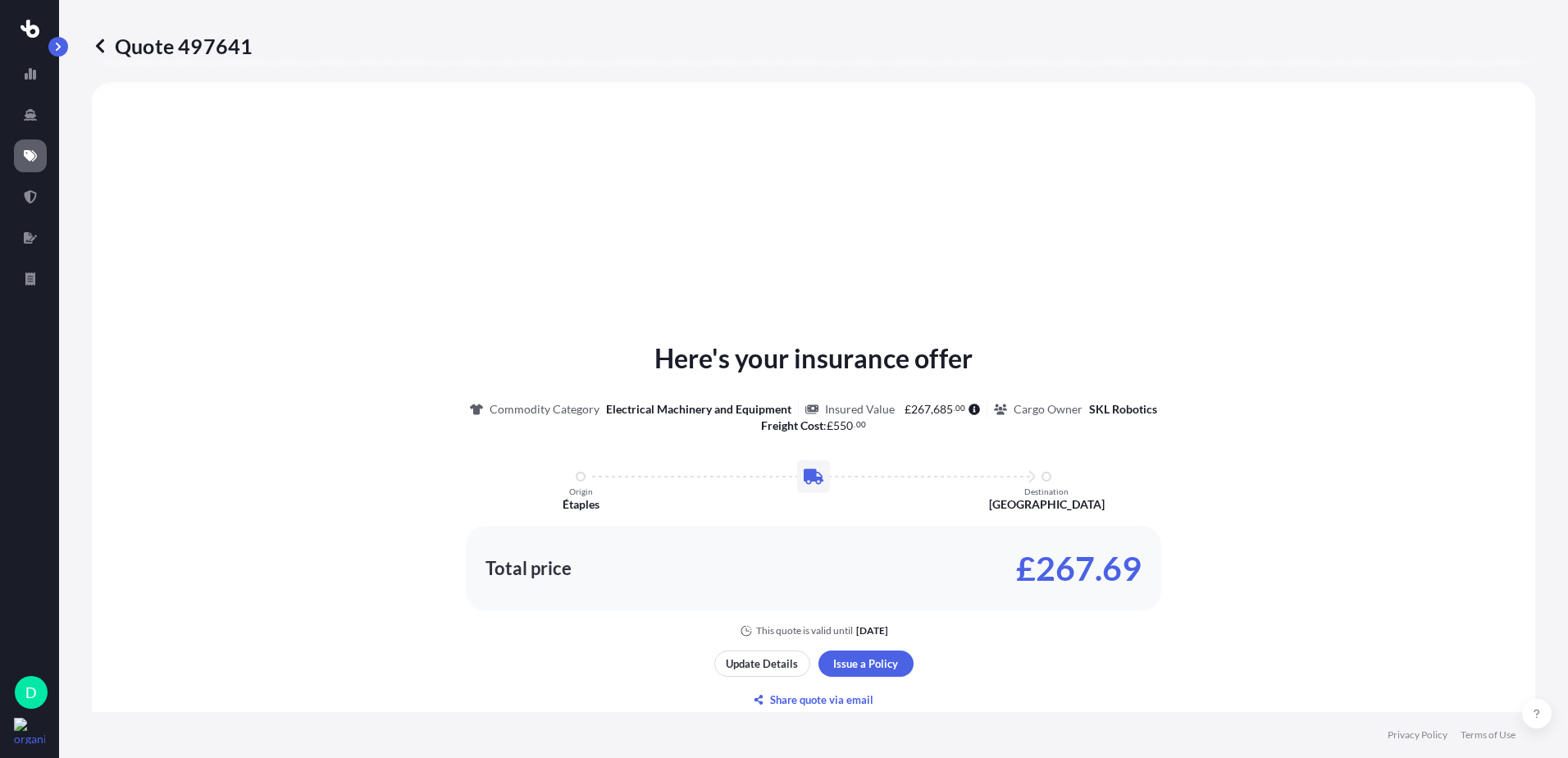
select select "Road"
select select "2"
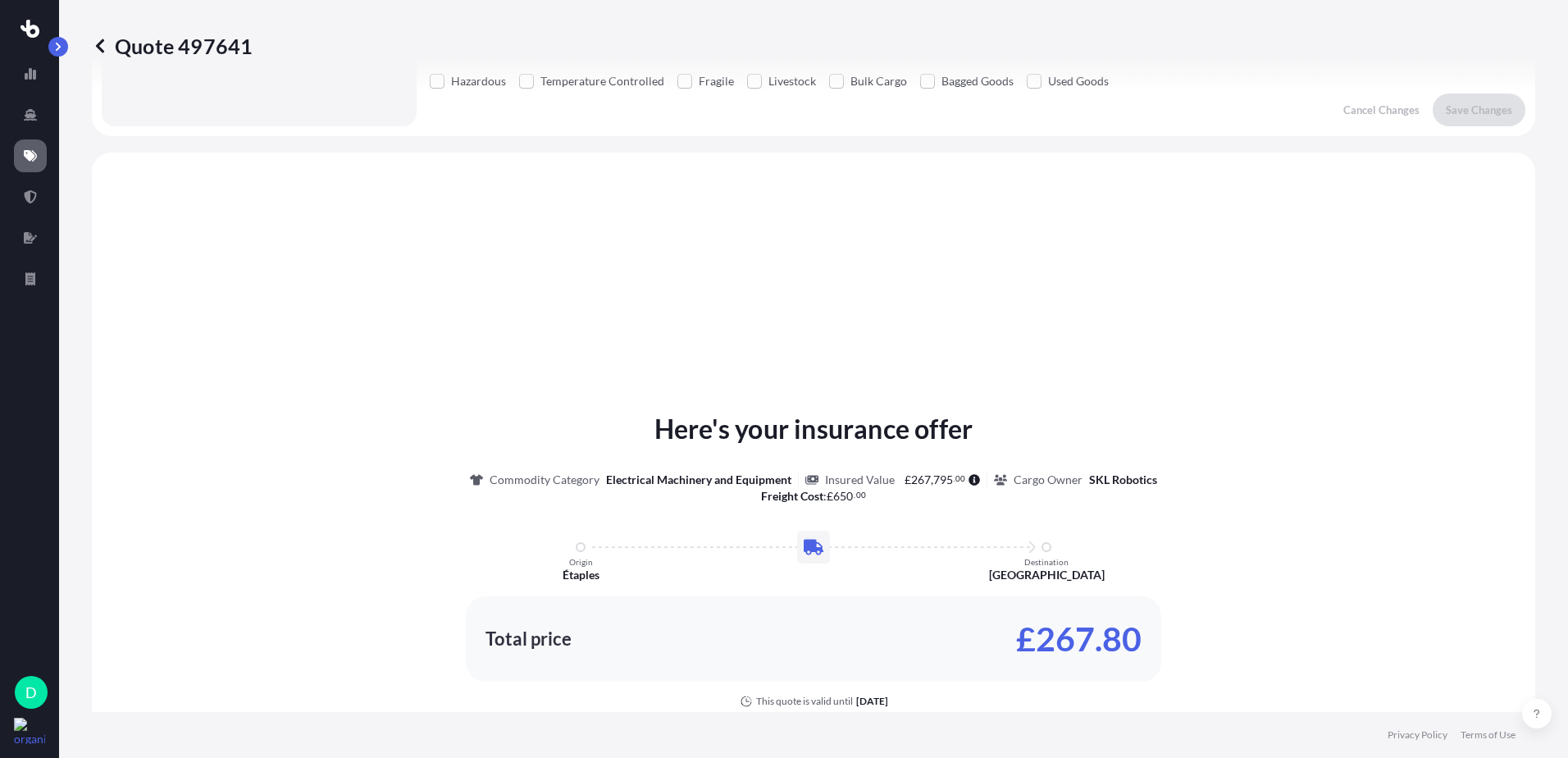
scroll to position [330, 0]
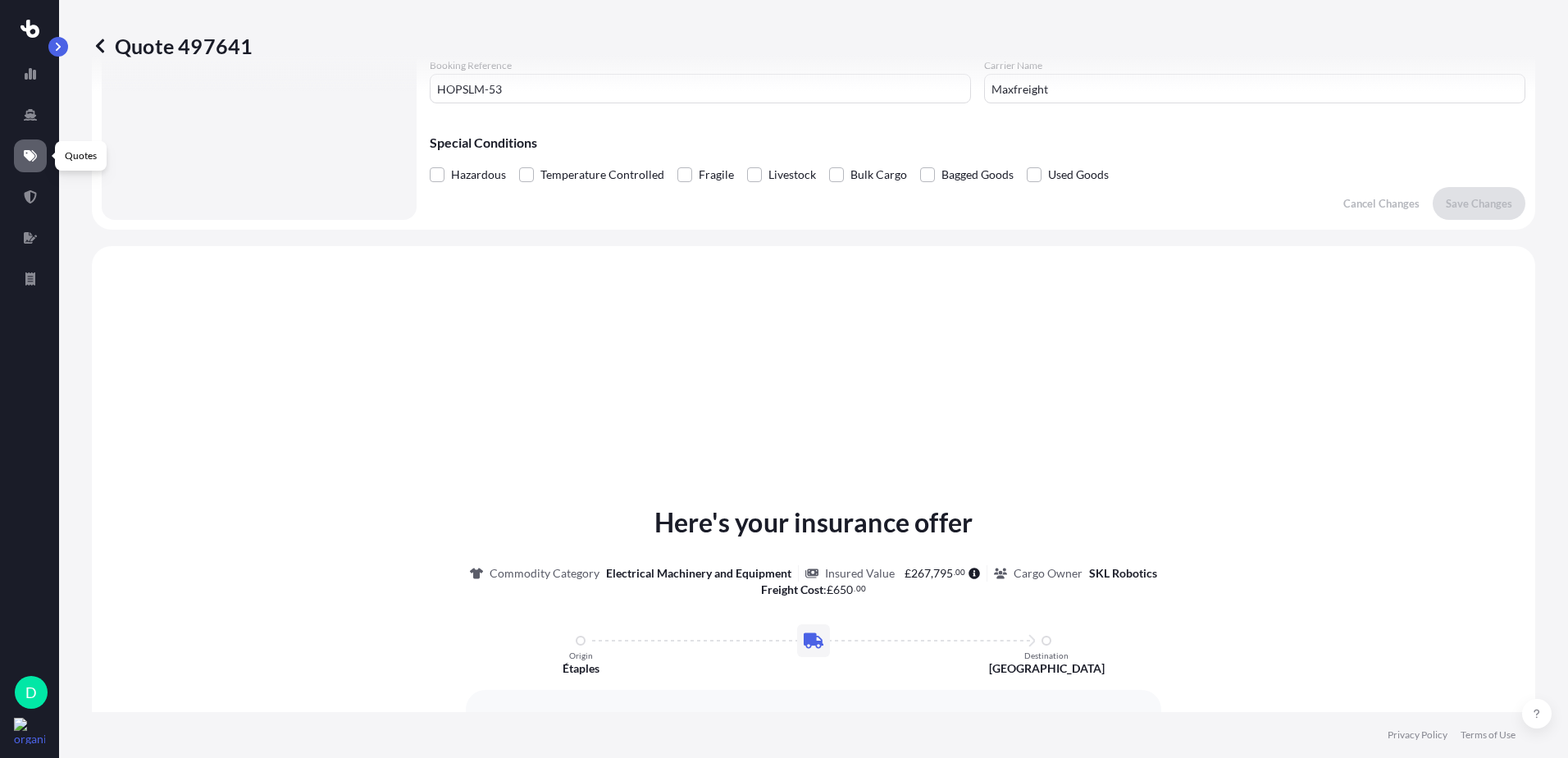
click at [24, 148] on link at bounding box center [30, 156] width 33 height 33
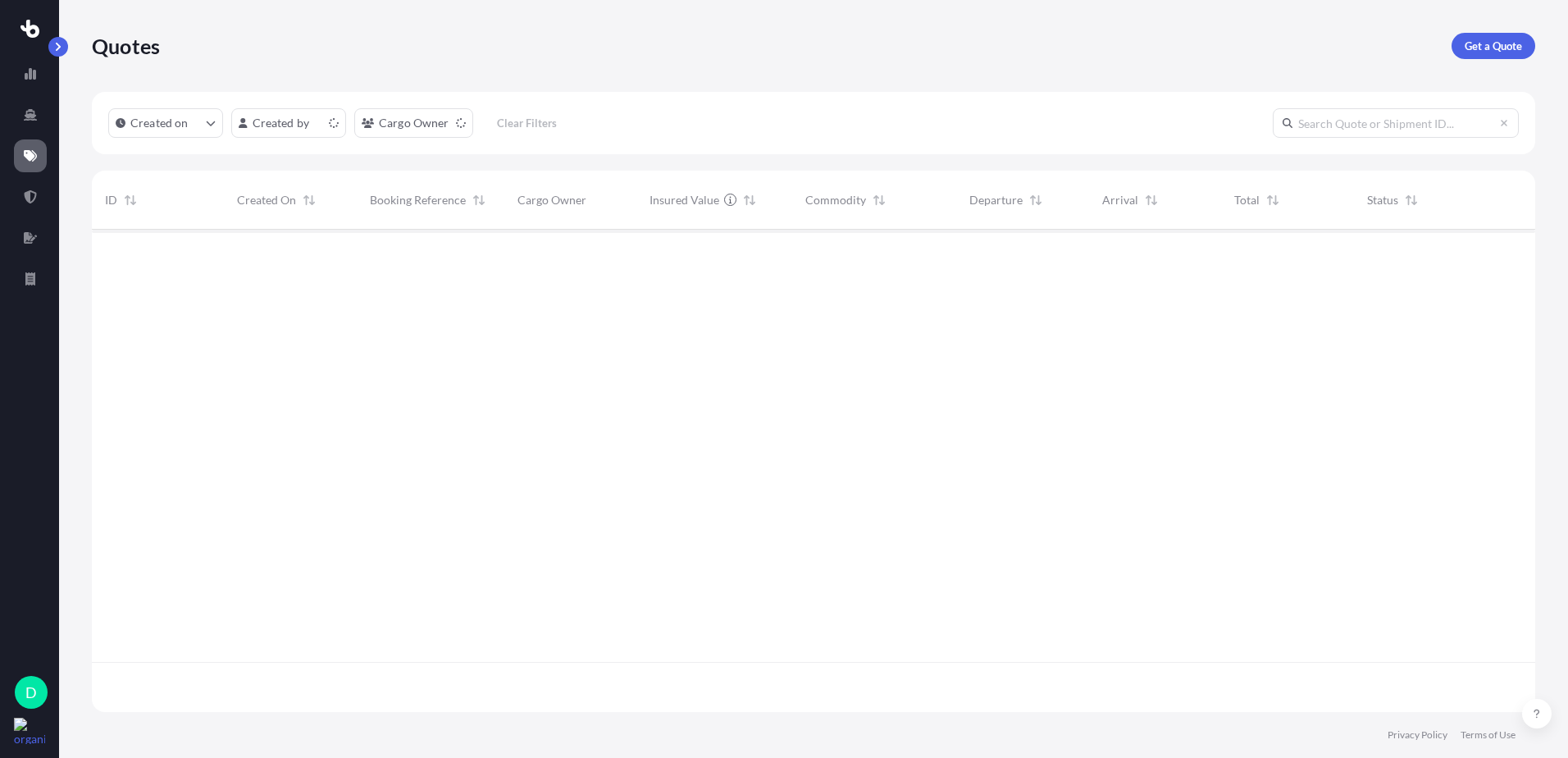
scroll to position [479, 1432]
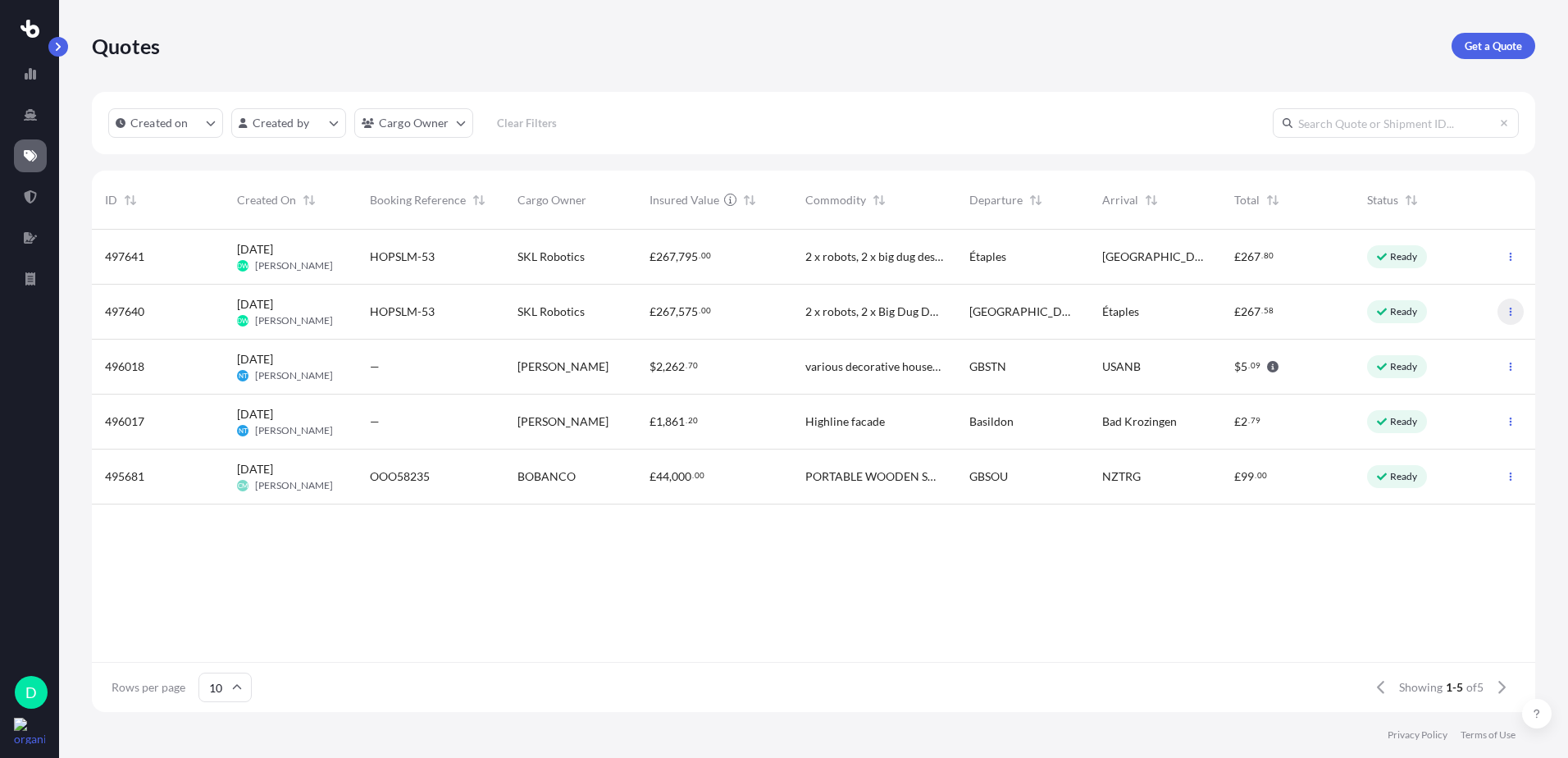
click at [1510, 307] on icon "button" at bounding box center [1510, 312] width 2 height 8
click at [1424, 317] on p "Edit quote" at bounding box center [1432, 315] width 53 height 16
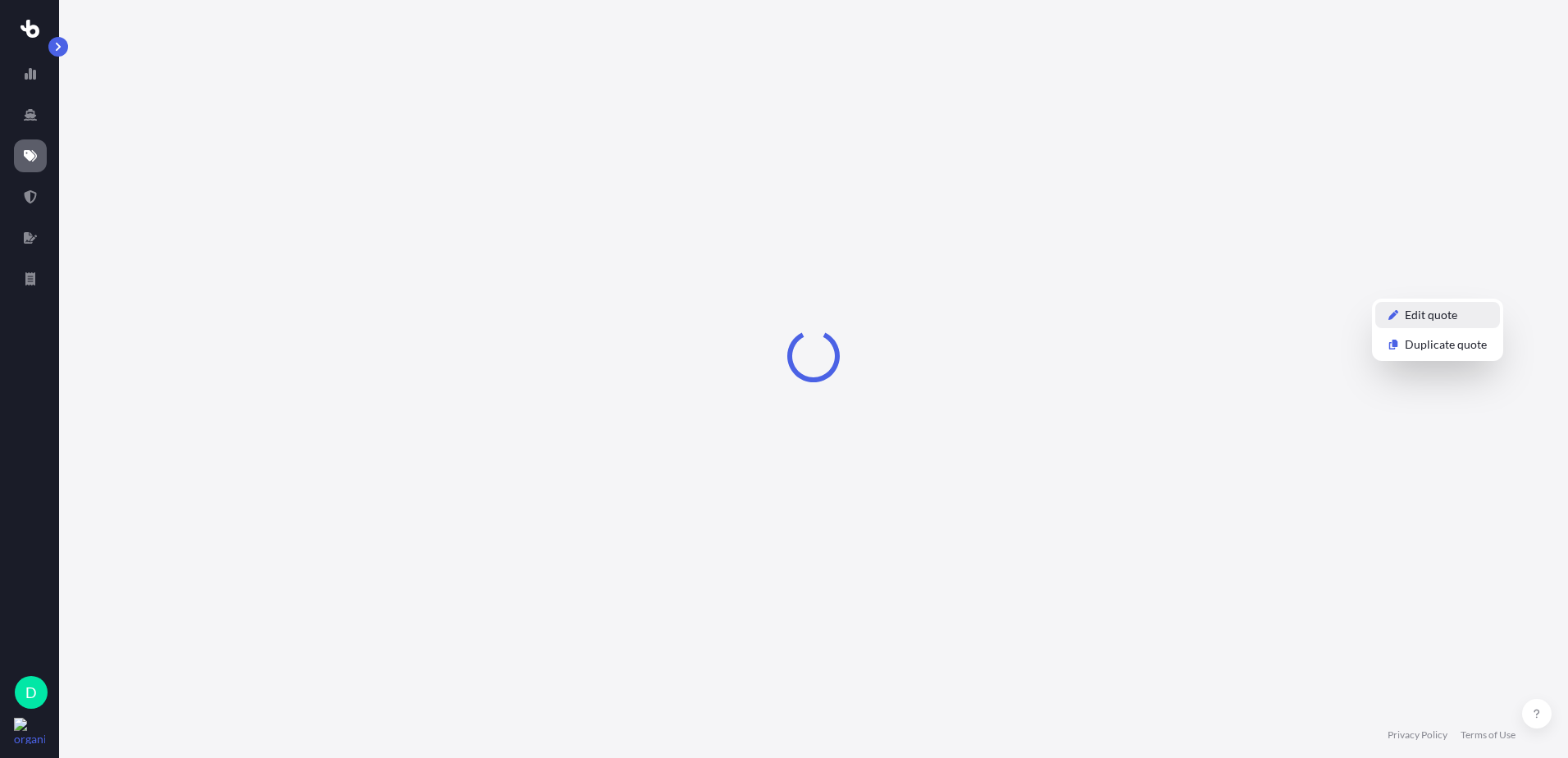
select select "Road"
select select "2"
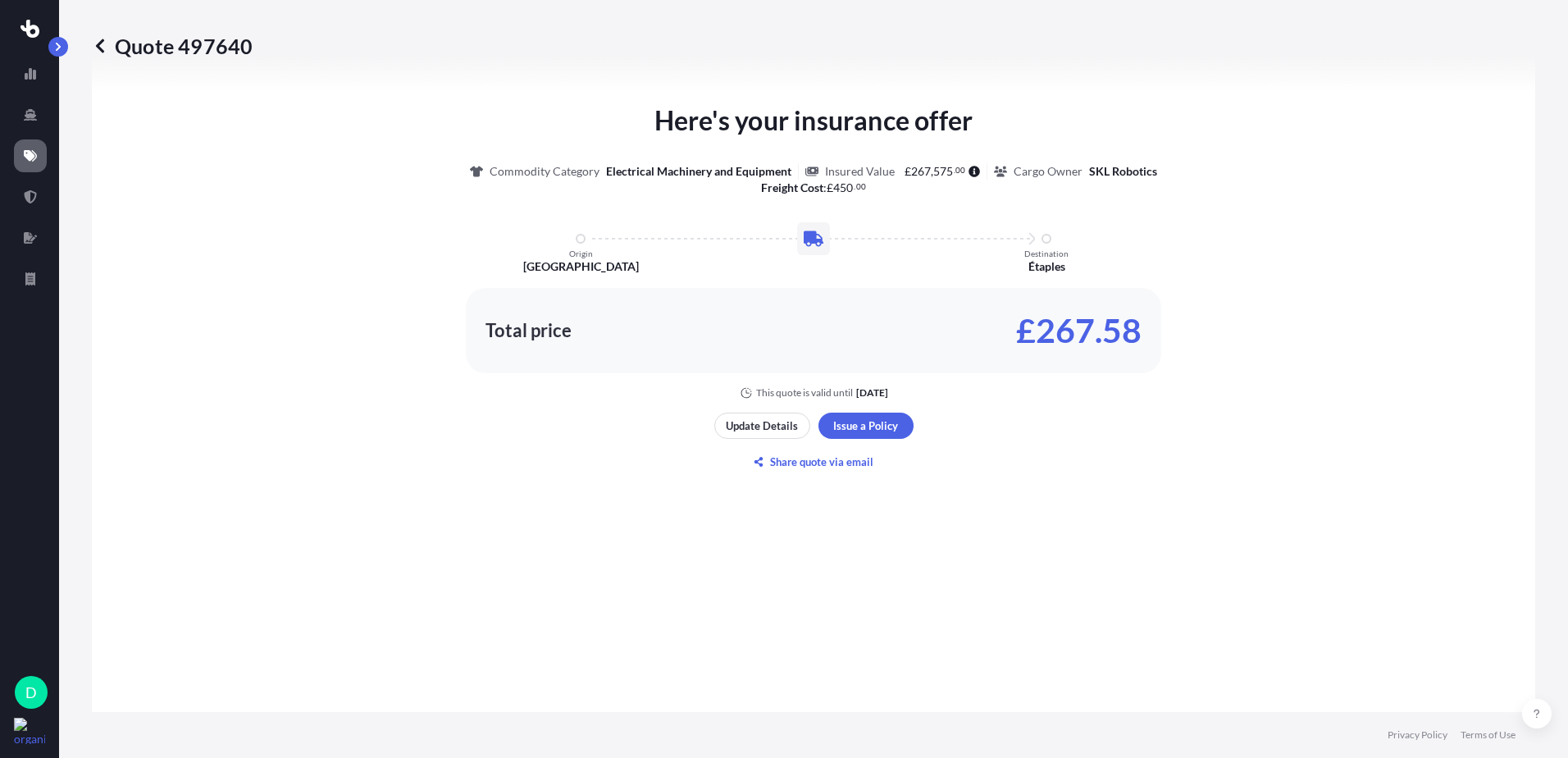
scroll to position [740, 0]
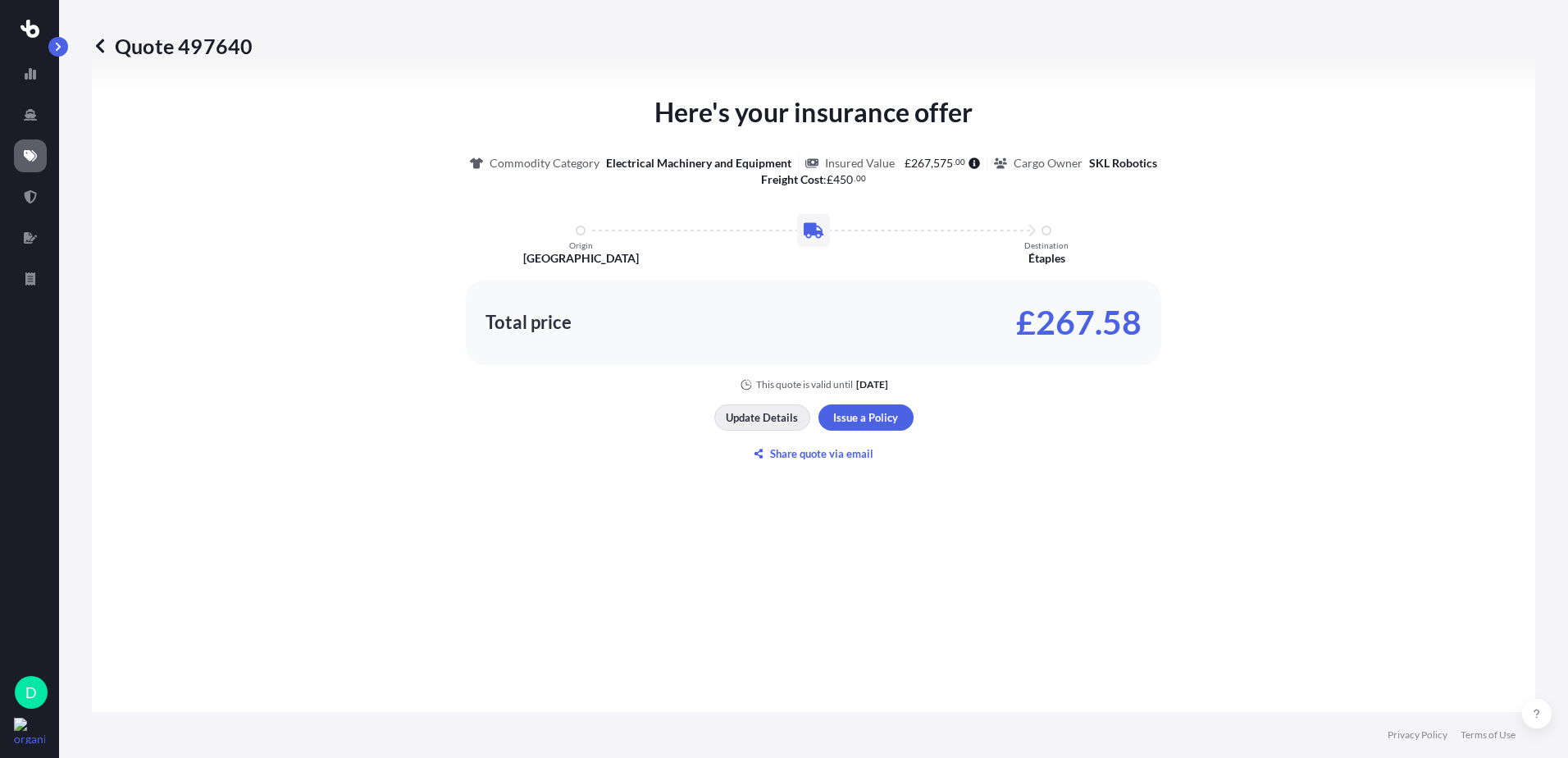
click at [769, 415] on p "Update Details" at bounding box center [762, 418] width 72 height 16
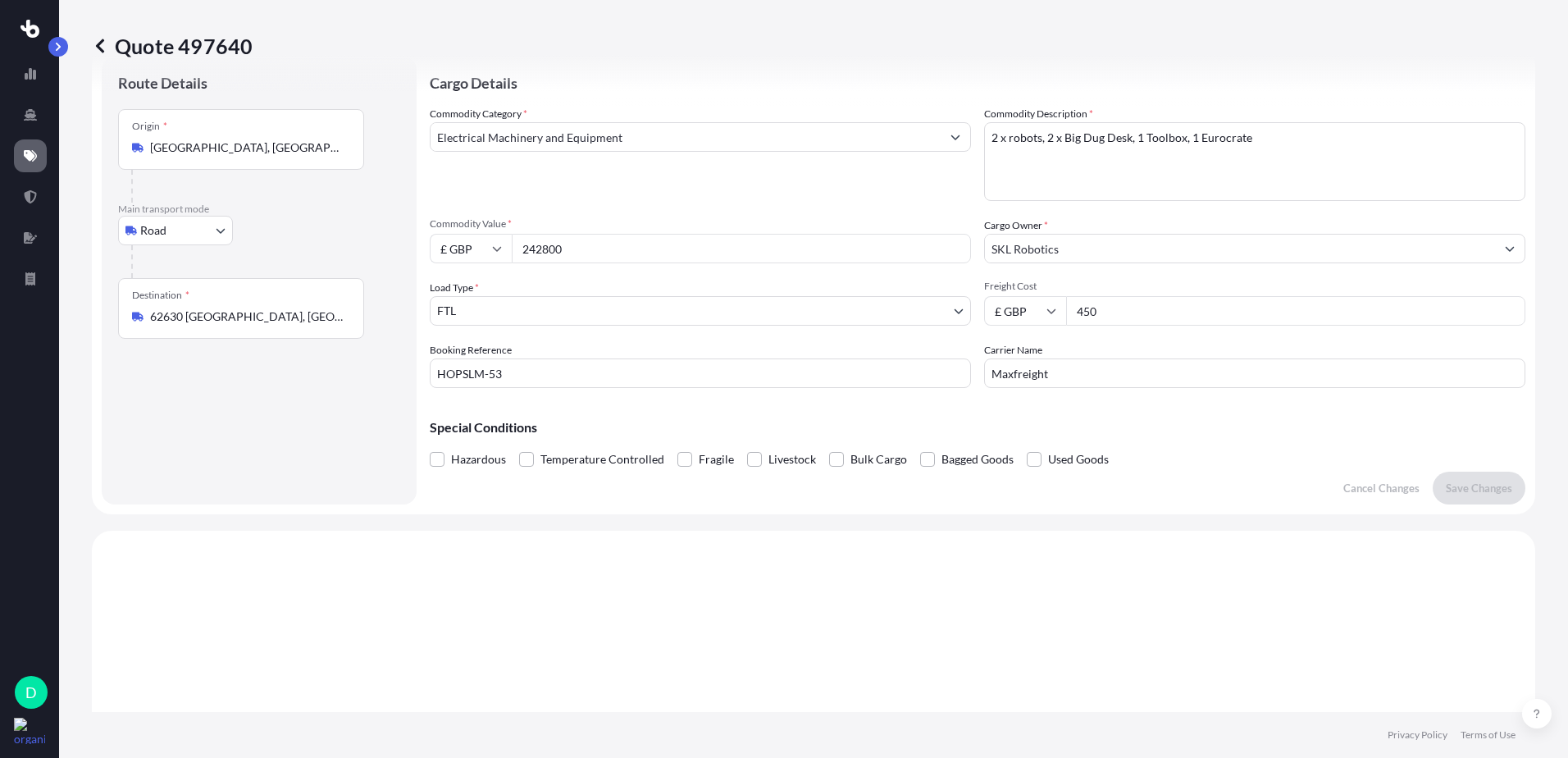
scroll to position [26, 0]
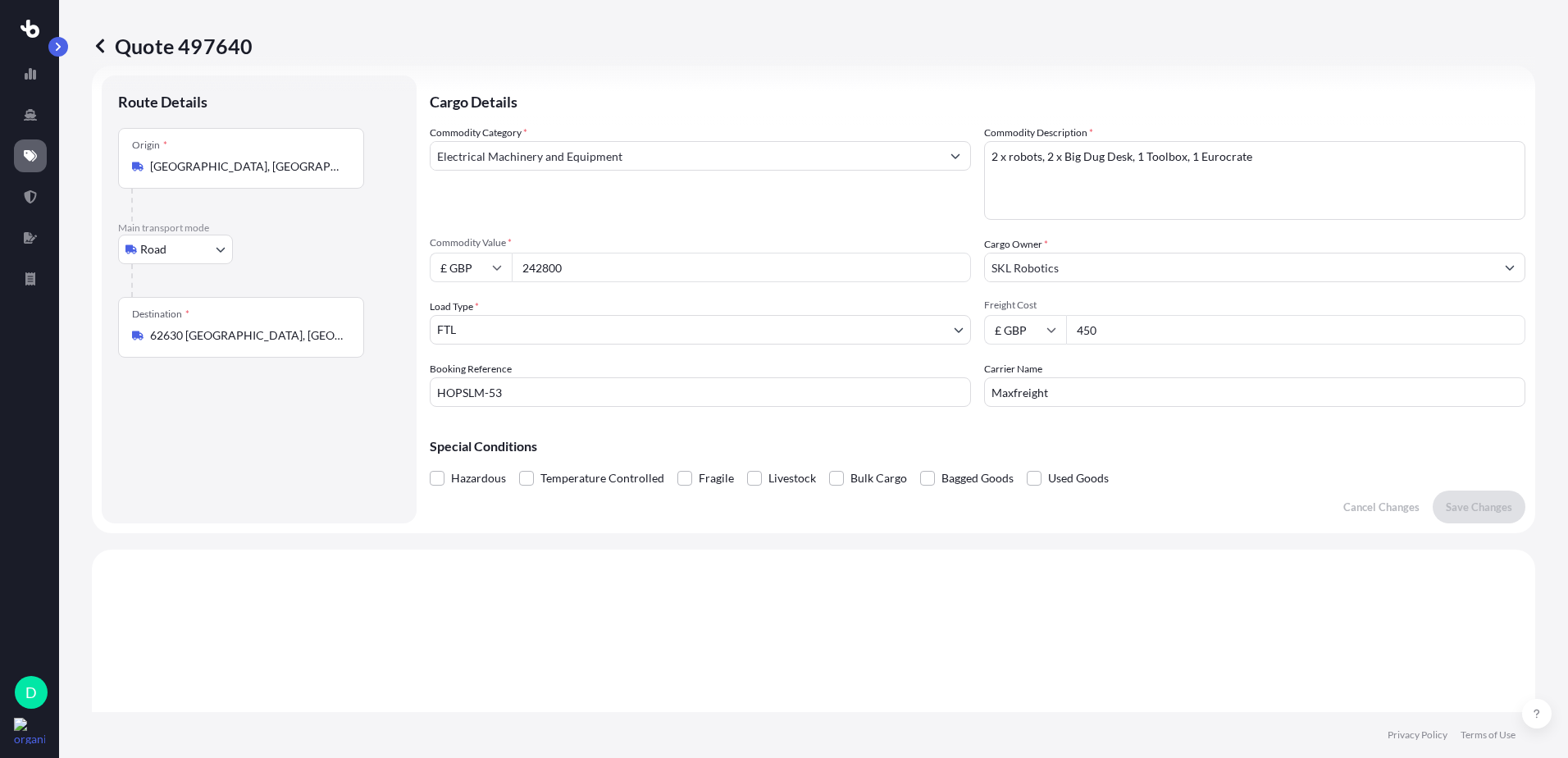
drag, startPoint x: 1099, startPoint y: 330, endPoint x: 1026, endPoint y: 326, distance: 73.1
click at [1026, 326] on div "£ GBP 450" at bounding box center [1255, 330] width 541 height 30
type input "550"
click at [1468, 506] on p "Save Changes" at bounding box center [1478, 506] width 67 height 16
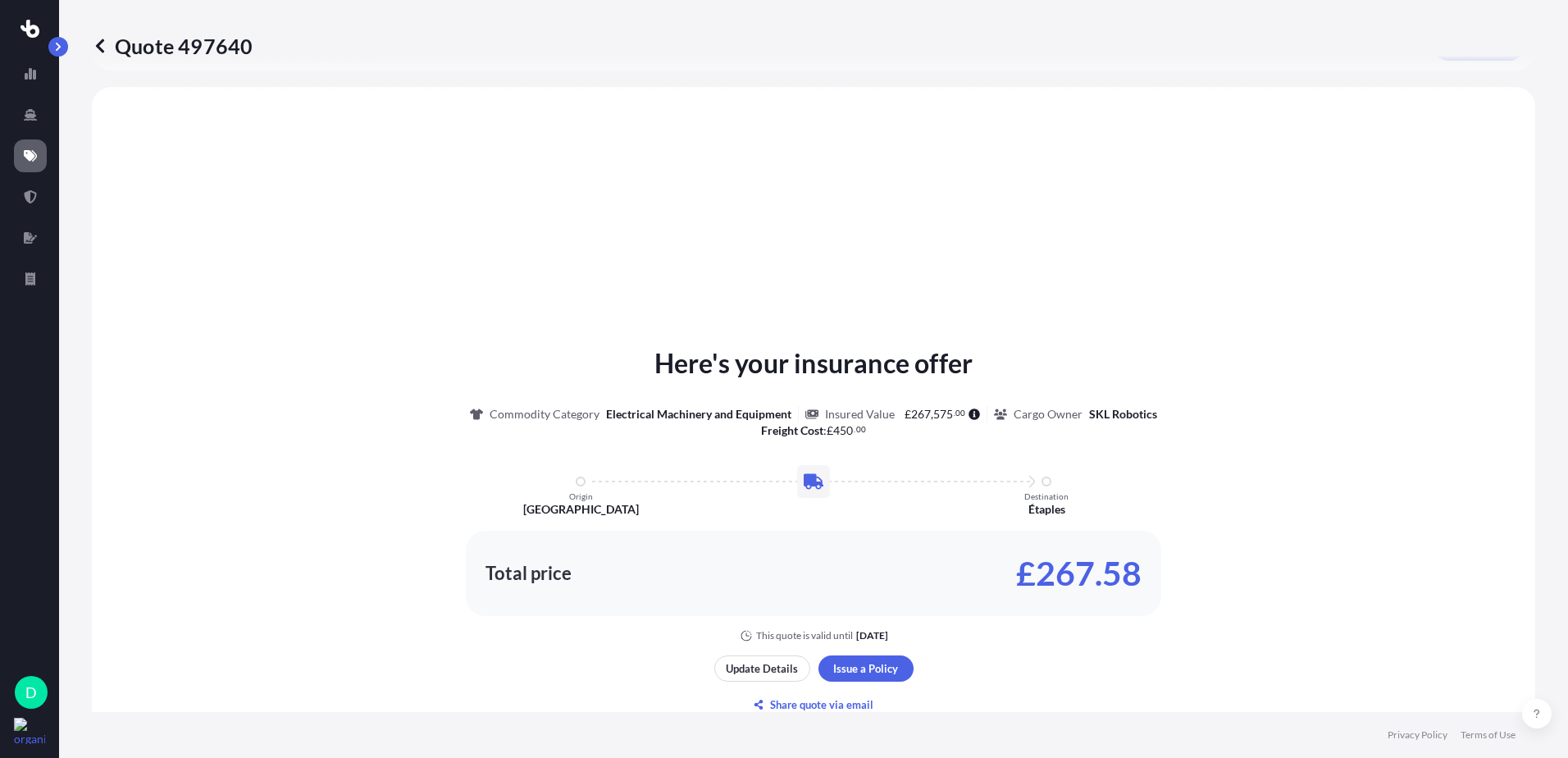
scroll to position [493, 0]
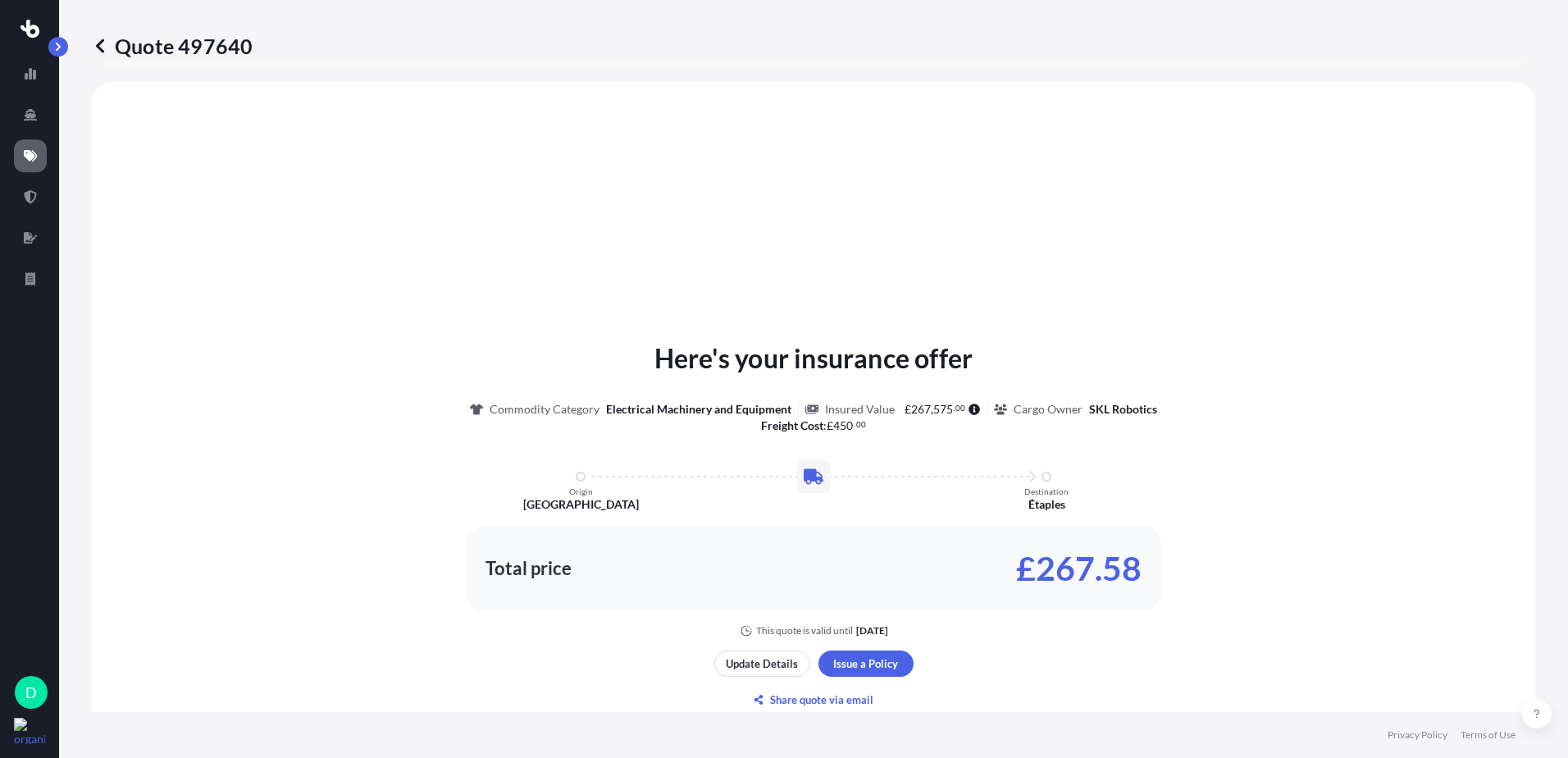
select select "Road"
select select "2"
